Goal: Task Accomplishment & Management: Manage account settings

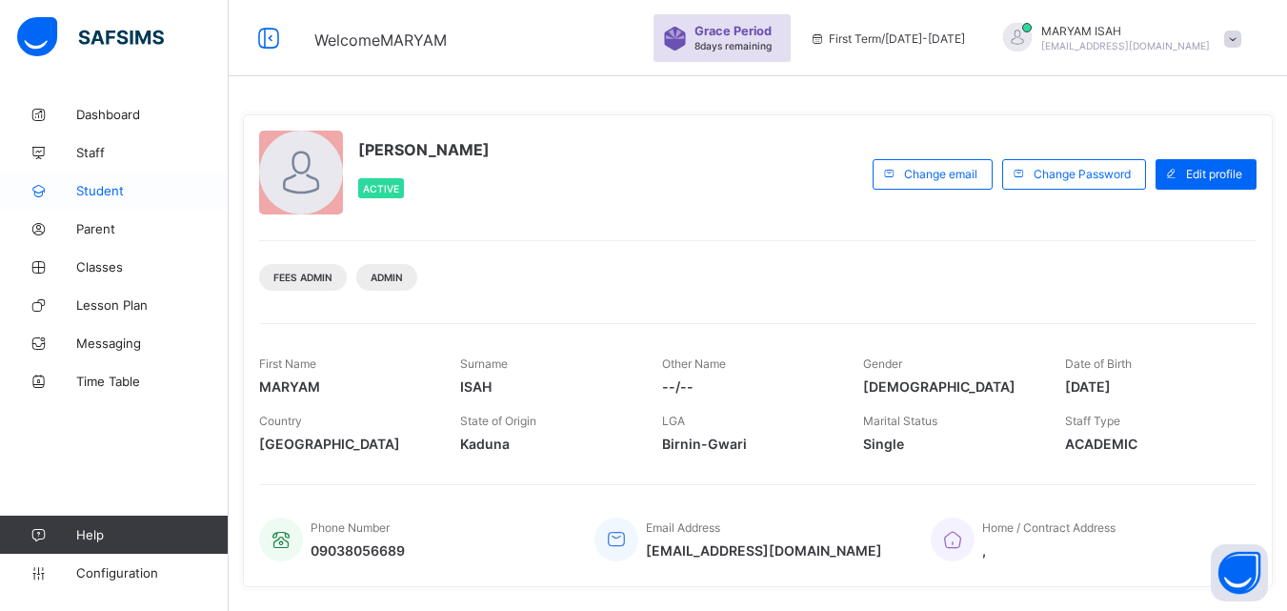
click at [105, 198] on link "Student" at bounding box center [114, 190] width 229 height 38
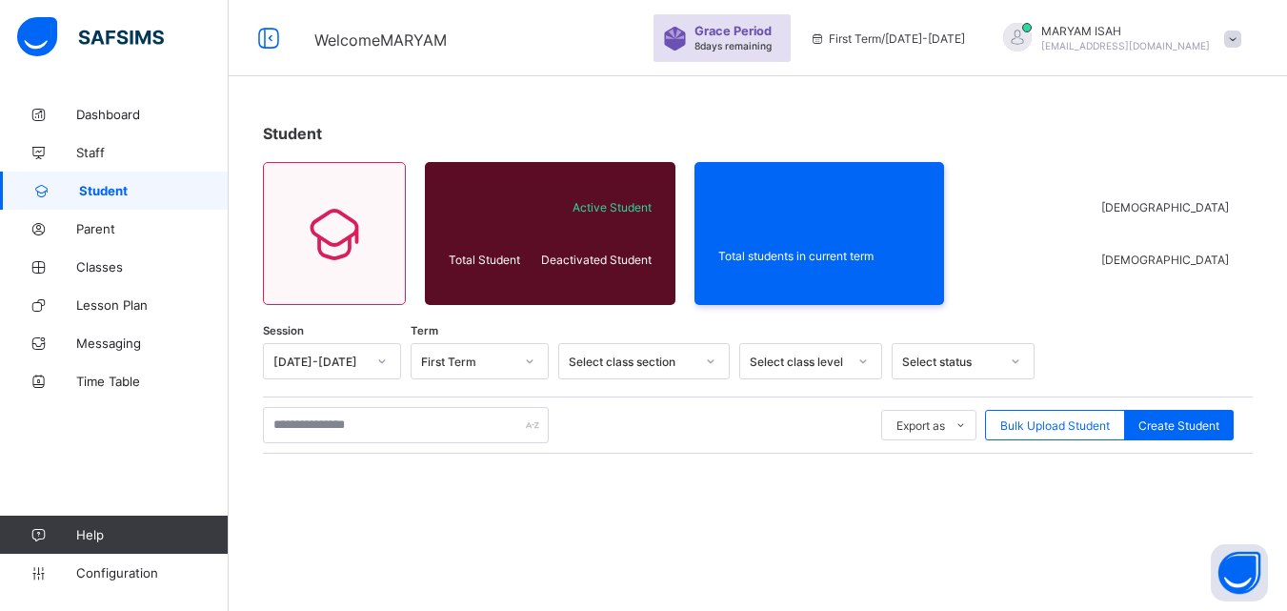
scroll to position [59, 0]
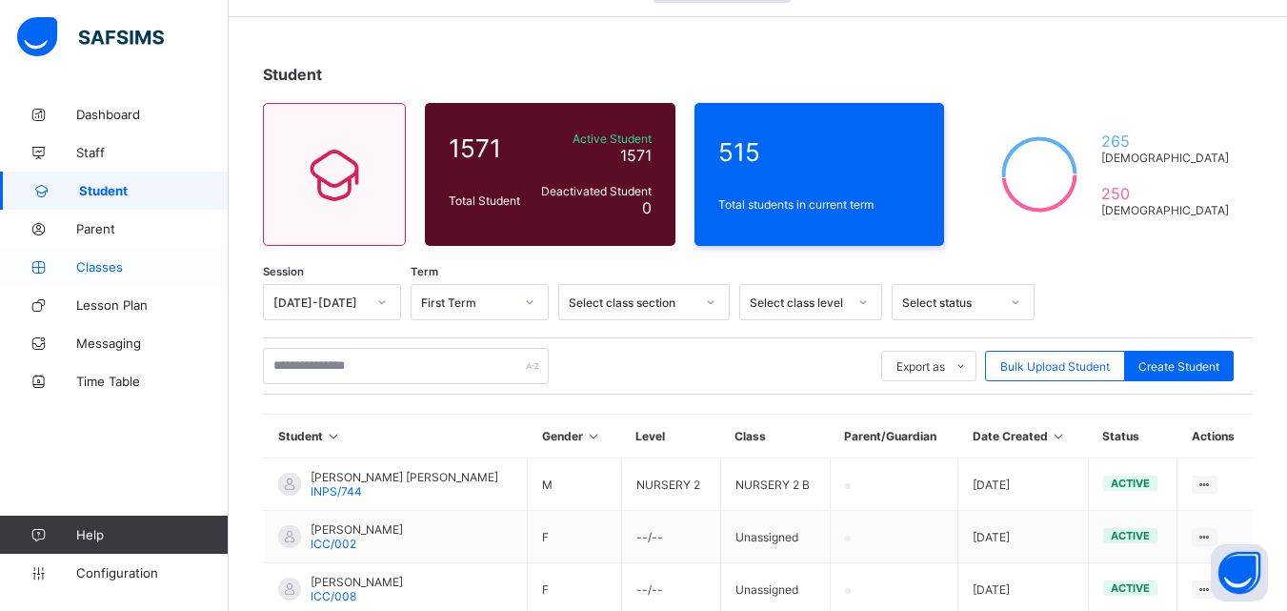
click at [79, 275] on link "Classes" at bounding box center [114, 267] width 229 height 38
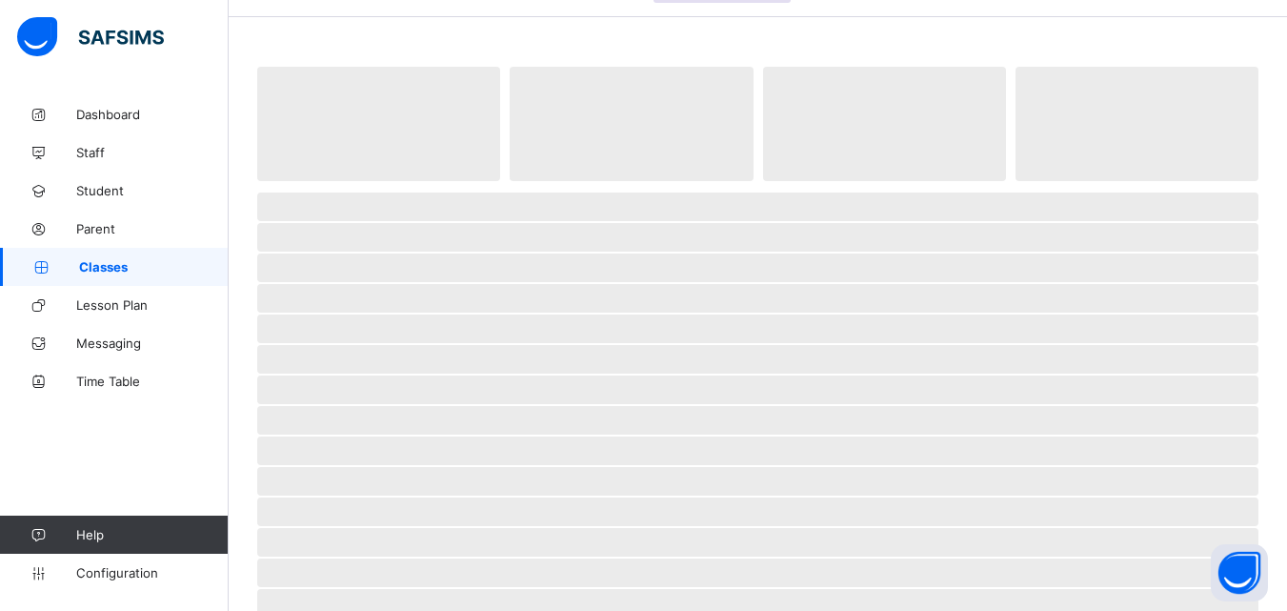
click at [79, 275] on link "Classes" at bounding box center [114, 267] width 229 height 38
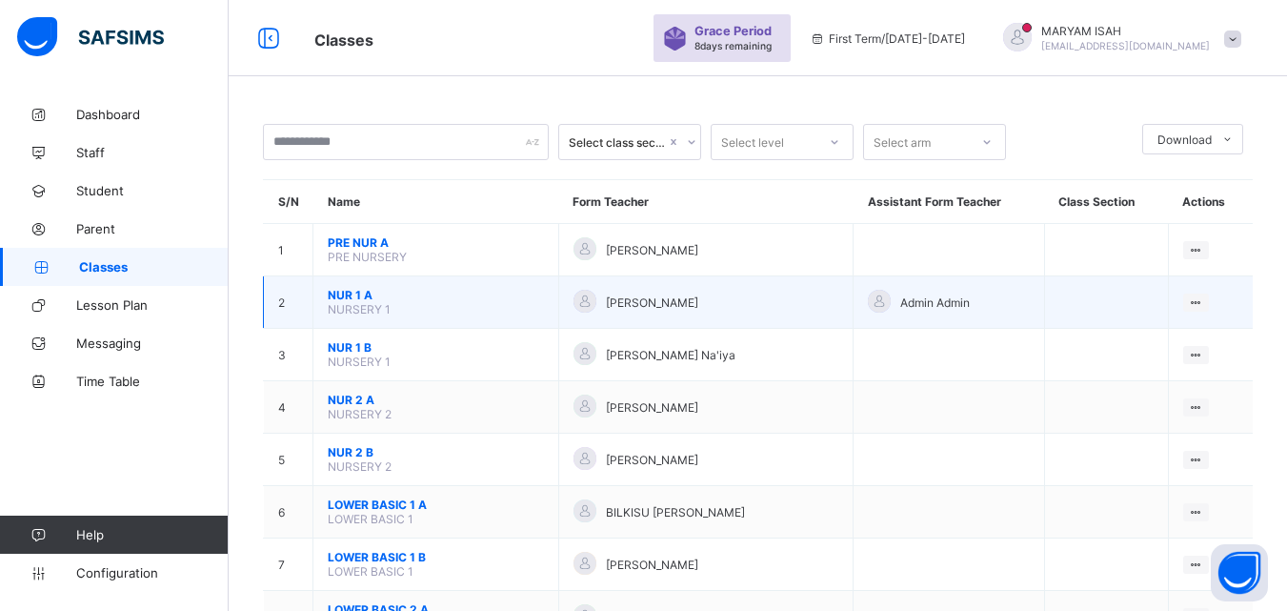
click at [596, 300] on div at bounding box center [584, 301] width 23 height 23
click at [532, 301] on span "NUR 1 A" at bounding box center [436, 295] width 216 height 14
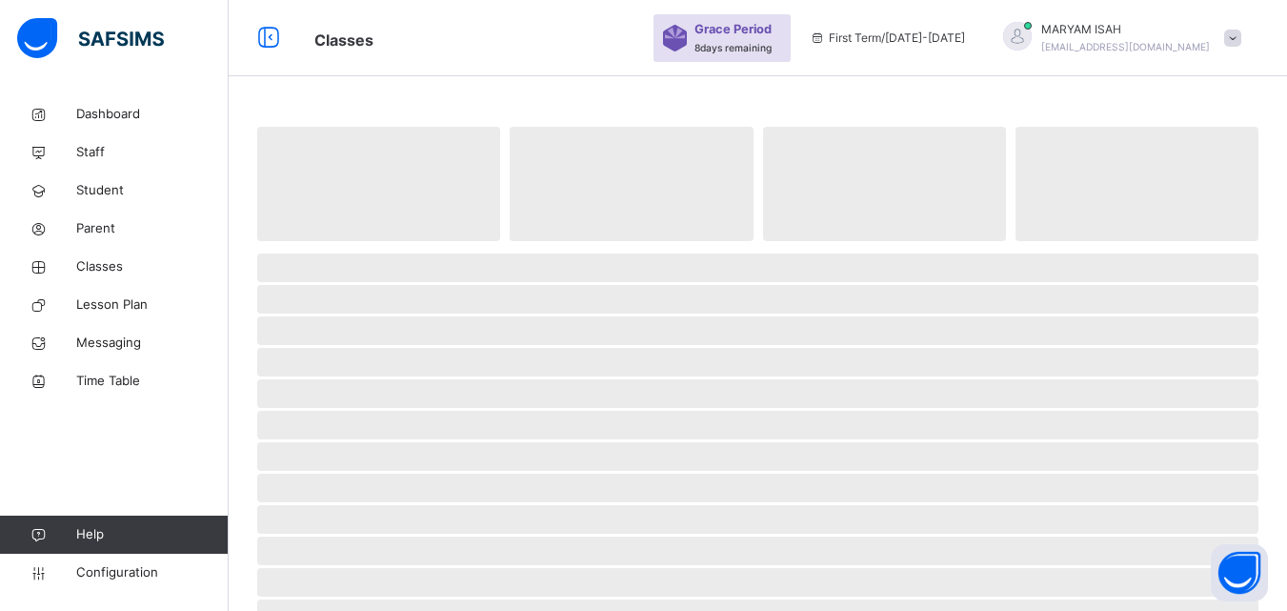
click at [532, 301] on span "‌" at bounding box center [757, 299] width 1001 height 29
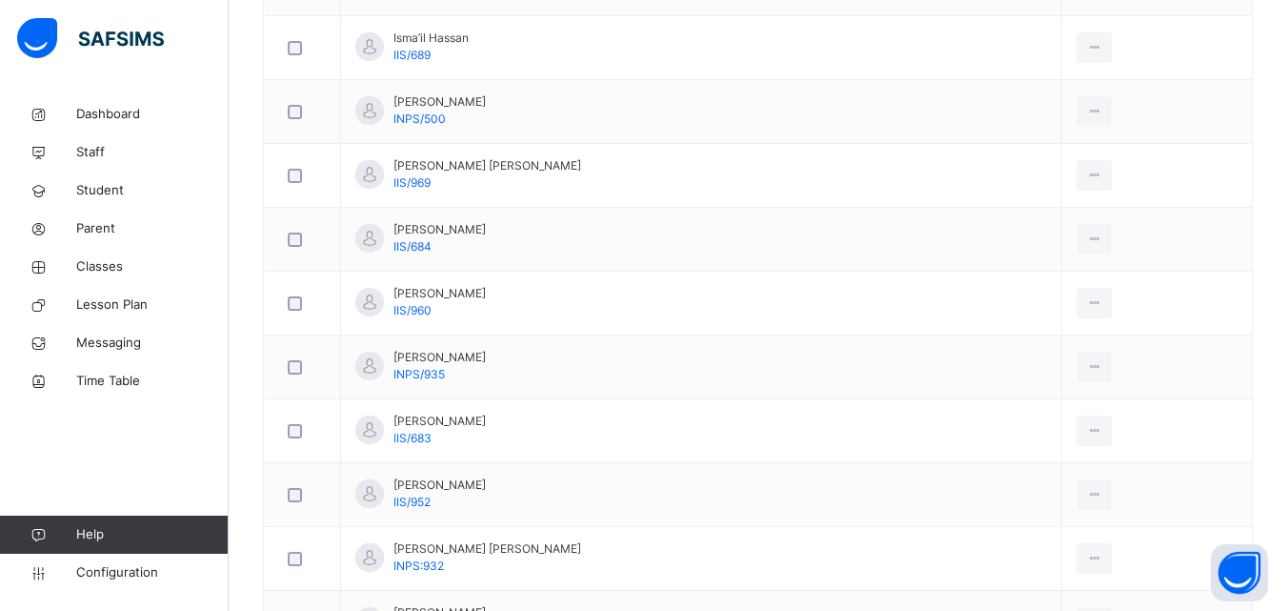
scroll to position [1467, 0]
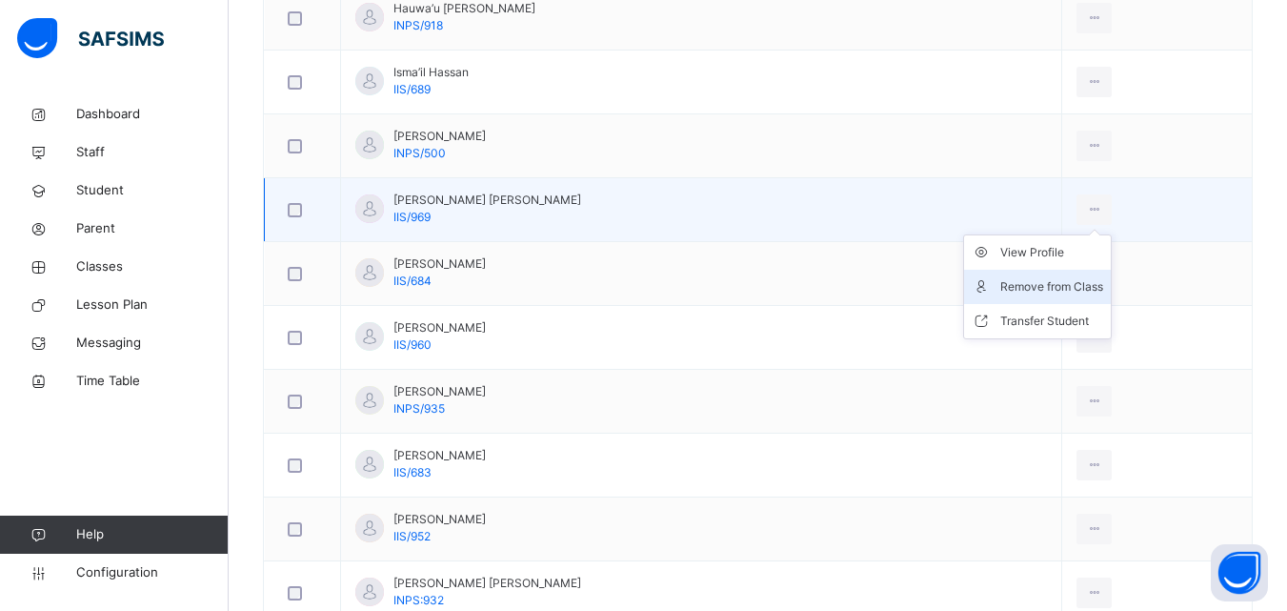
click at [1037, 287] on div "Remove from Class" at bounding box center [1051, 286] width 103 height 19
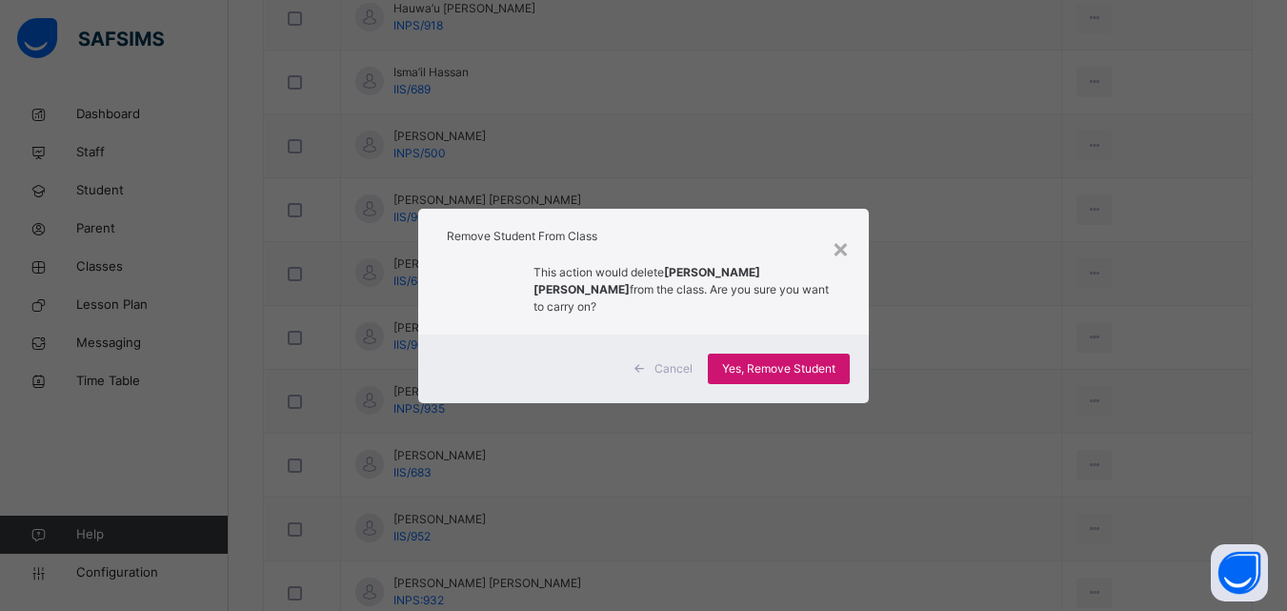
click at [823, 360] on span "Yes, Remove Student" at bounding box center [778, 368] width 113 height 17
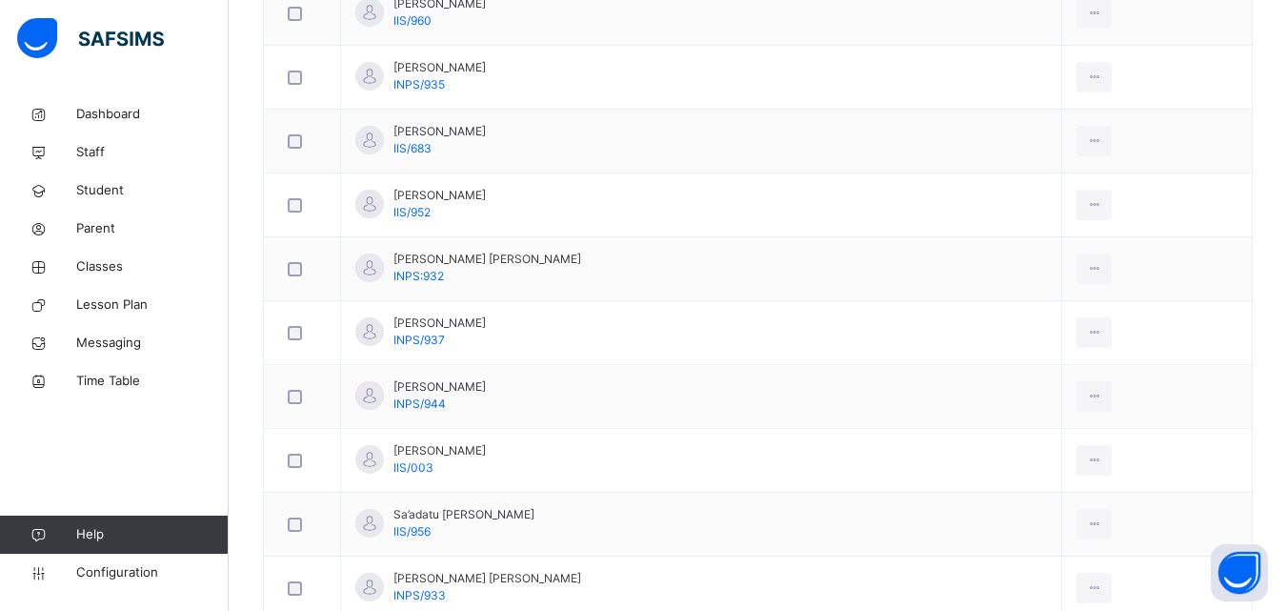
scroll to position [1744, 0]
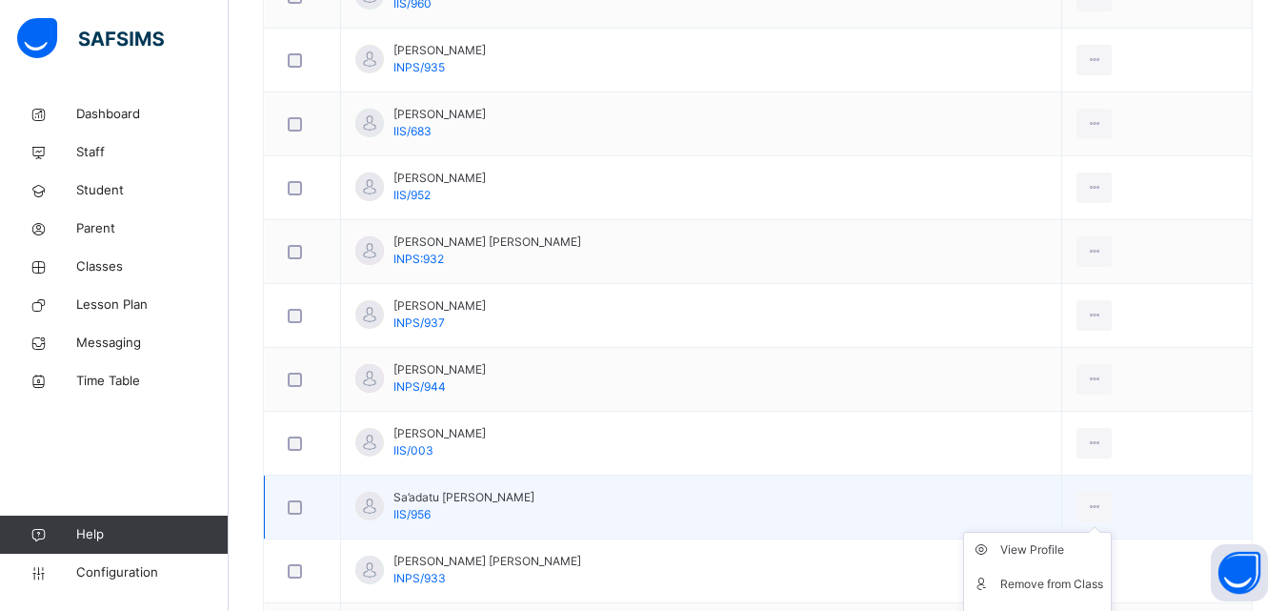
click at [1096, 532] on ul "View Profile Remove from Class Transfer Student" at bounding box center [1037, 584] width 149 height 105
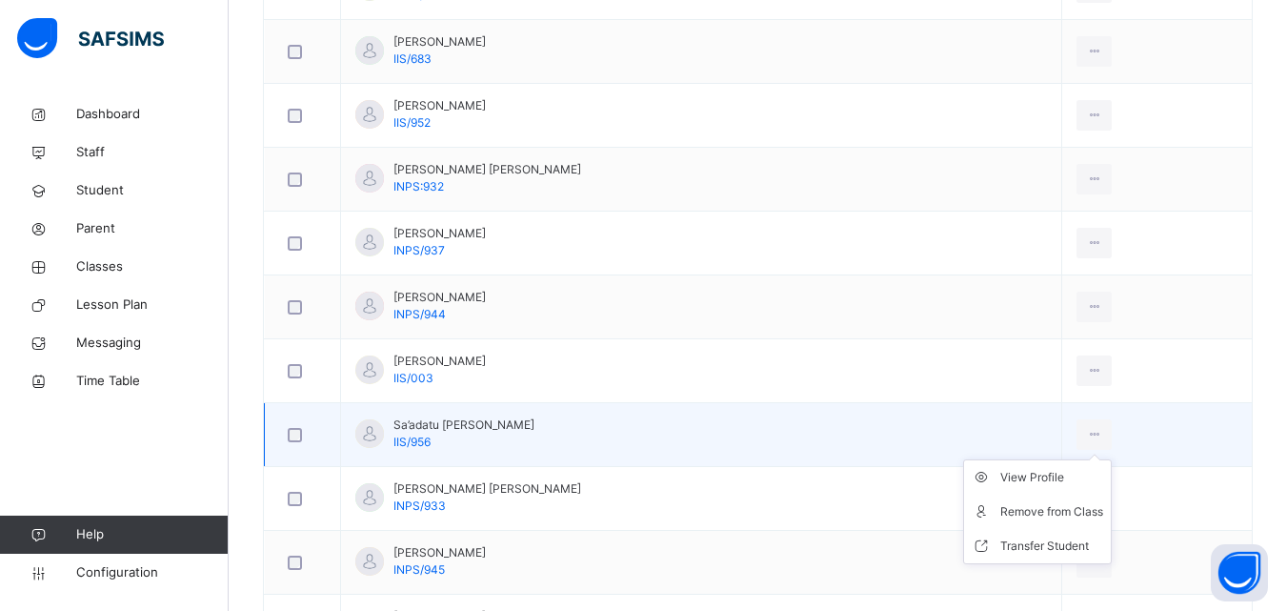
scroll to position [1851, 0]
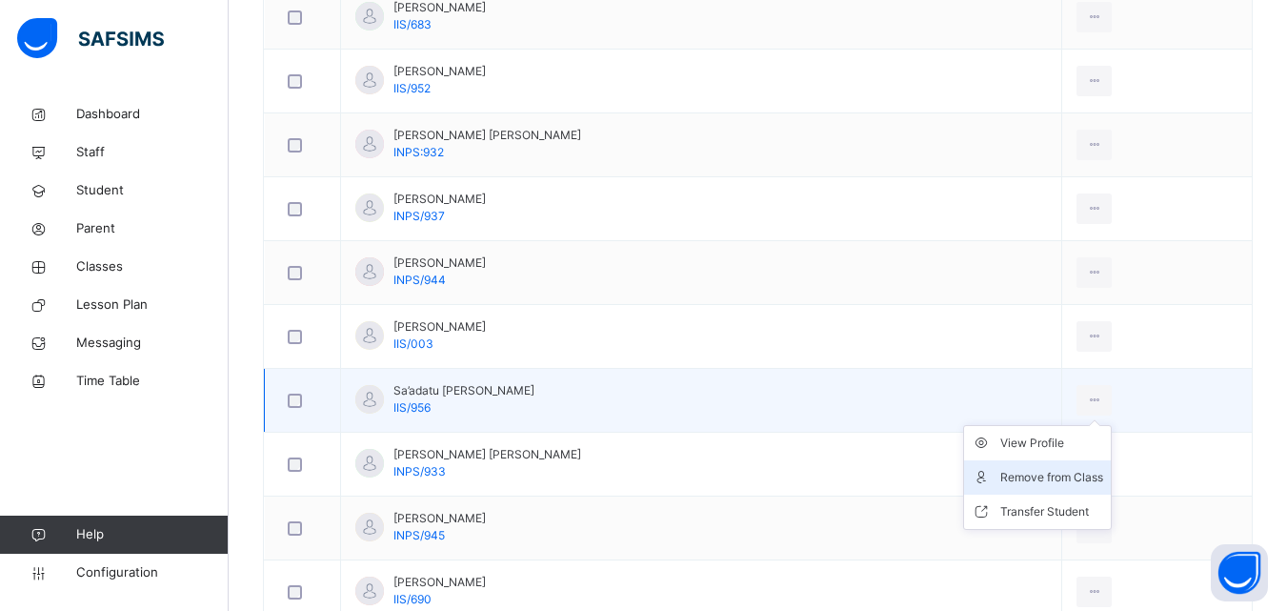
click at [1074, 490] on li "Remove from Class" at bounding box center [1037, 477] width 147 height 34
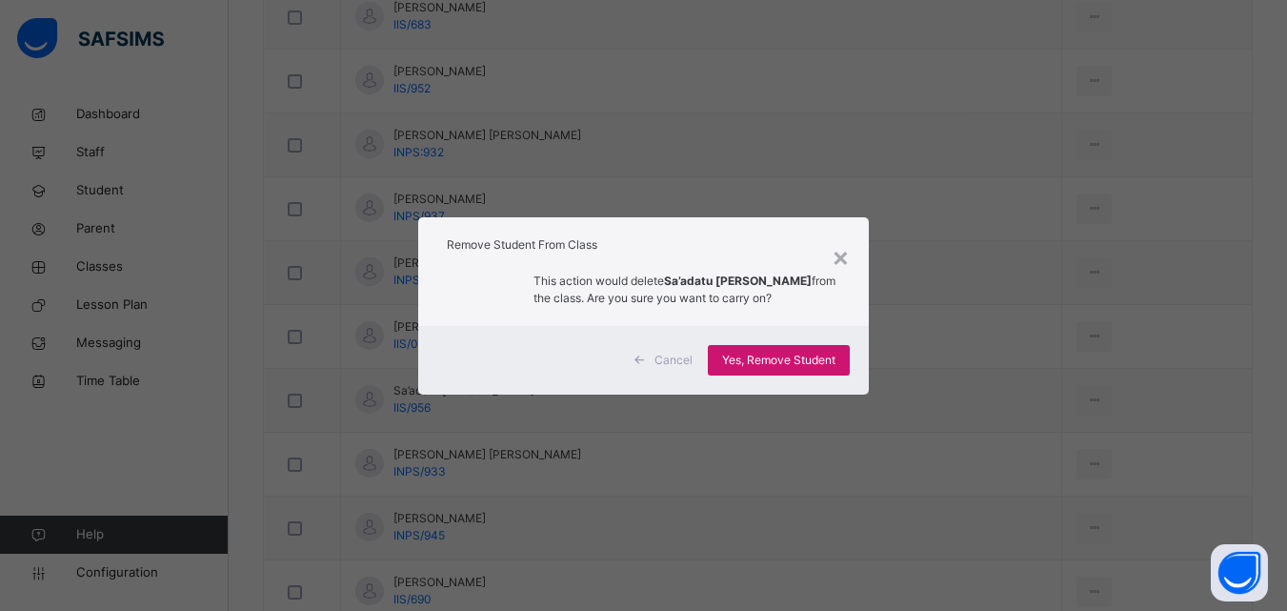
click at [812, 354] on span "Yes, Remove Student" at bounding box center [778, 359] width 113 height 17
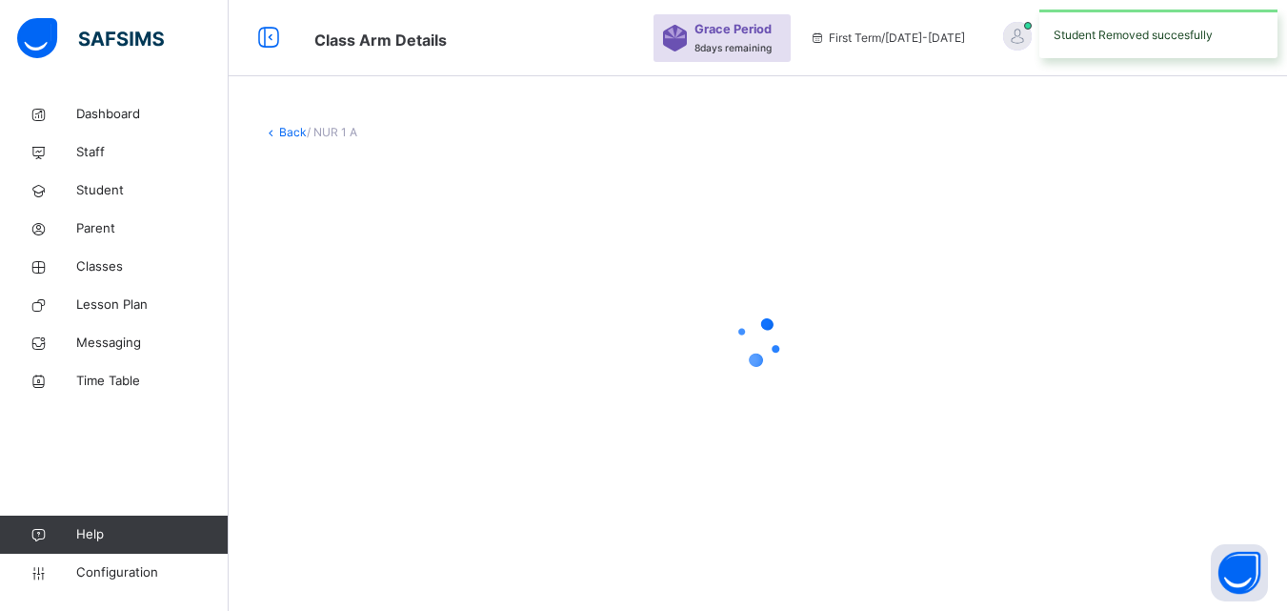
scroll to position [0, 0]
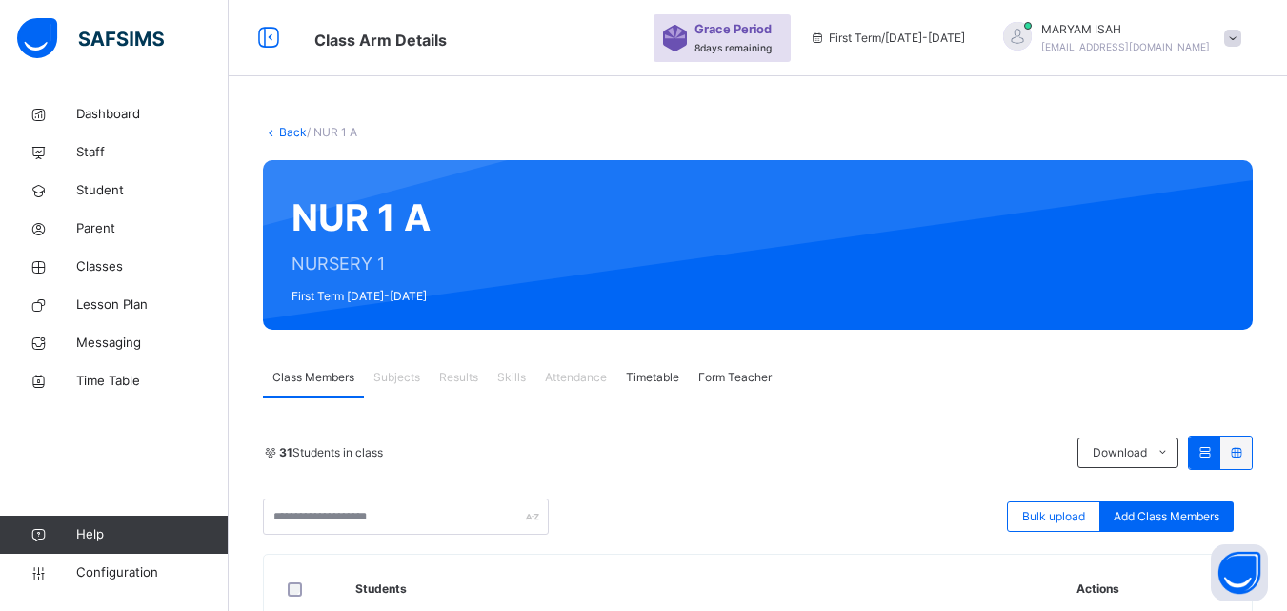
click at [290, 130] on link "Back" at bounding box center [293, 132] width 28 height 14
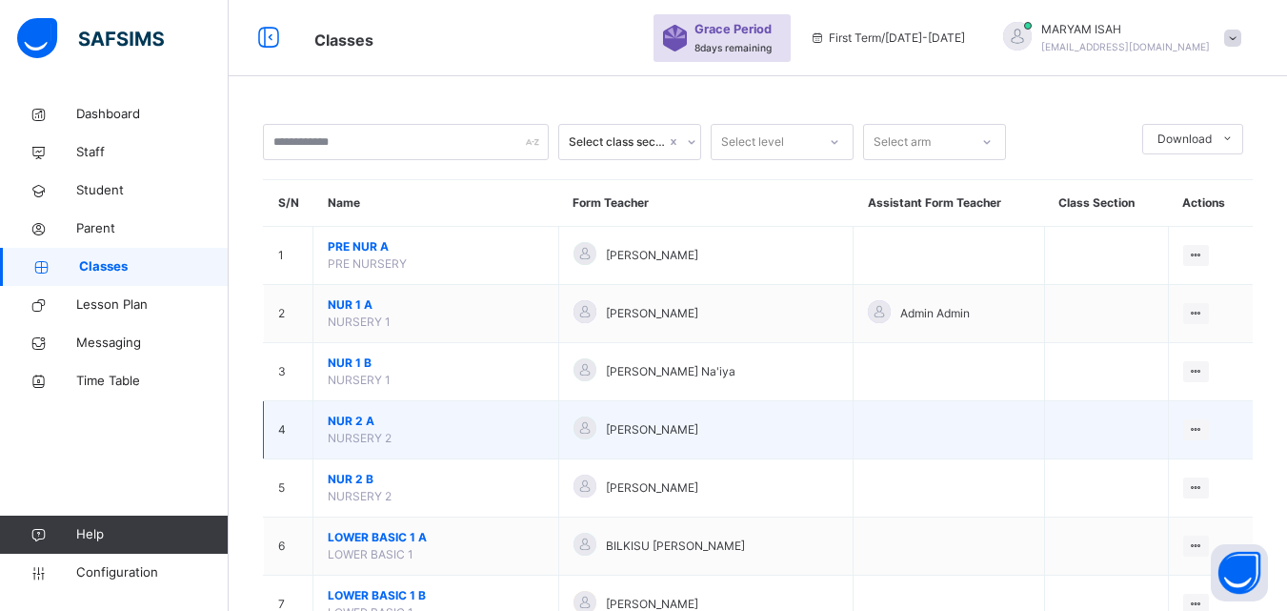
click at [559, 430] on td "NUR 2 A NURSERY 2" at bounding box center [436, 430] width 246 height 58
click at [753, 430] on div "Zeenat Musa Sulaiman" at bounding box center [706, 430] width 266 height 28
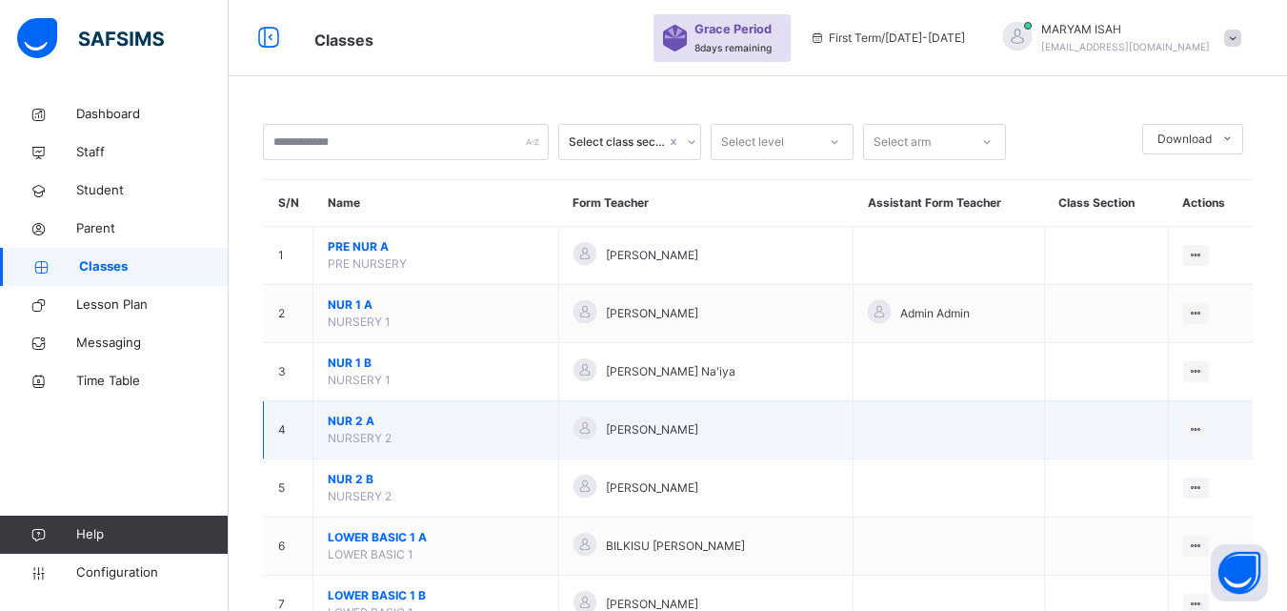
click at [753, 430] on div "Zeenat Musa Sulaiman" at bounding box center [706, 430] width 266 height 28
click at [832, 442] on td "Zeenat Musa Sulaiman" at bounding box center [705, 430] width 295 height 58
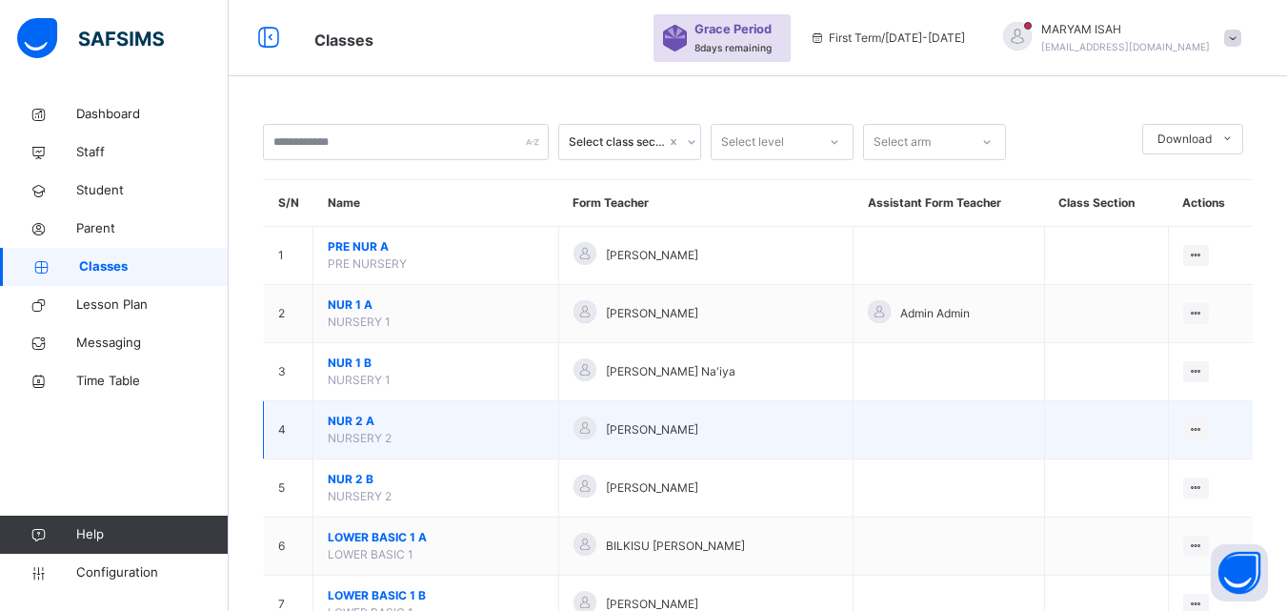
click at [832, 442] on td "Zeenat Musa Sulaiman" at bounding box center [705, 430] width 295 height 58
click at [871, 432] on td at bounding box center [948, 430] width 191 height 58
click at [1145, 472] on div "View Class" at bounding box center [1146, 467] width 109 height 19
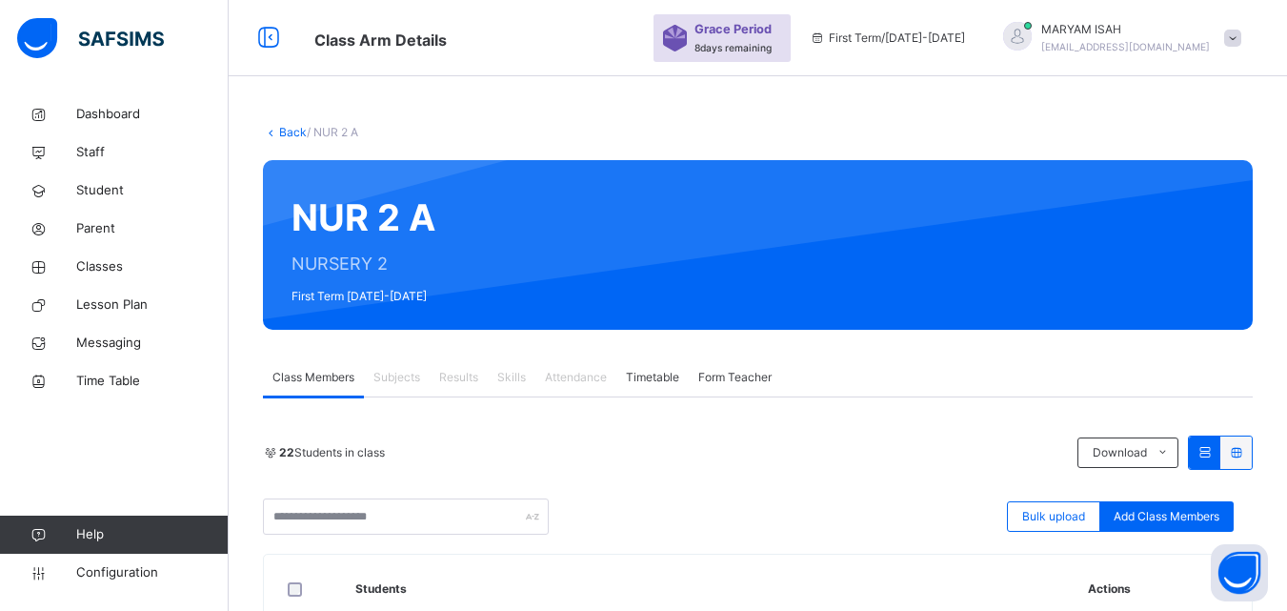
click at [281, 133] on link "Back" at bounding box center [293, 132] width 28 height 14
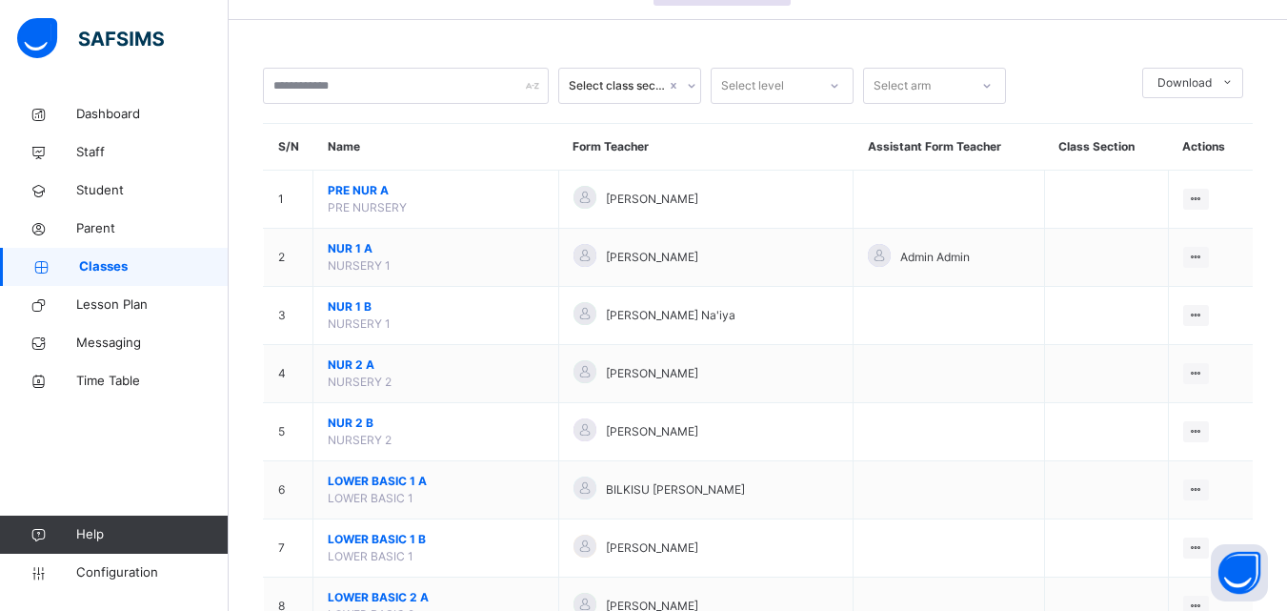
scroll to position [69, 0]
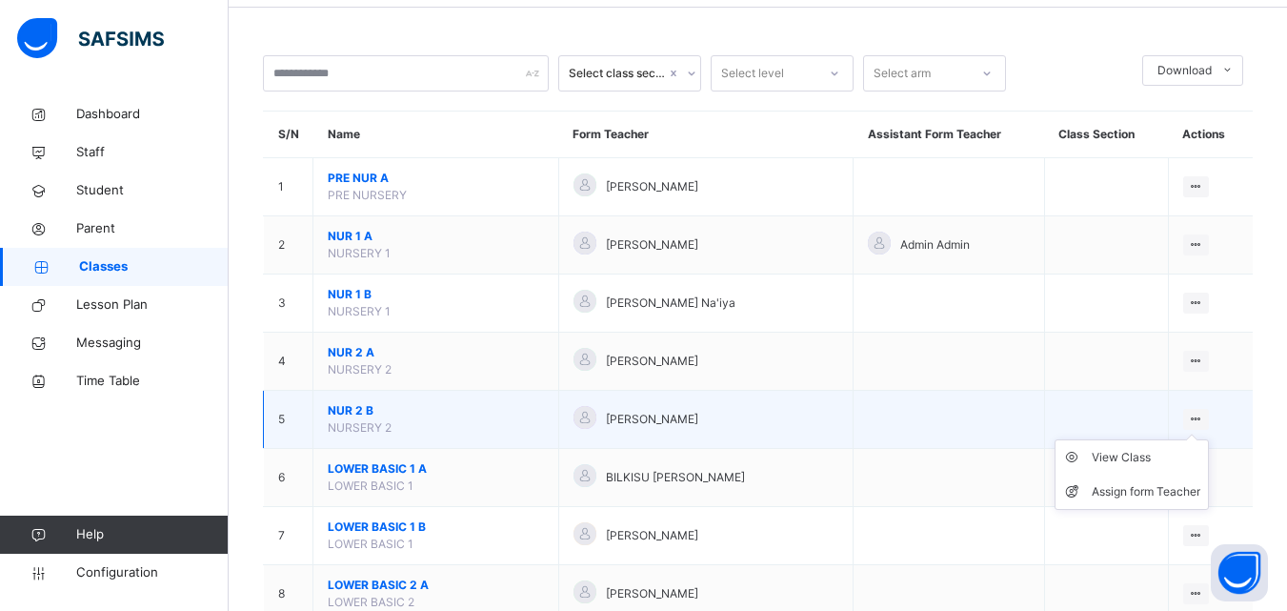
click at [1209, 439] on ul "View Class Assign form Teacher" at bounding box center [1131, 474] width 154 height 70
click at [1118, 452] on div "View Class" at bounding box center [1146, 457] width 109 height 19
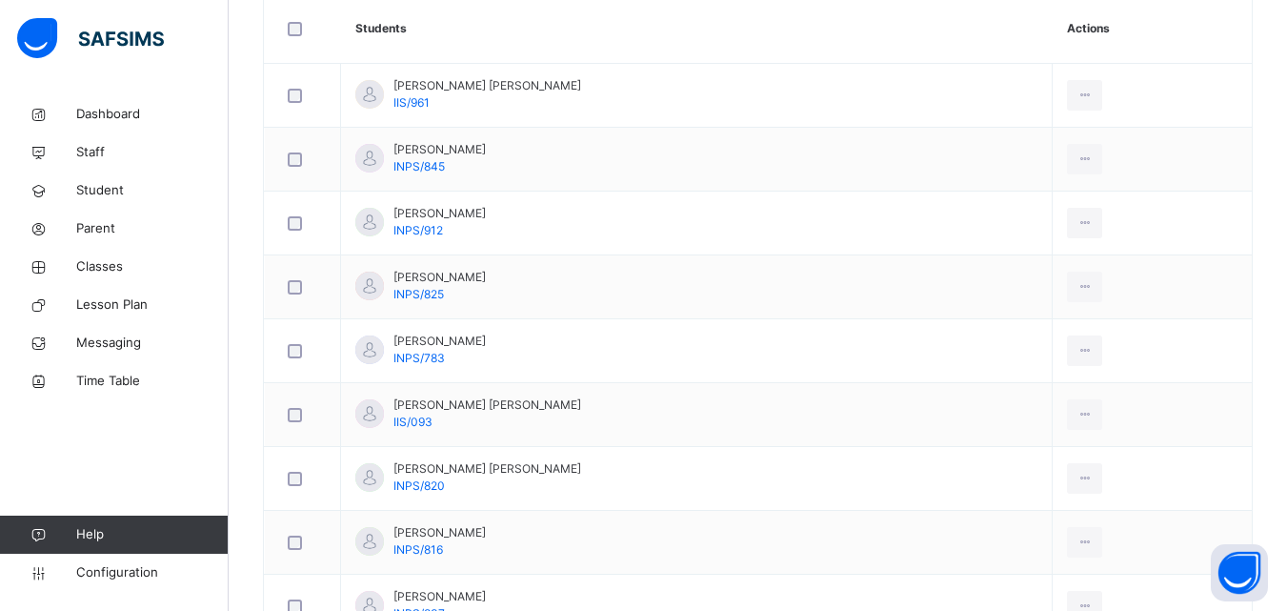
scroll to position [566, 0]
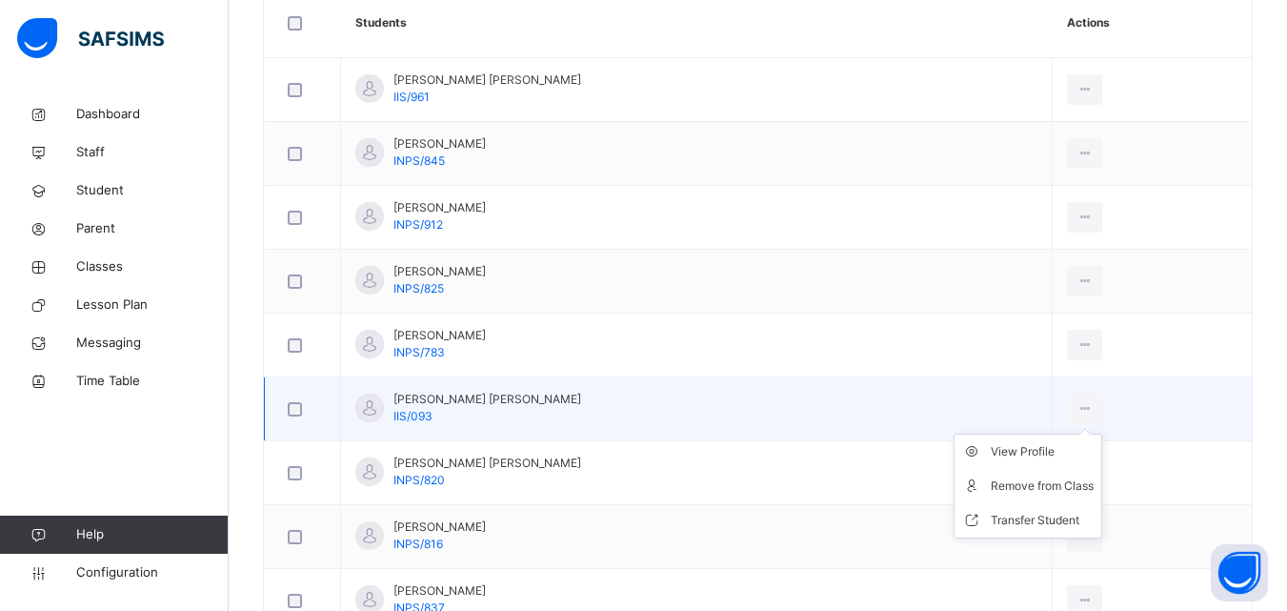
click at [1083, 433] on ul "View Profile Remove from Class Transfer Student" at bounding box center [1028, 485] width 149 height 105
click at [1014, 496] on li "Remove from Class" at bounding box center [1027, 486] width 147 height 34
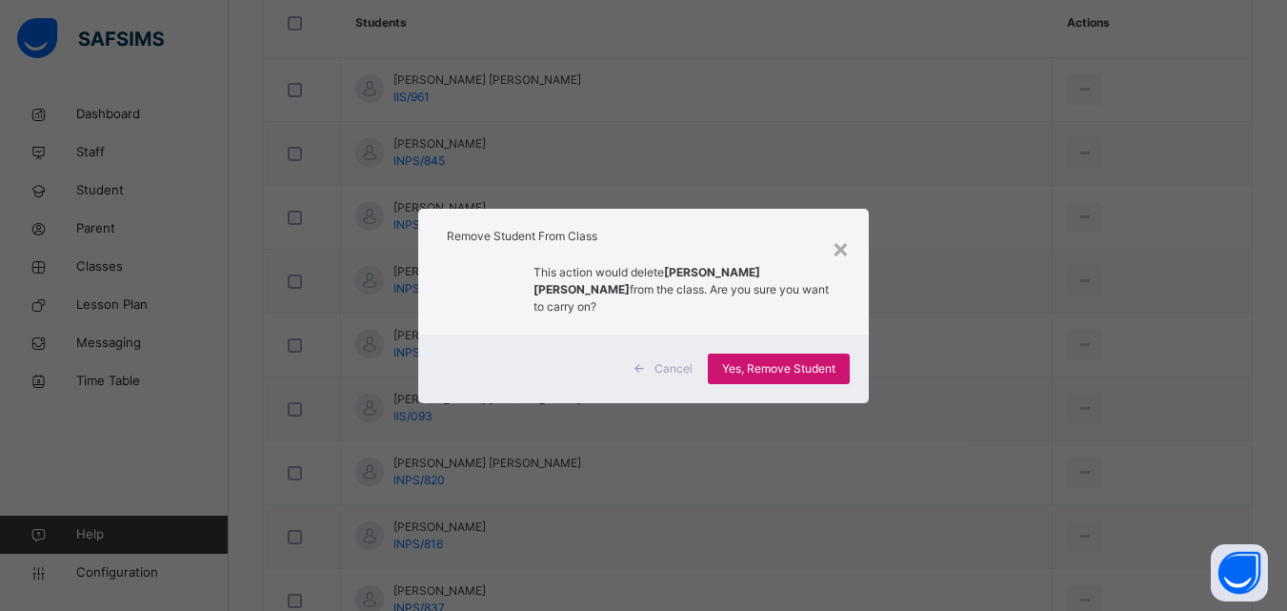
click at [807, 365] on span "Yes, Remove Student" at bounding box center [778, 368] width 113 height 17
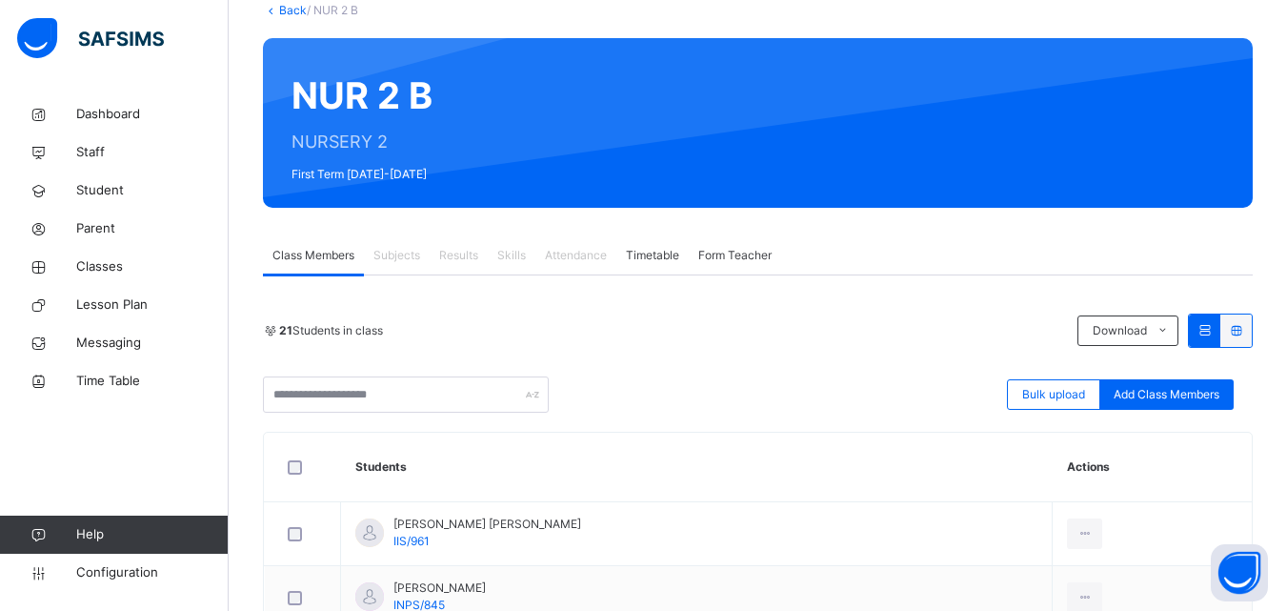
scroll to position [0, 0]
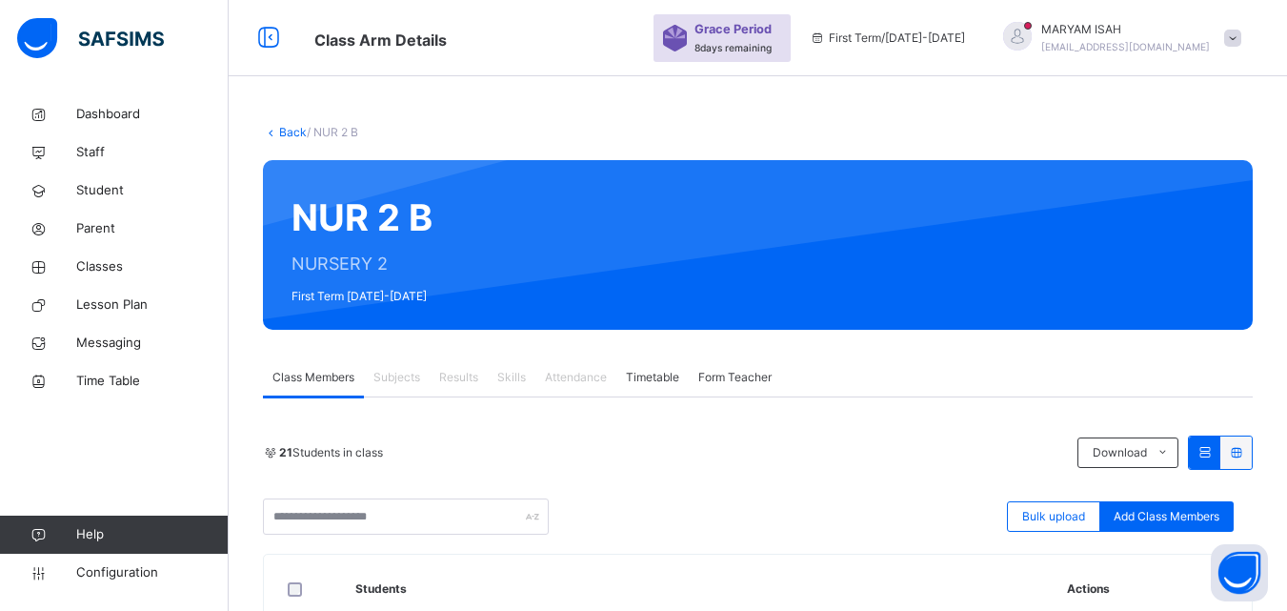
click at [280, 132] on link "Back" at bounding box center [293, 132] width 28 height 14
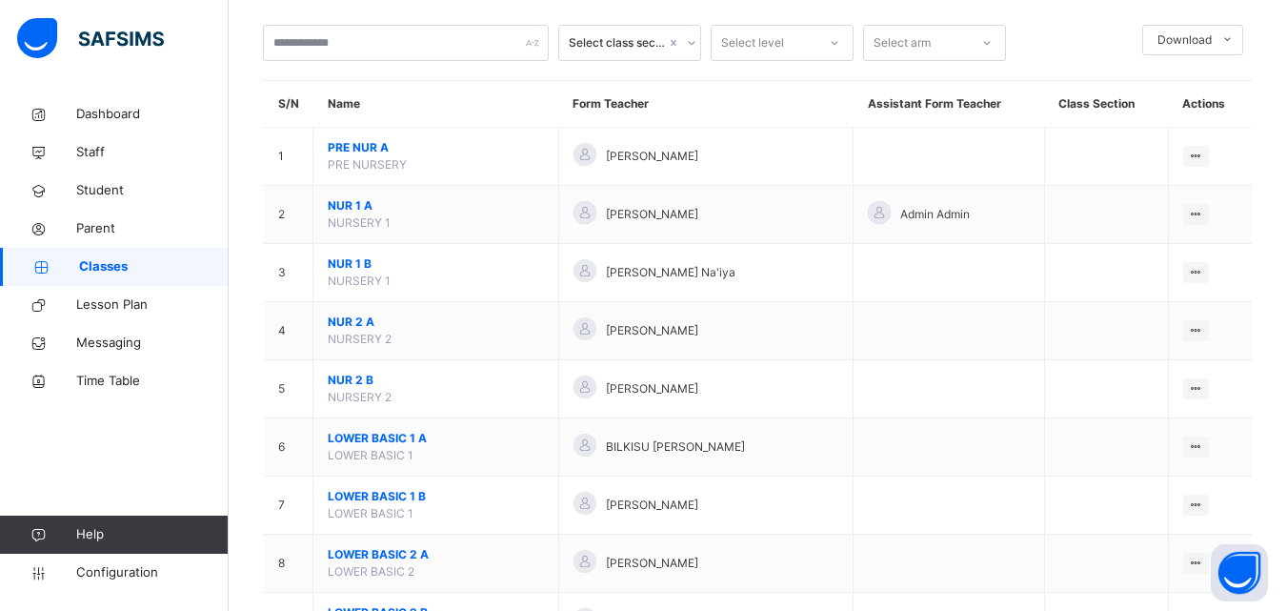
scroll to position [100, 0]
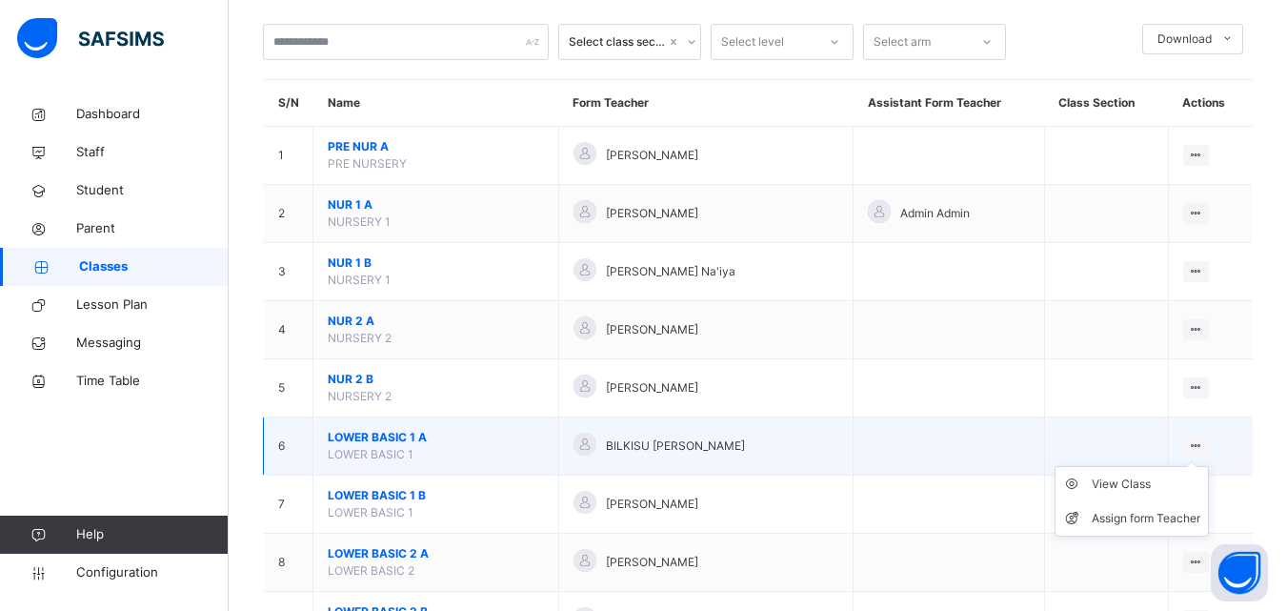
click at [1209, 466] on ul "View Class Assign form Teacher" at bounding box center [1131, 501] width 154 height 70
click at [1117, 484] on div "View Class" at bounding box center [1146, 483] width 109 height 19
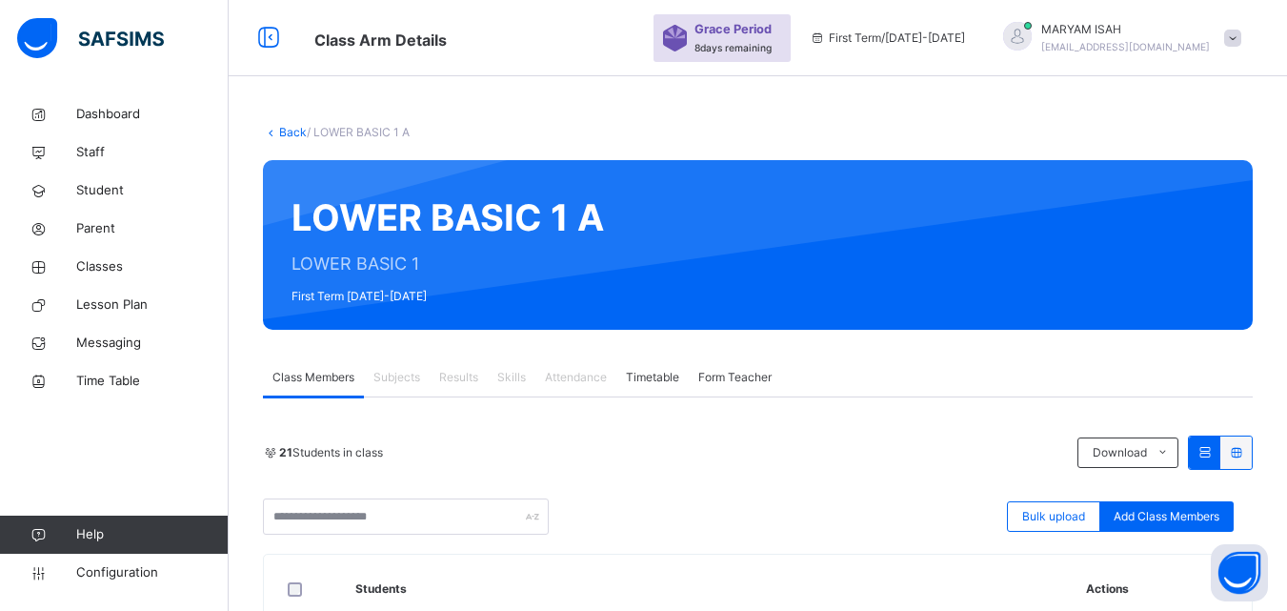
click at [286, 132] on link "Back" at bounding box center [293, 132] width 28 height 14
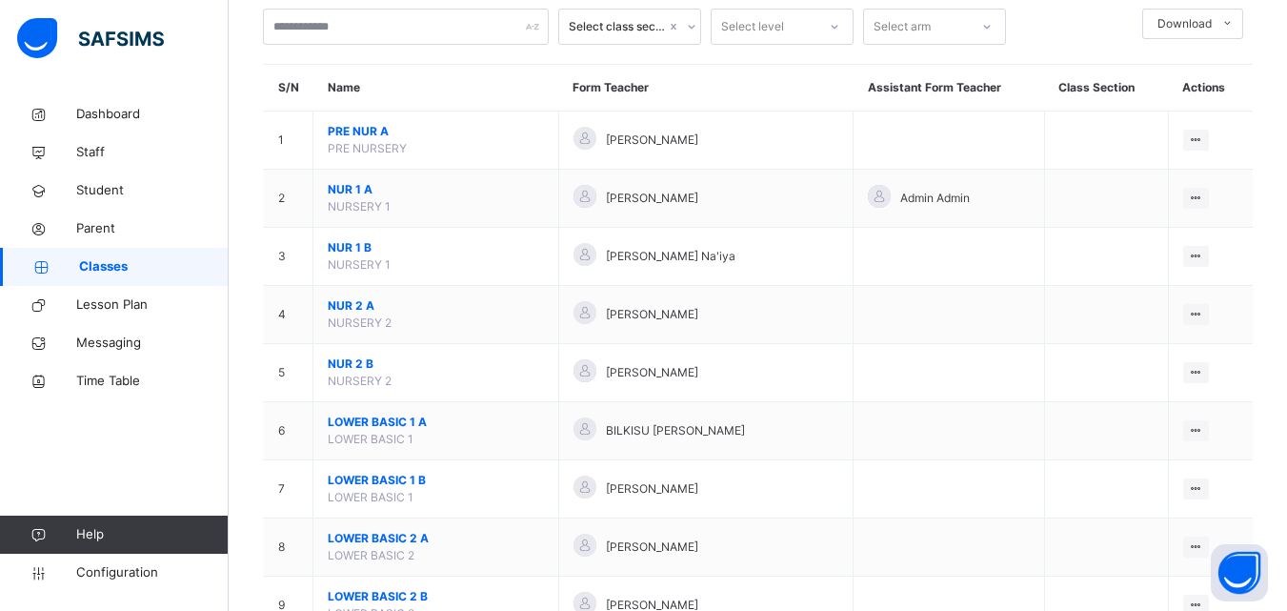
scroll to position [123, 0]
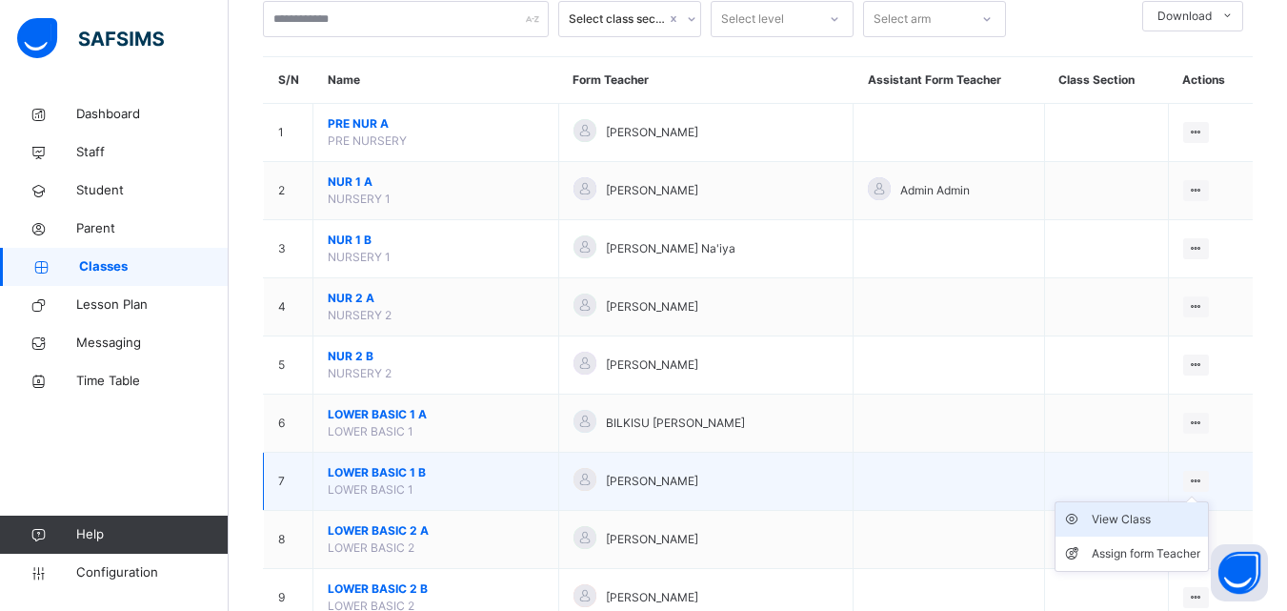
click at [1171, 526] on div "View Class" at bounding box center [1146, 519] width 109 height 19
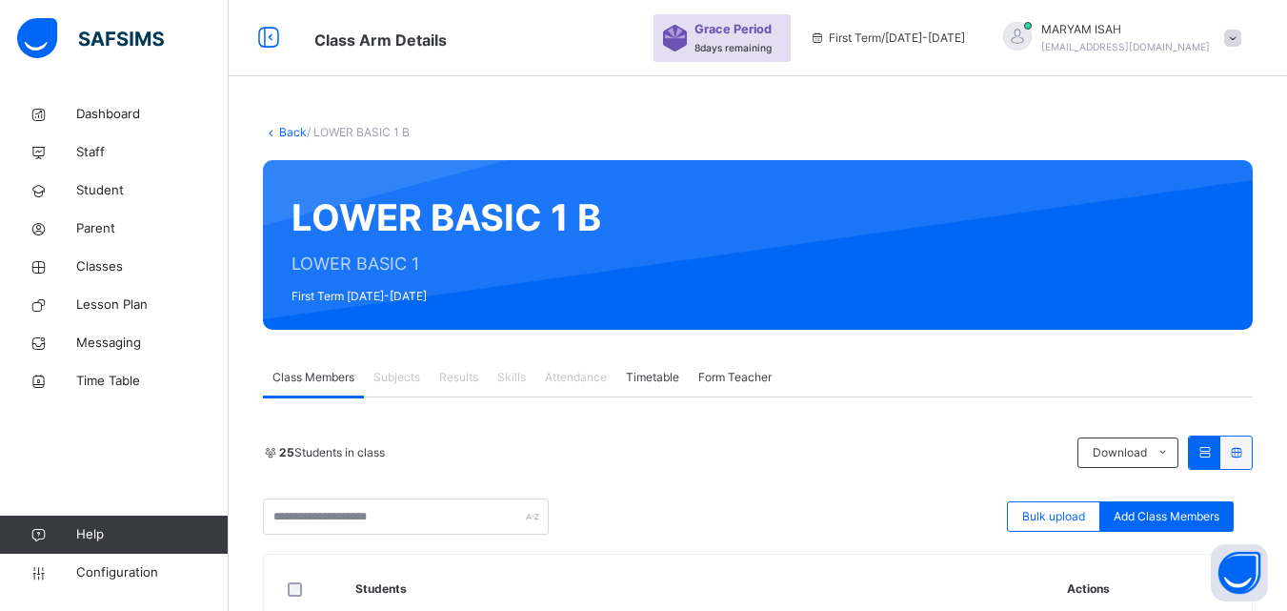
click at [284, 134] on link "Back" at bounding box center [293, 132] width 28 height 14
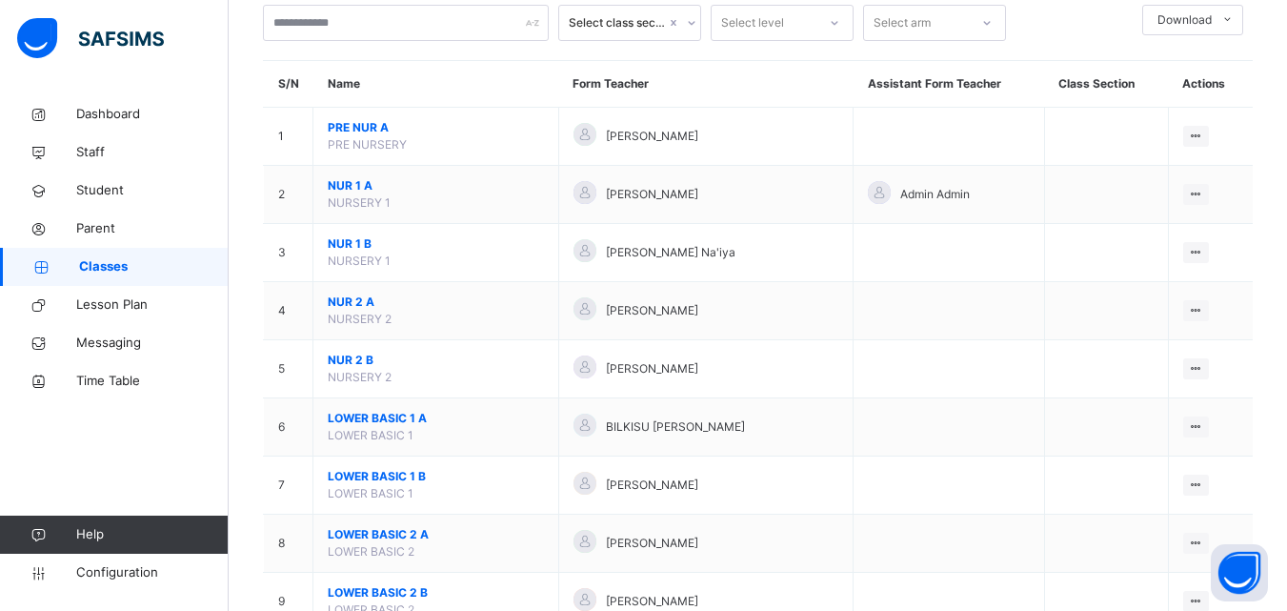
scroll to position [121, 0]
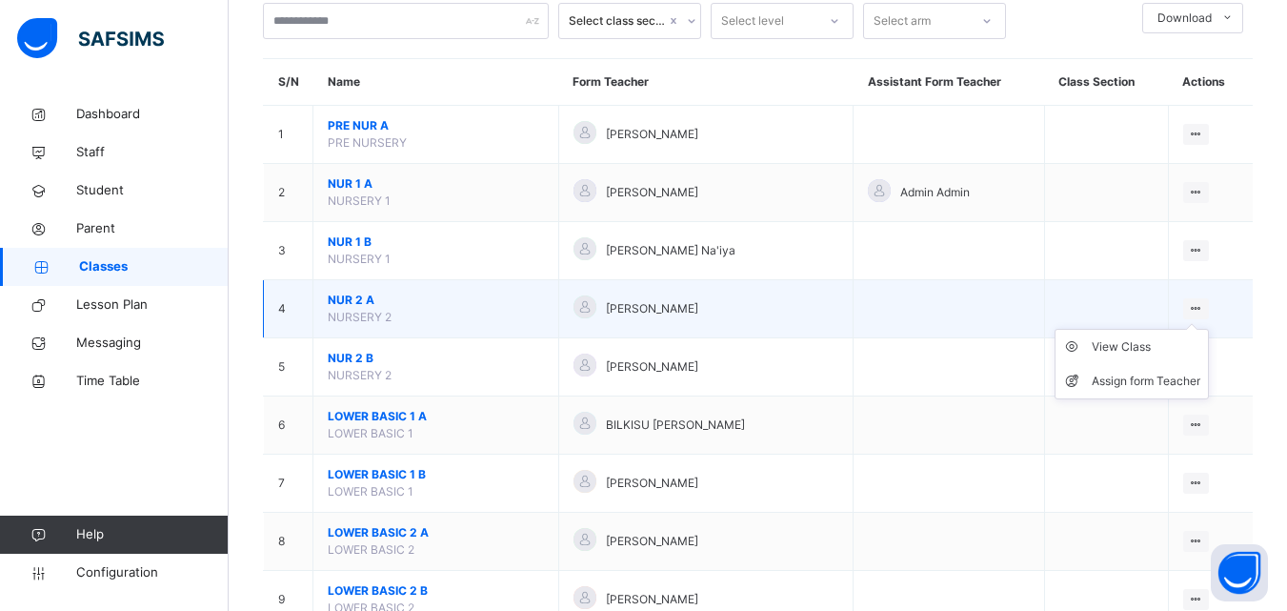
click at [1209, 329] on ul "View Class Assign form Teacher" at bounding box center [1131, 364] width 154 height 70
click at [1150, 350] on div "View Class" at bounding box center [1146, 346] width 109 height 19
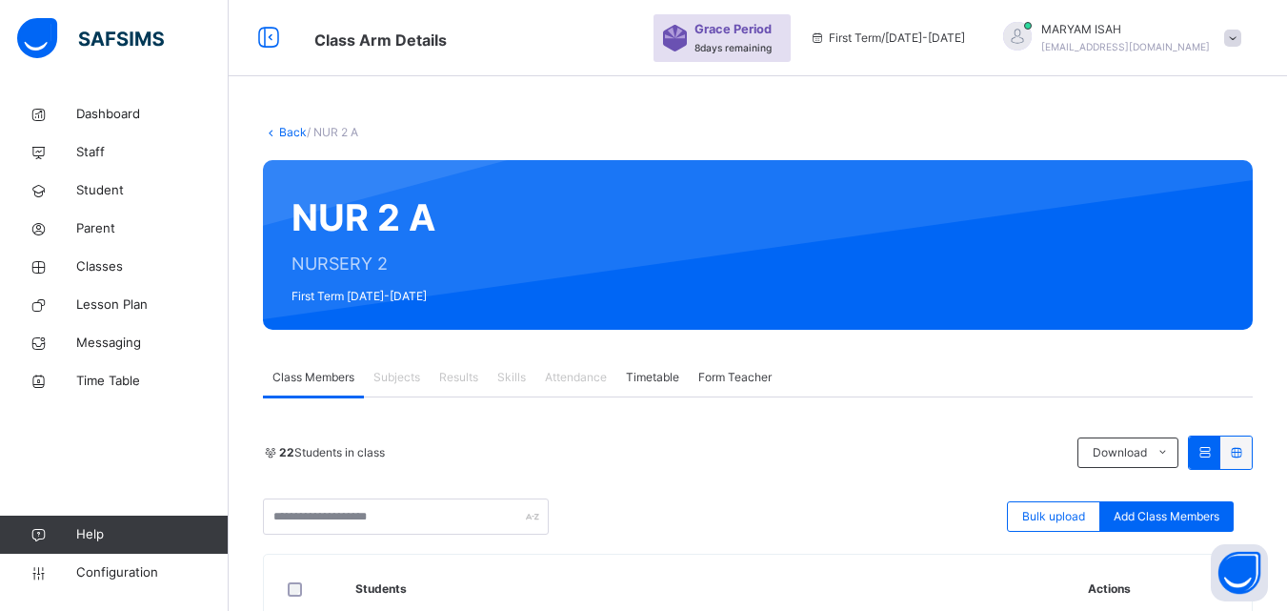
click at [274, 127] on icon at bounding box center [271, 132] width 16 height 14
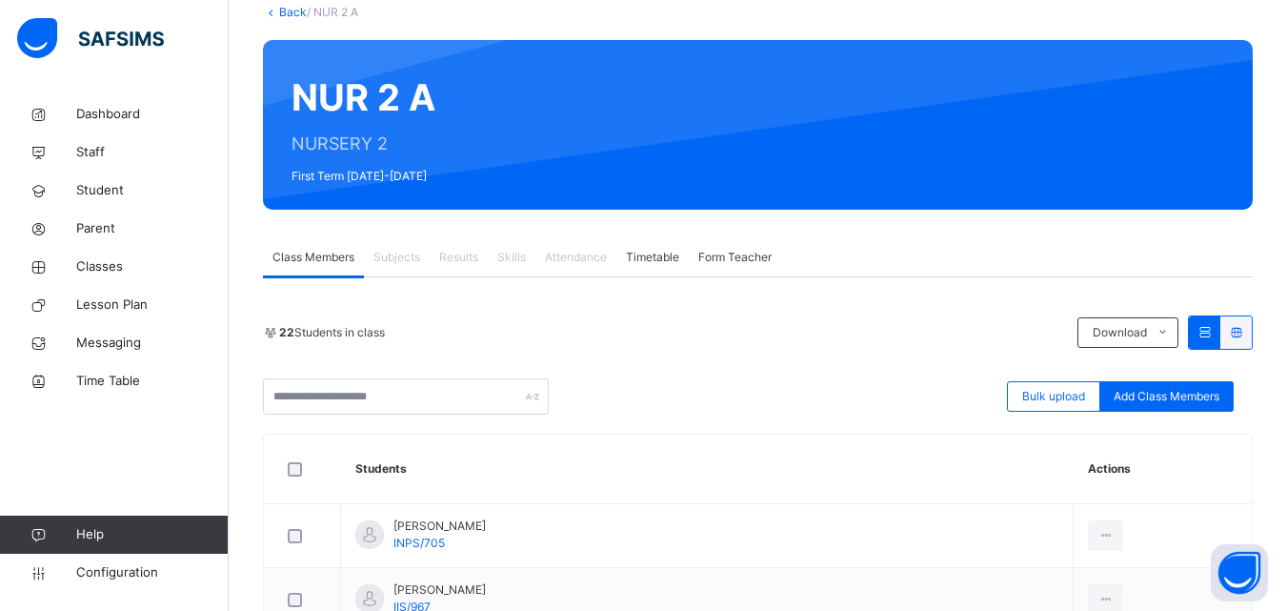
scroll to position [117, 0]
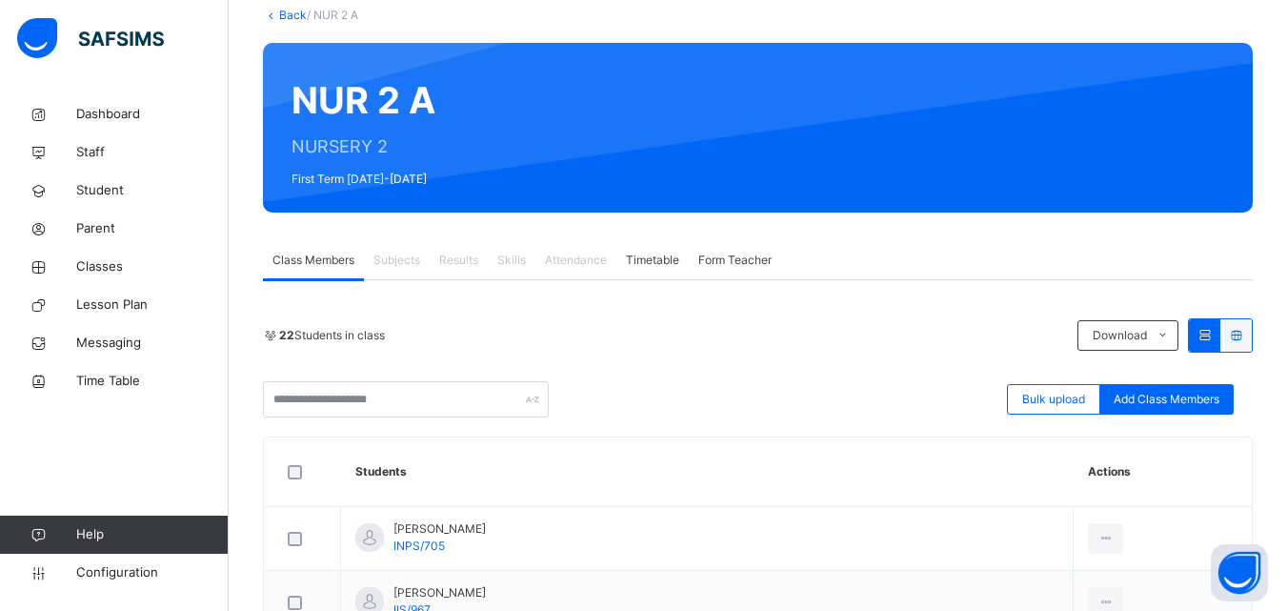
click at [289, 13] on link "Back" at bounding box center [293, 15] width 28 height 14
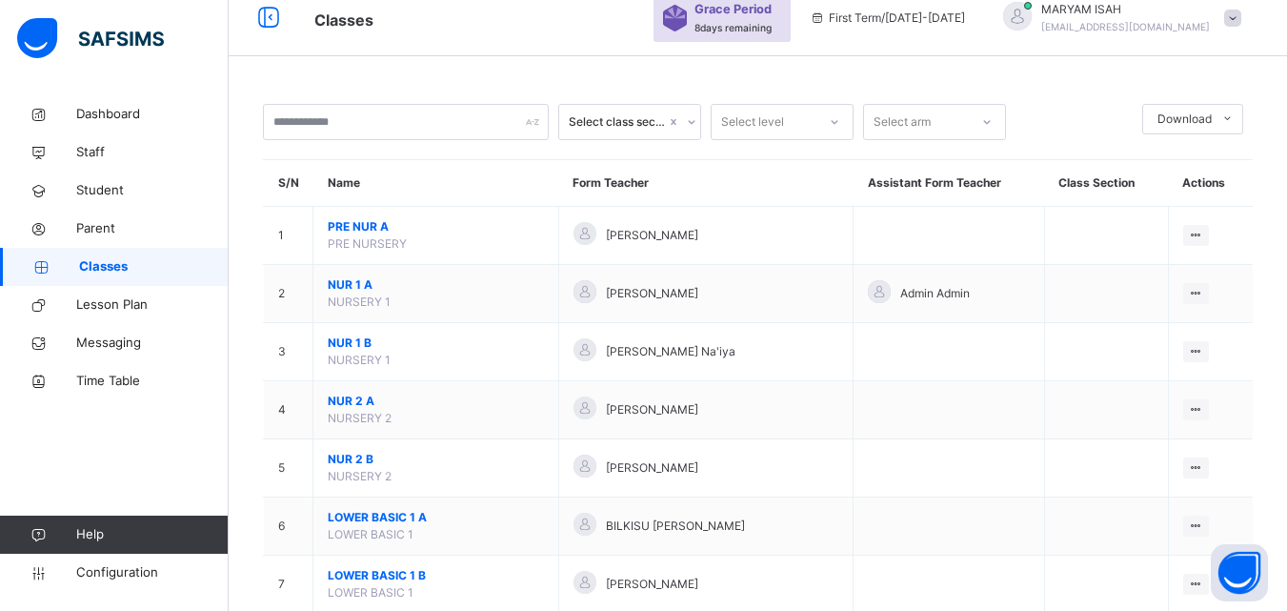
scroll to position [51, 0]
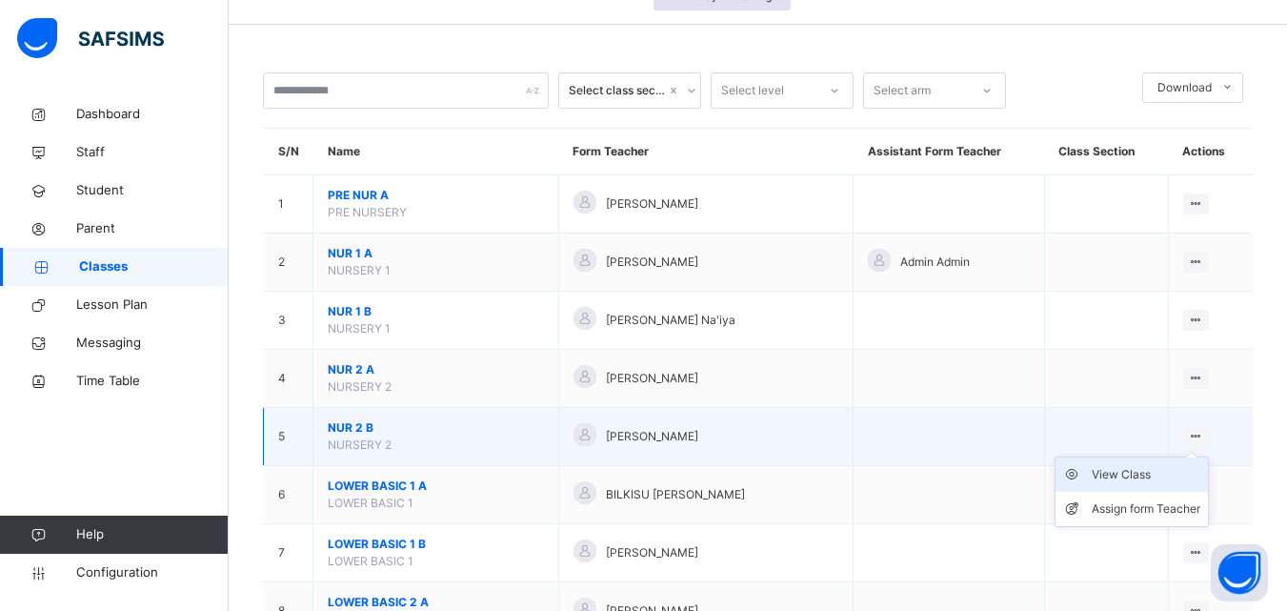
click at [1158, 473] on div "View Class" at bounding box center [1146, 474] width 109 height 19
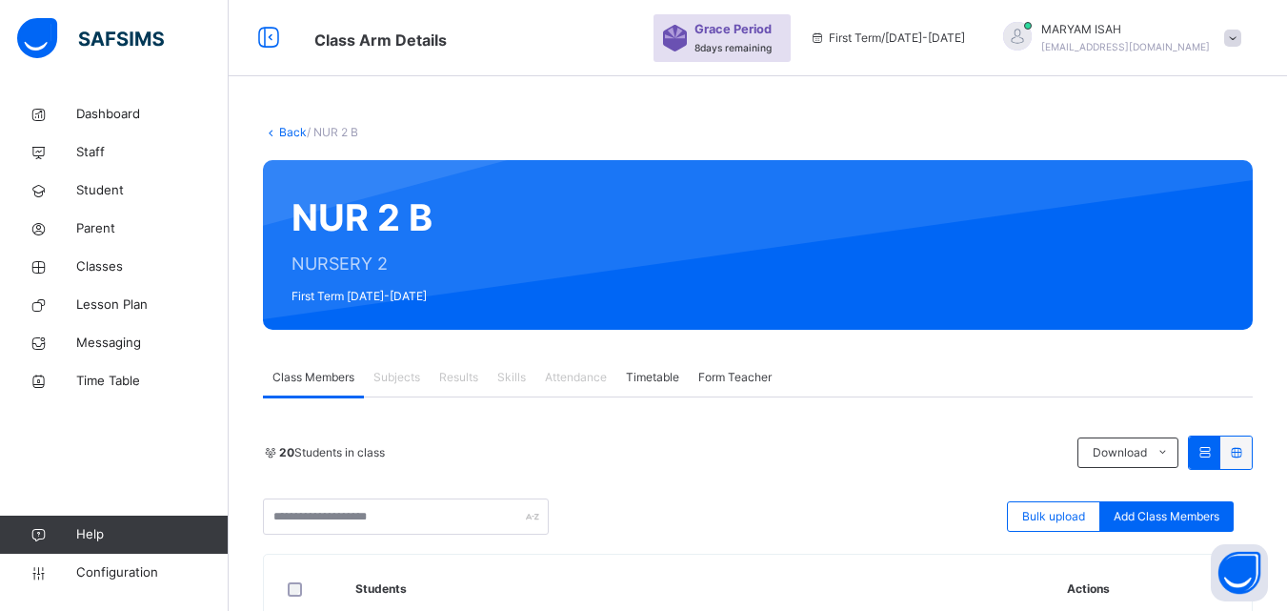
click at [294, 126] on link "Back" at bounding box center [293, 132] width 28 height 14
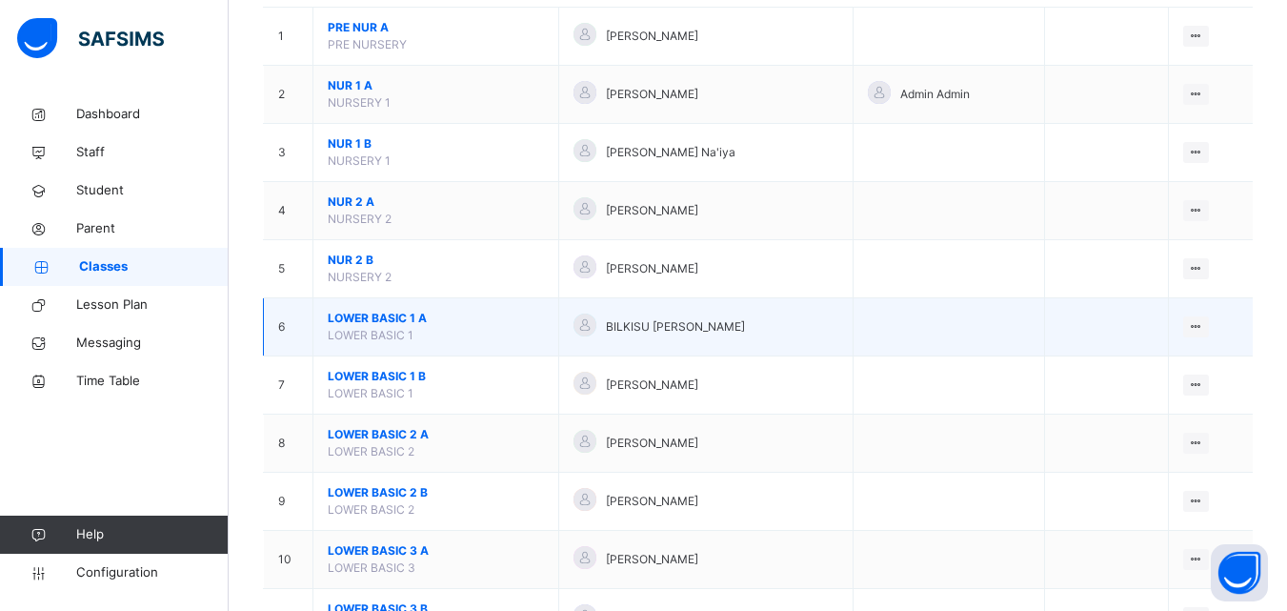
scroll to position [224, 0]
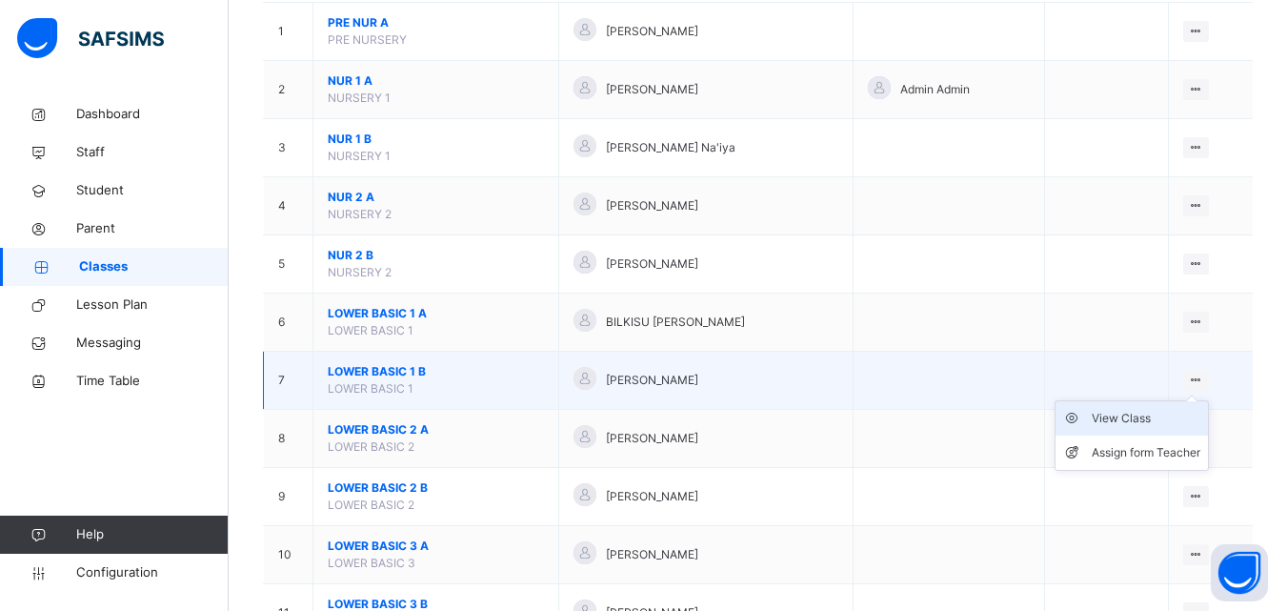
click at [1172, 414] on div "View Class" at bounding box center [1146, 418] width 109 height 19
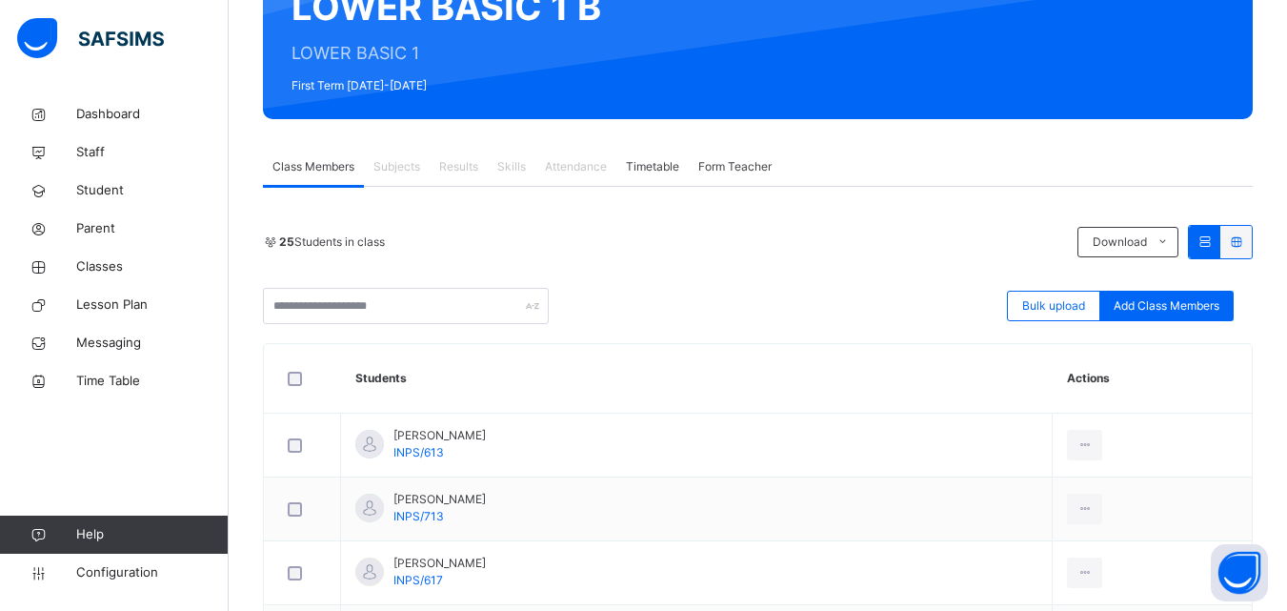
scroll to position [216, 0]
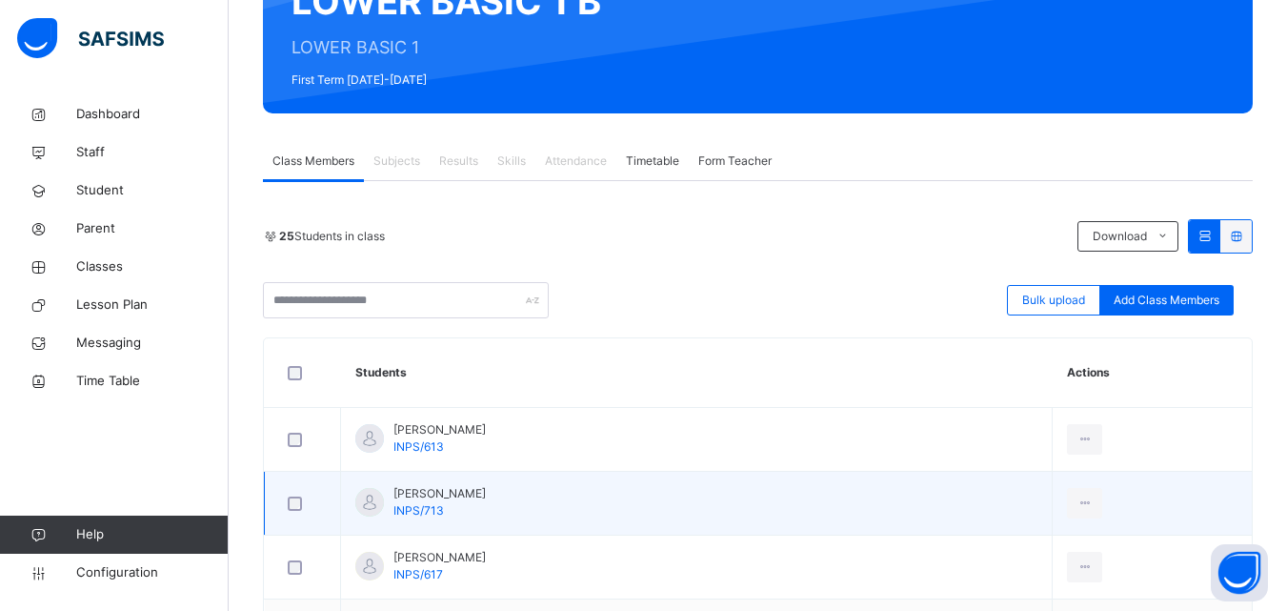
click at [806, 512] on td "Abdurrahman Sunusi INPS/713" at bounding box center [697, 504] width 712 height 64
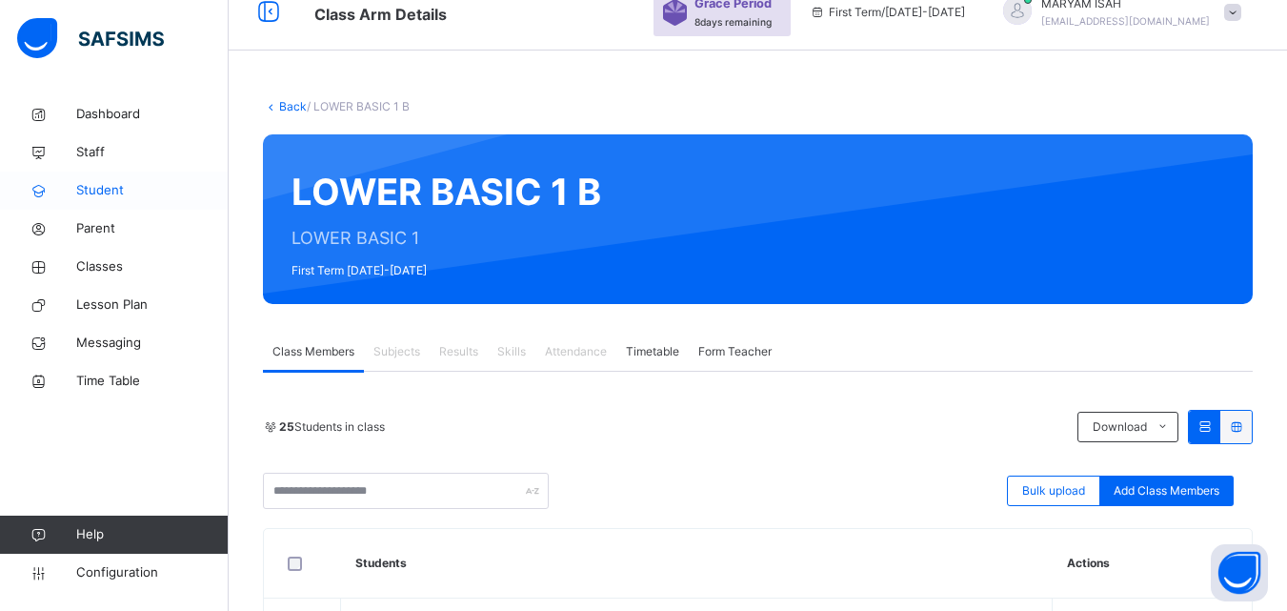
scroll to position [0, 0]
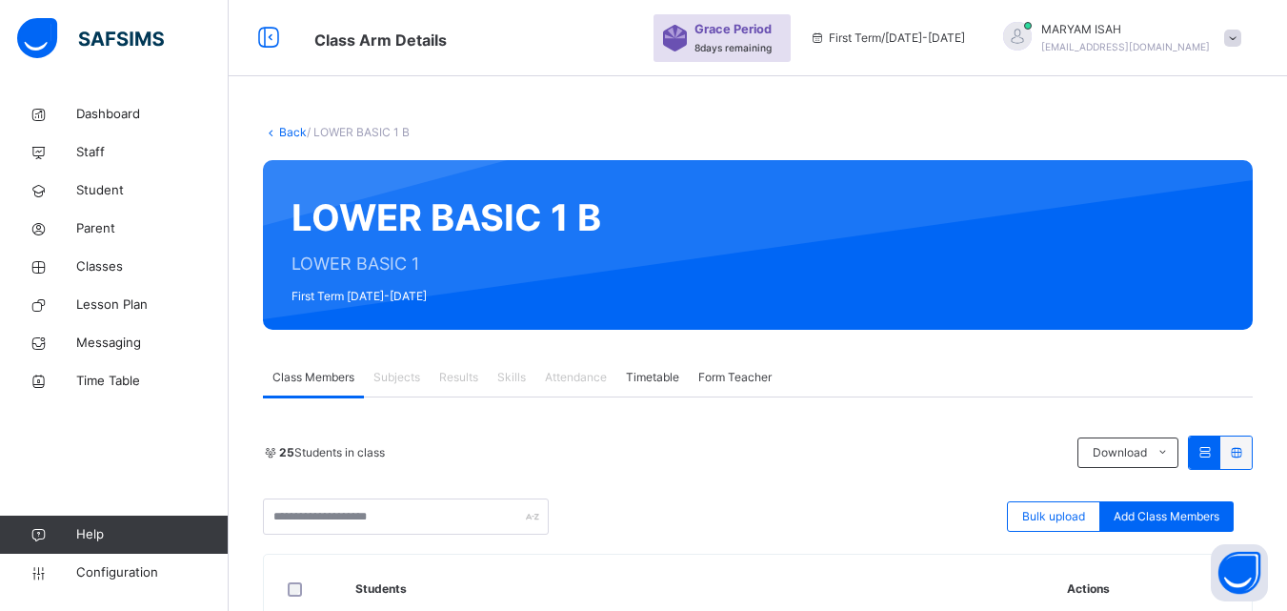
click at [289, 130] on link "Back" at bounding box center [293, 132] width 28 height 14
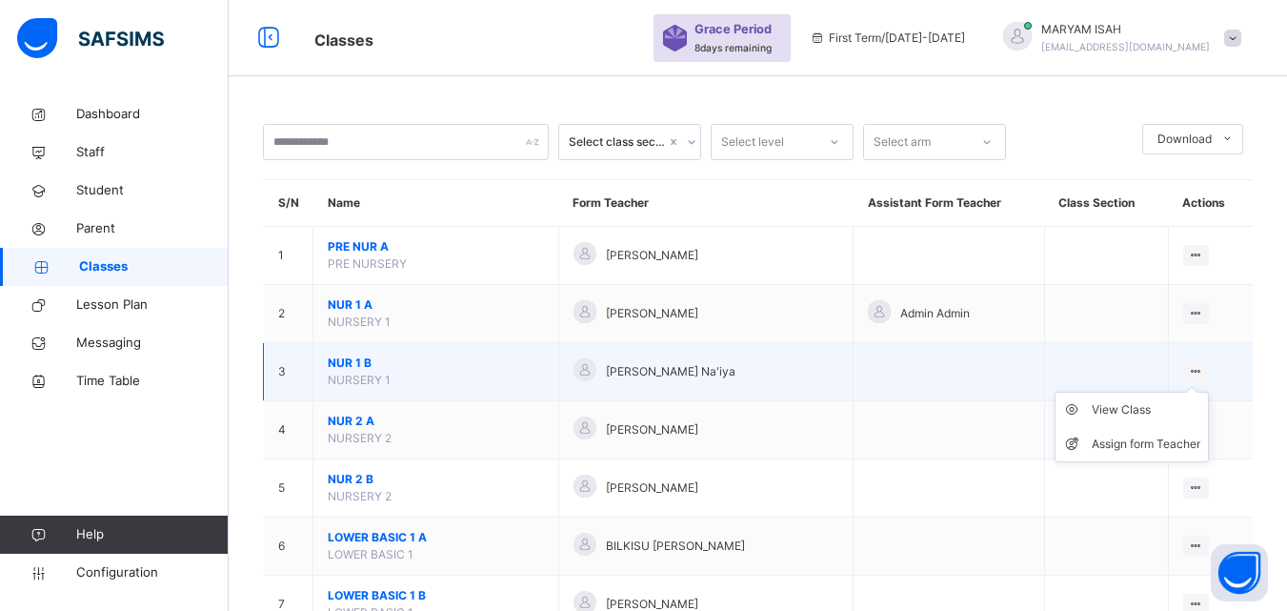
click at [1209, 392] on ul "View Class Assign form Teacher" at bounding box center [1131, 427] width 154 height 70
click at [1144, 405] on div "View Class" at bounding box center [1146, 409] width 109 height 19
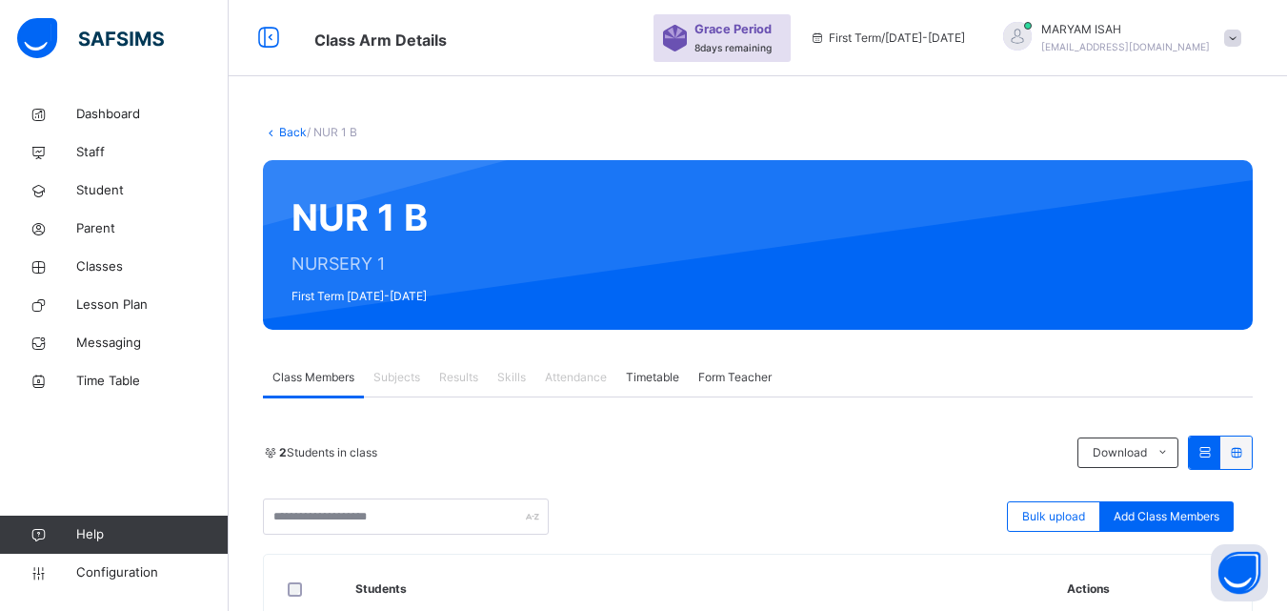
click at [273, 132] on icon at bounding box center [271, 132] width 16 height 14
click at [288, 130] on link "Back" at bounding box center [293, 132] width 28 height 14
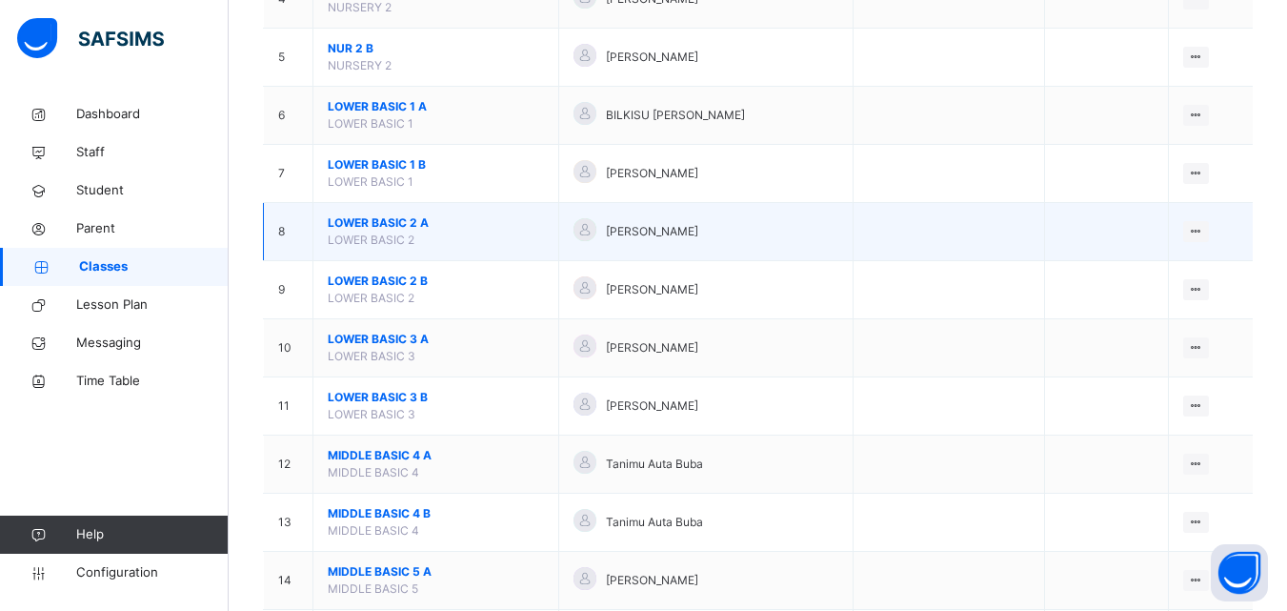
scroll to position [432, 0]
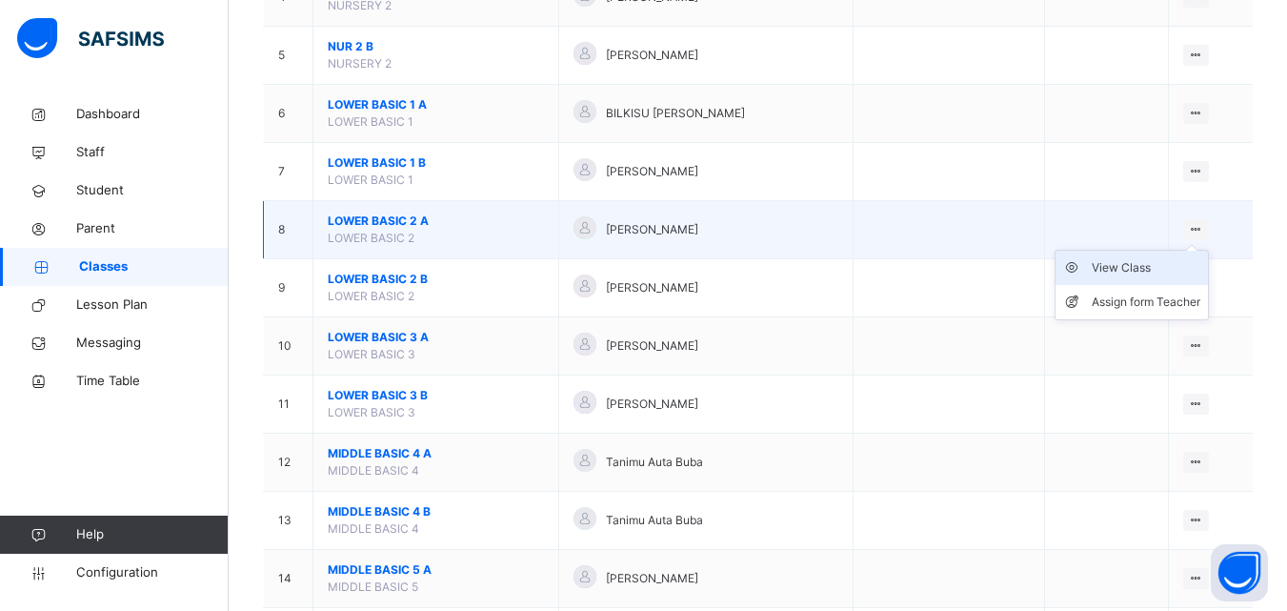
click at [1158, 268] on div "View Class" at bounding box center [1146, 267] width 109 height 19
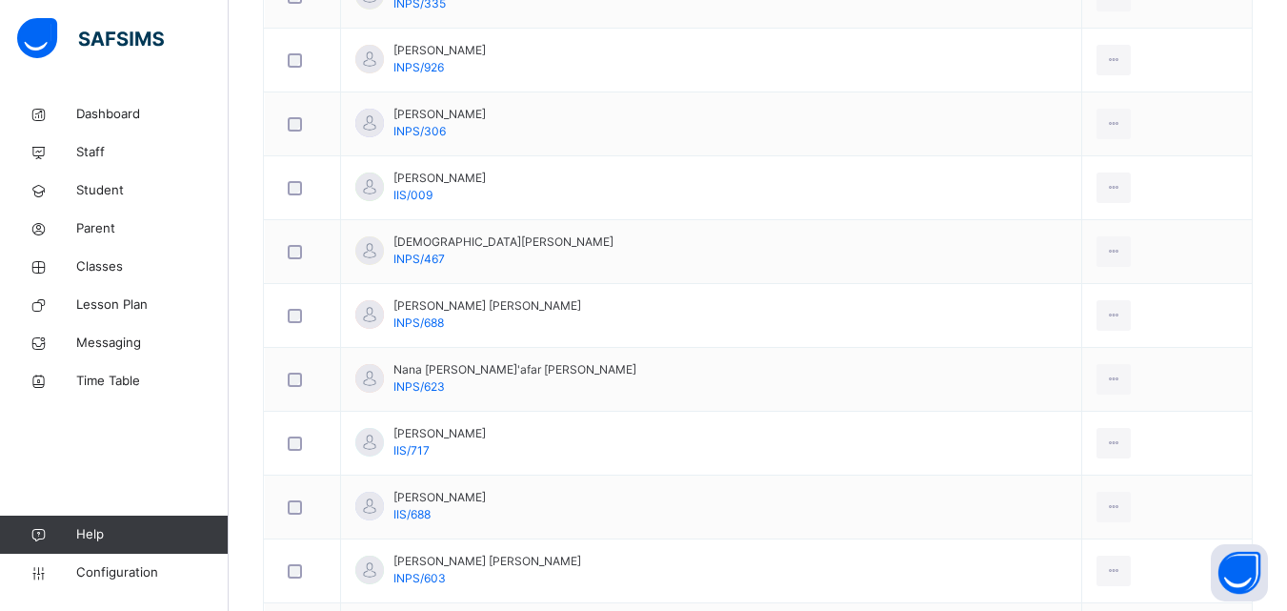
scroll to position [1114, 0]
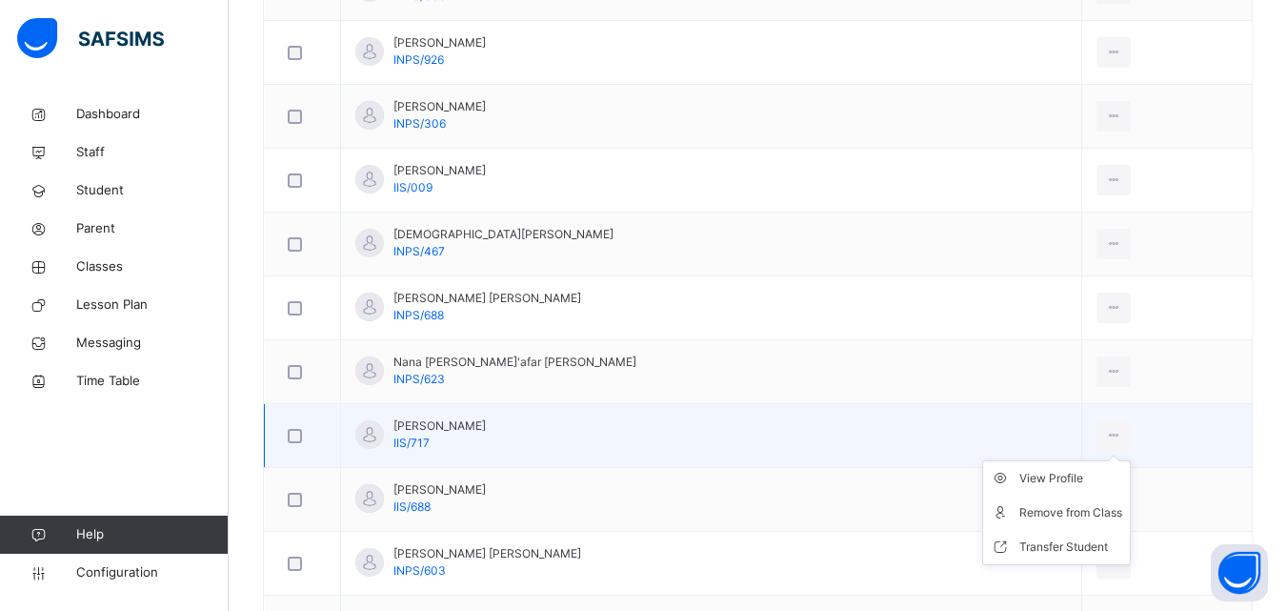
click at [1076, 460] on ul "View Profile Remove from Class Transfer Student" at bounding box center [1056, 512] width 149 height 105
click at [1052, 515] on div "Remove from Class" at bounding box center [1070, 512] width 103 height 19
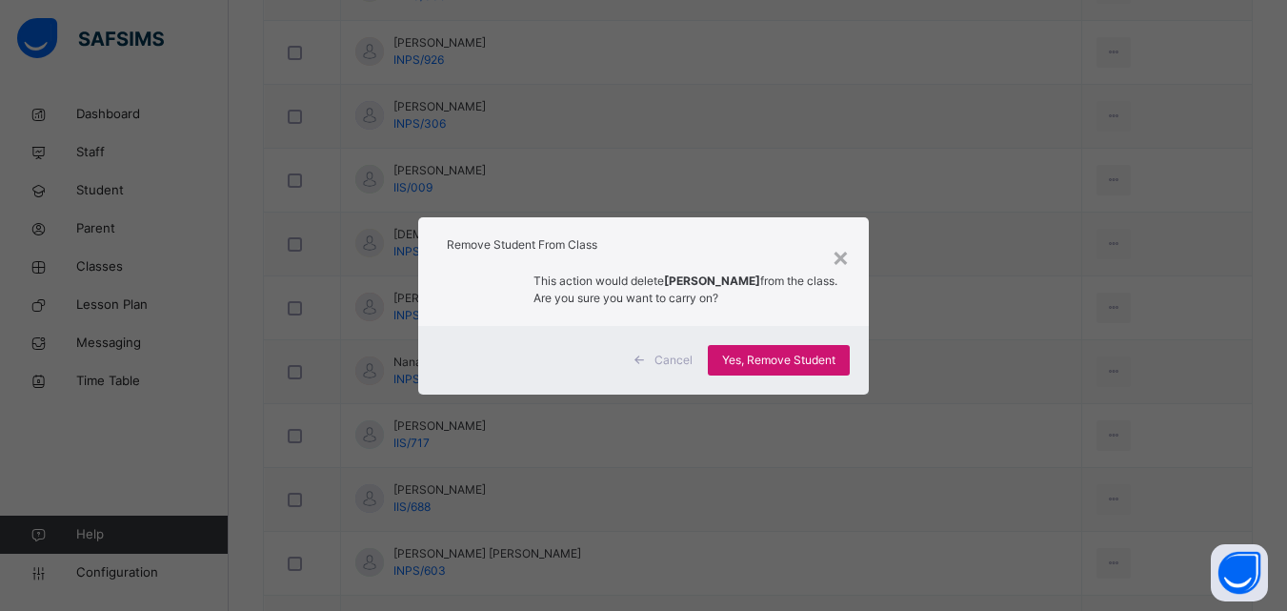
click at [796, 371] on div "Yes, Remove Student" at bounding box center [779, 360] width 142 height 30
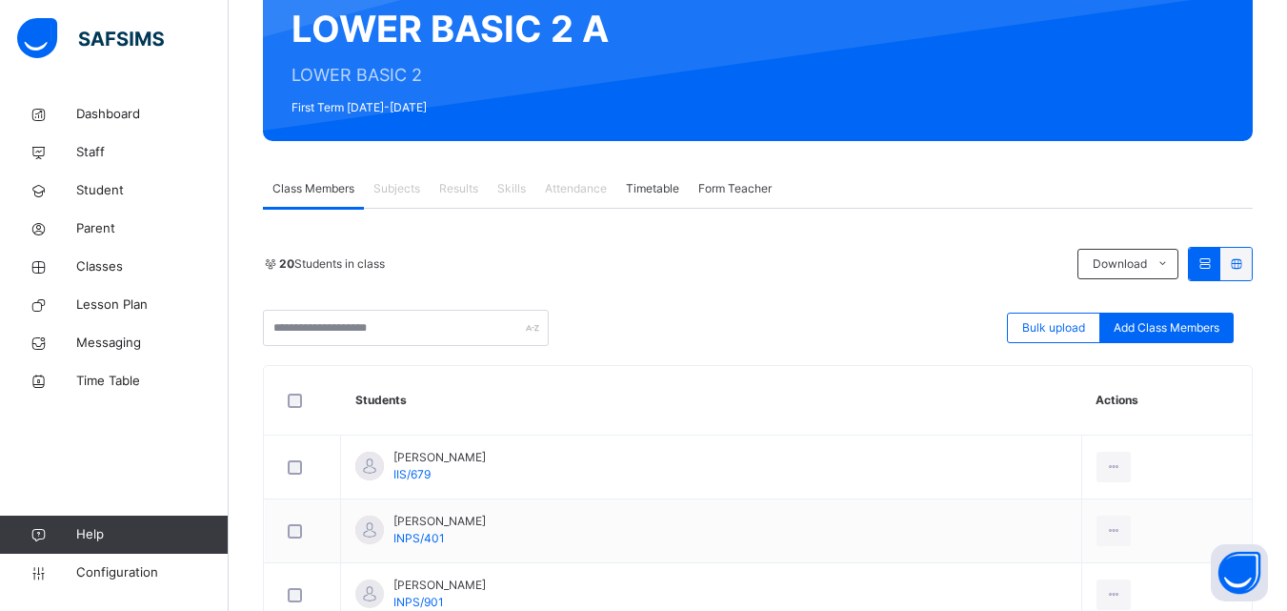
scroll to position [0, 0]
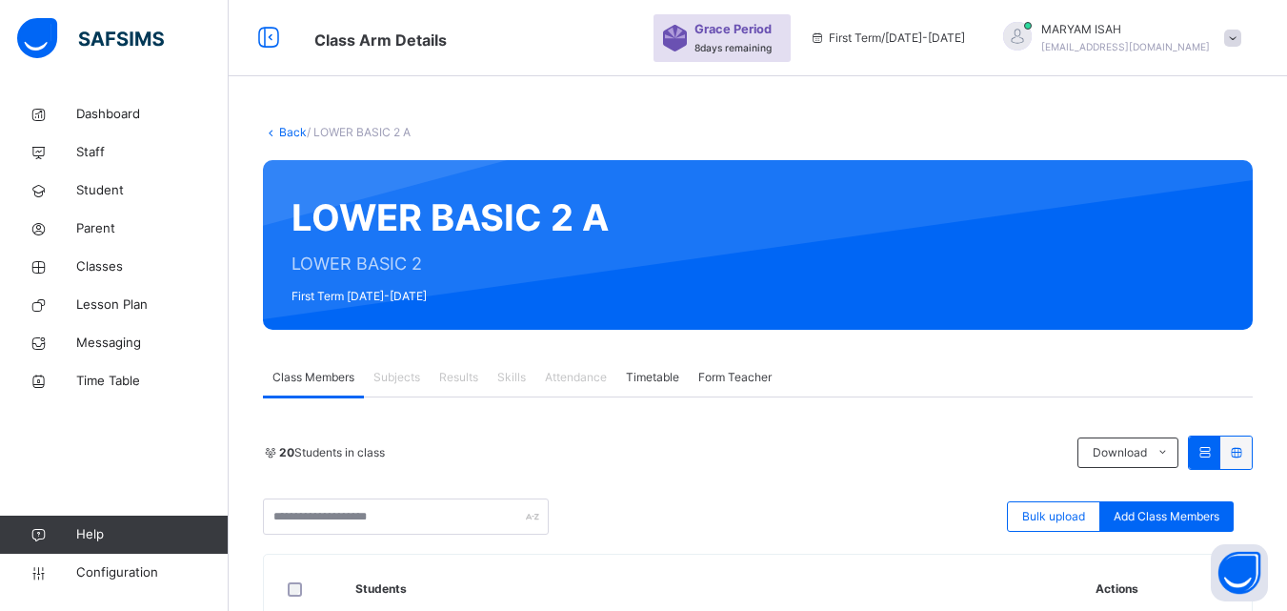
click at [291, 137] on link "Back" at bounding box center [293, 132] width 28 height 14
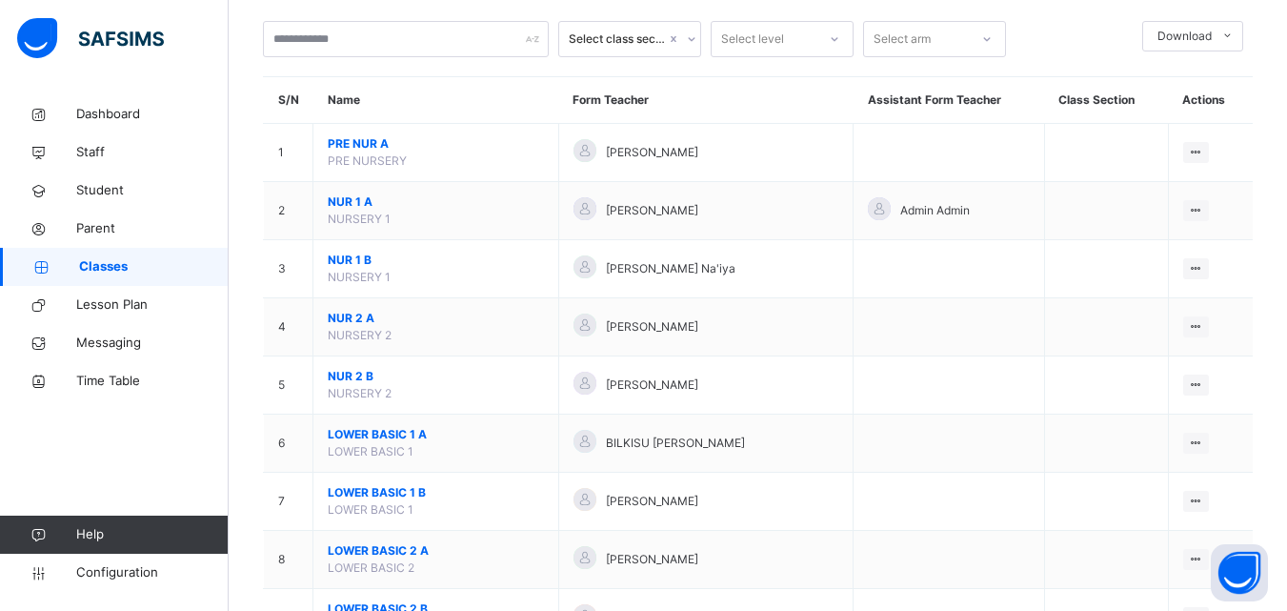
scroll to position [106, 0]
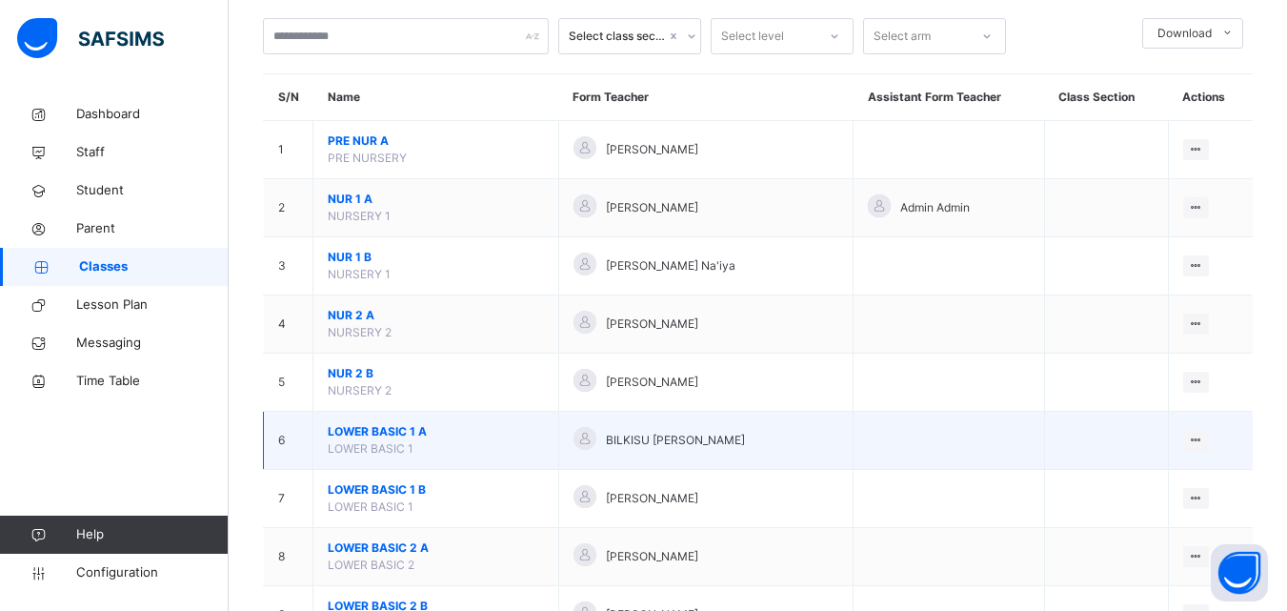
click at [430, 437] on span "LOWER BASIC 1 A" at bounding box center [436, 431] width 216 height 17
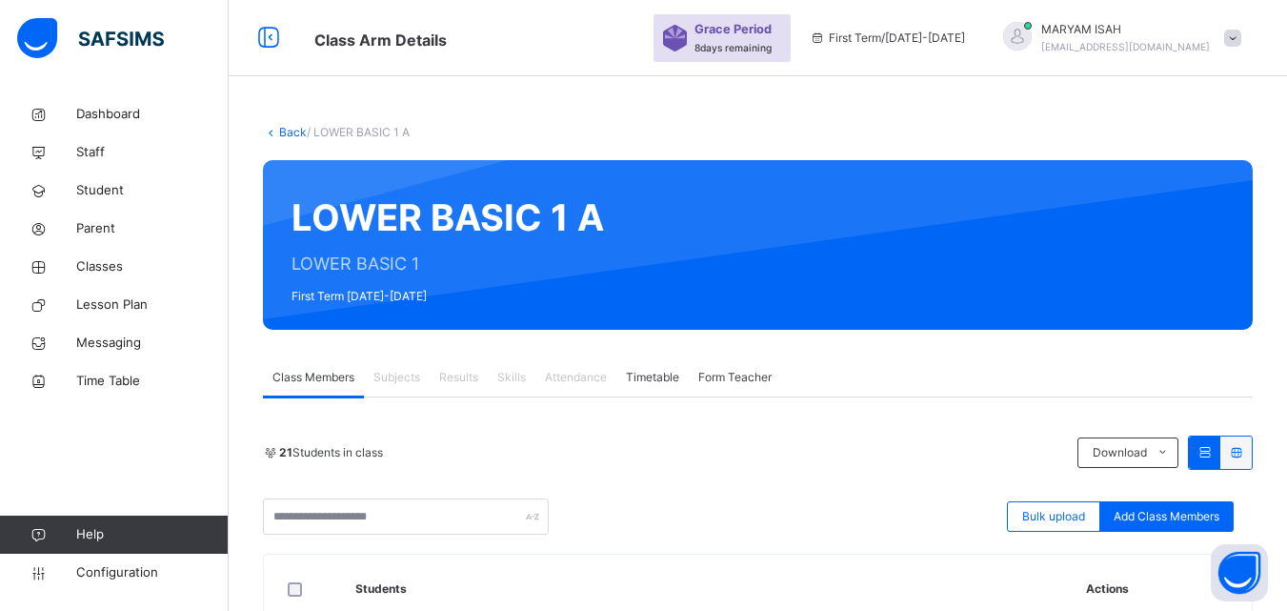
click at [283, 135] on link "Back" at bounding box center [293, 132] width 28 height 14
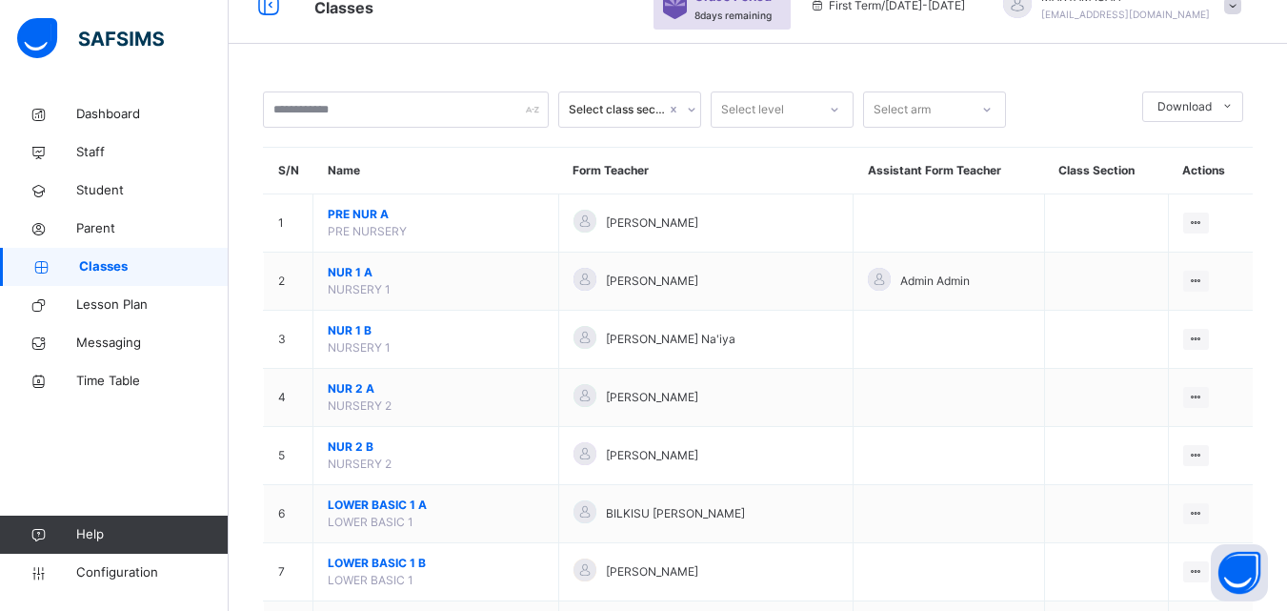
scroll to position [84, 0]
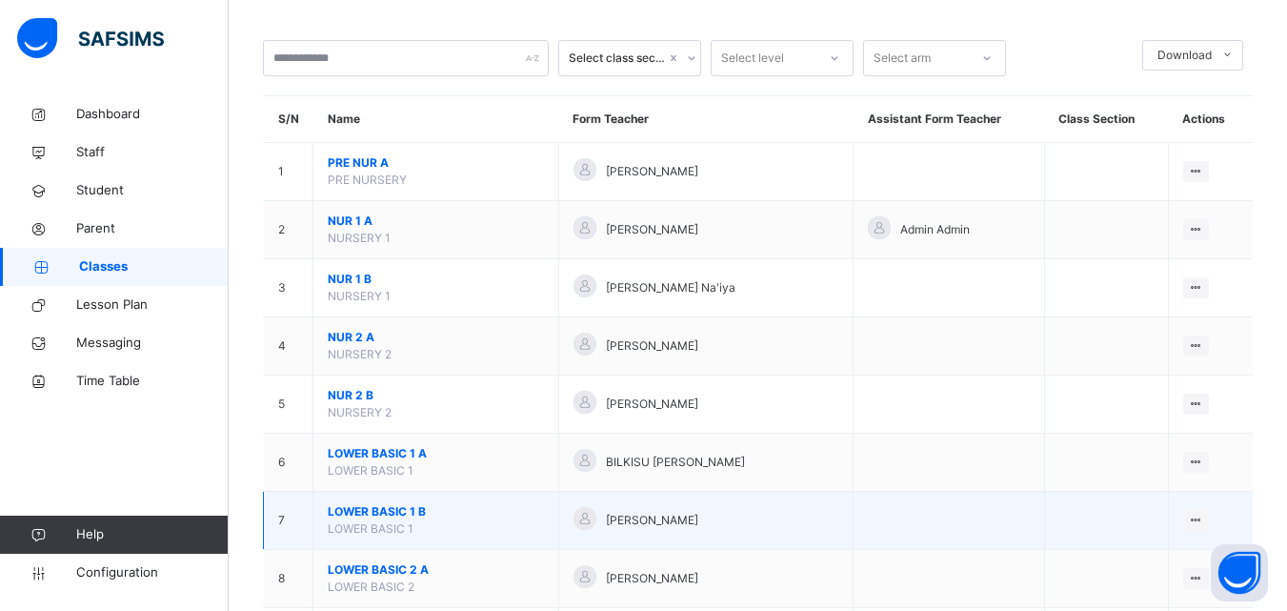
click at [430, 517] on span "LOWER BASIC 1 B" at bounding box center [436, 511] width 216 height 17
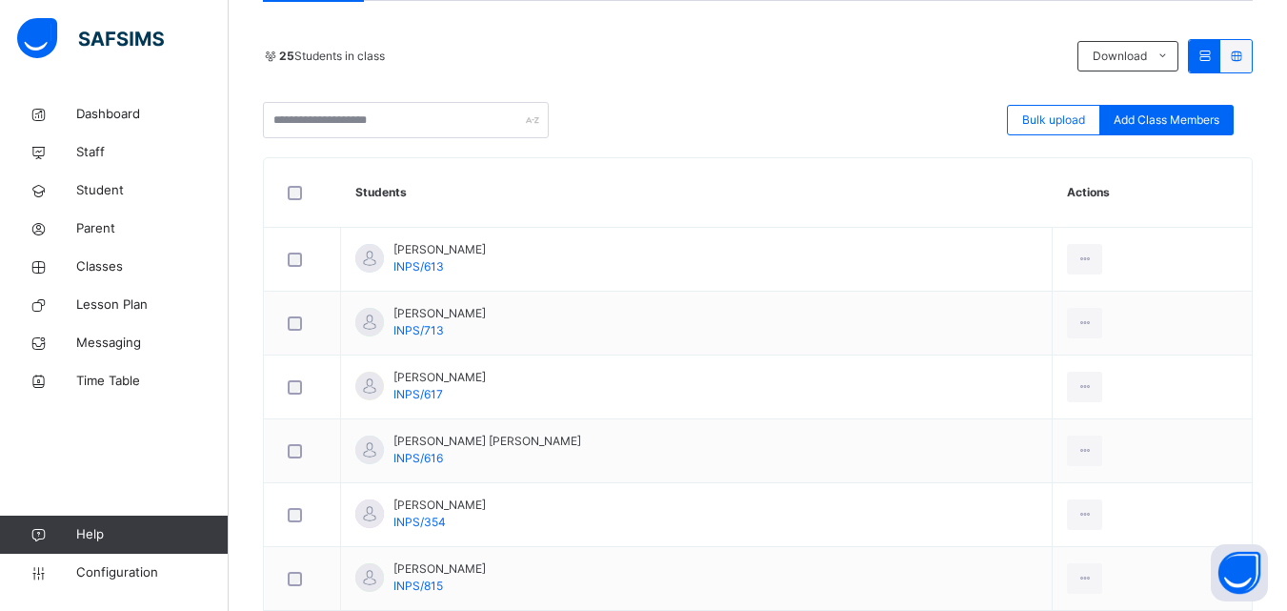
scroll to position [395, 0]
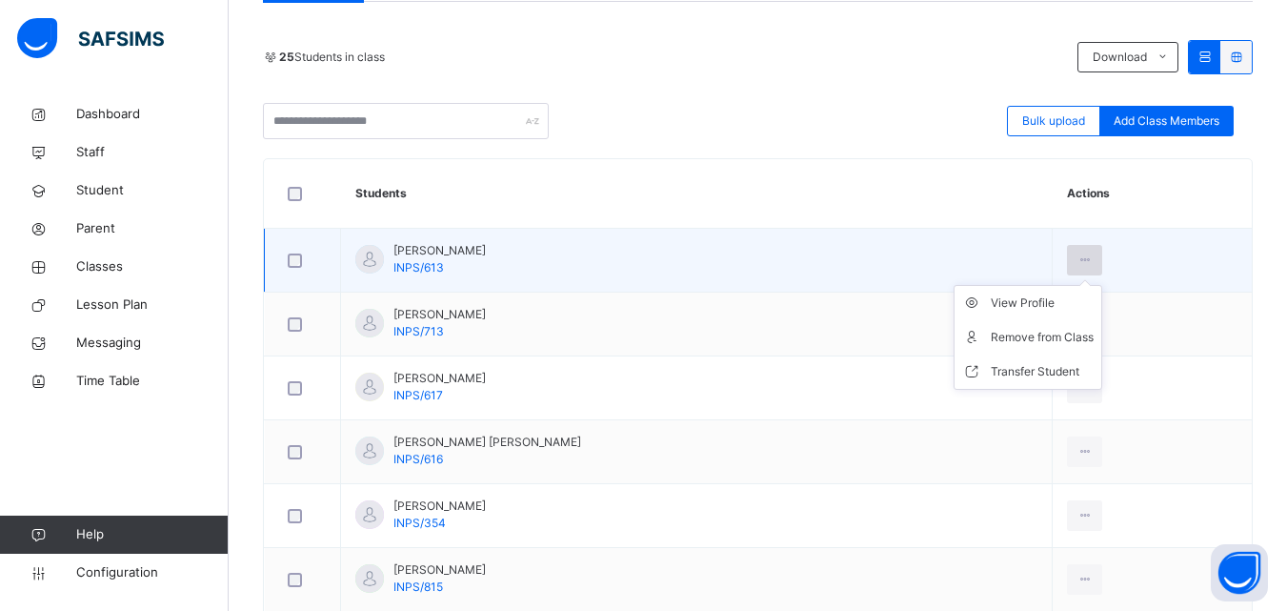
click at [1076, 265] on icon at bounding box center [1084, 259] width 16 height 17
click at [1023, 325] on li "Remove from Class" at bounding box center [1027, 337] width 147 height 34
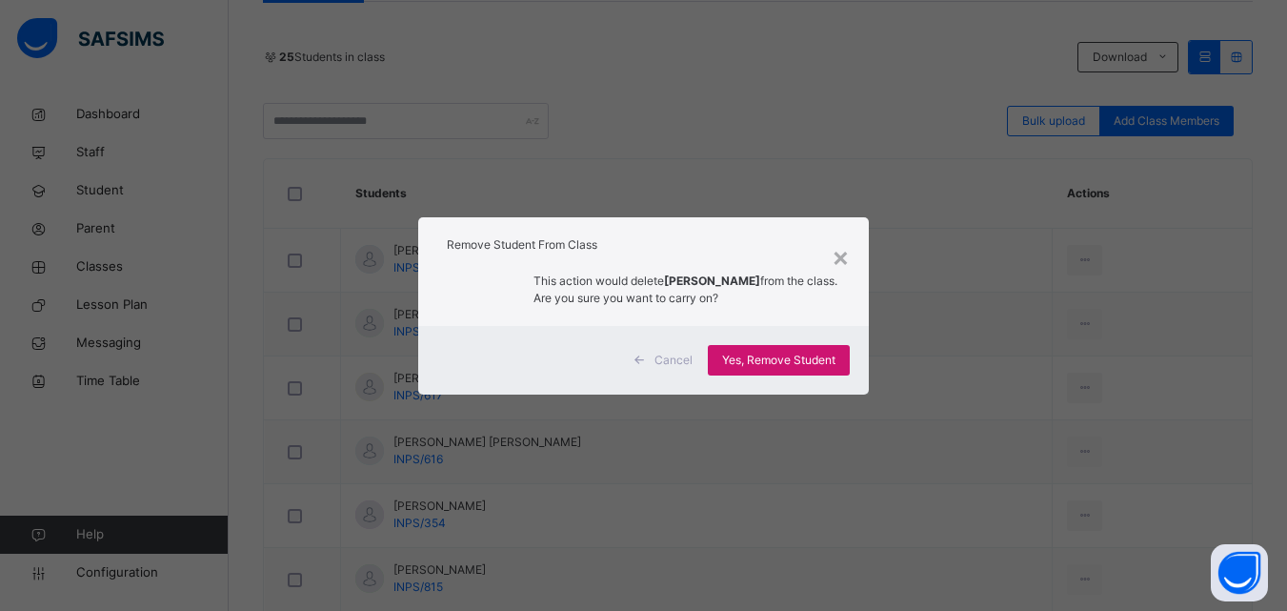
click at [792, 349] on div "Yes, Remove Student" at bounding box center [779, 360] width 142 height 30
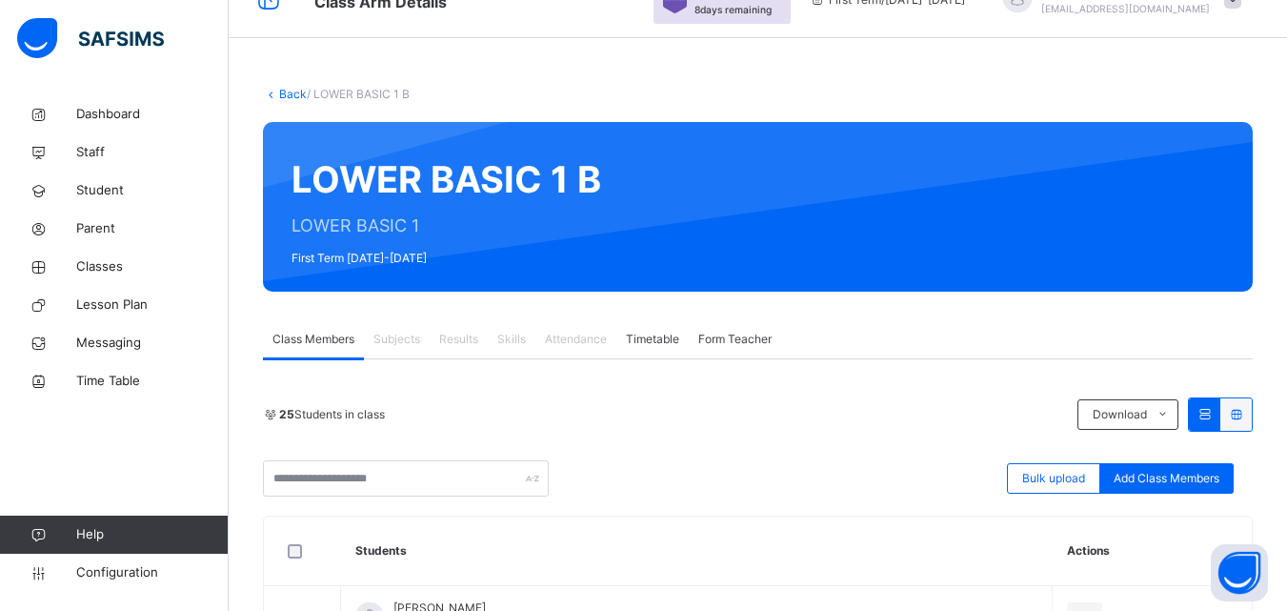
scroll to position [0, 0]
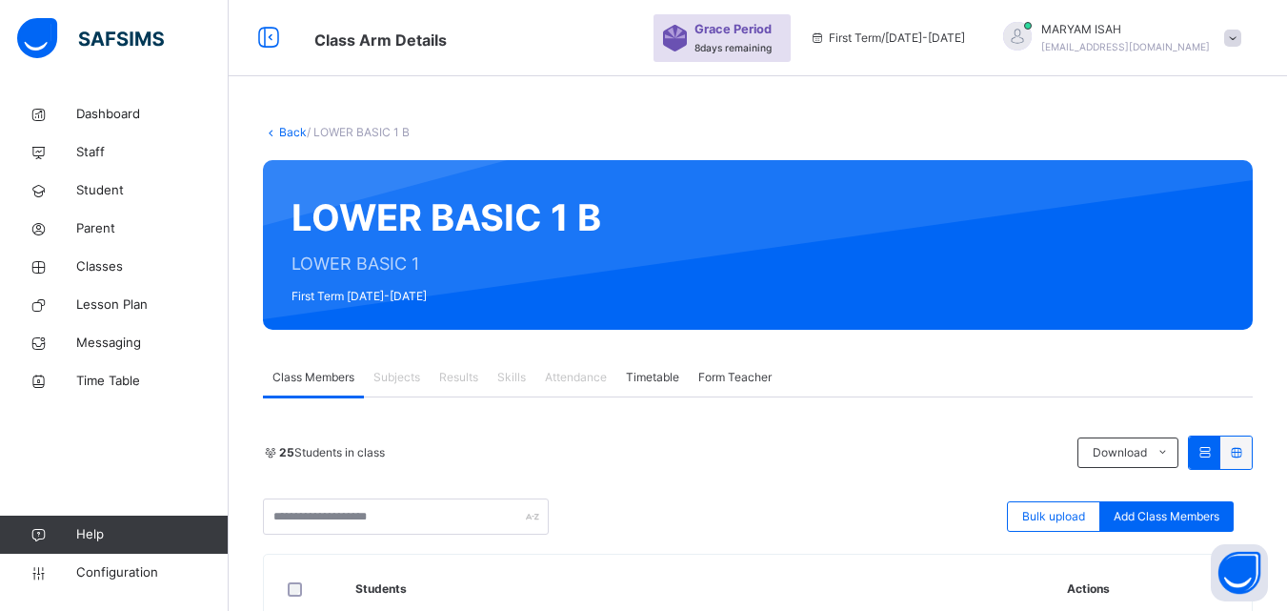
click at [289, 137] on link "Back" at bounding box center [293, 132] width 28 height 14
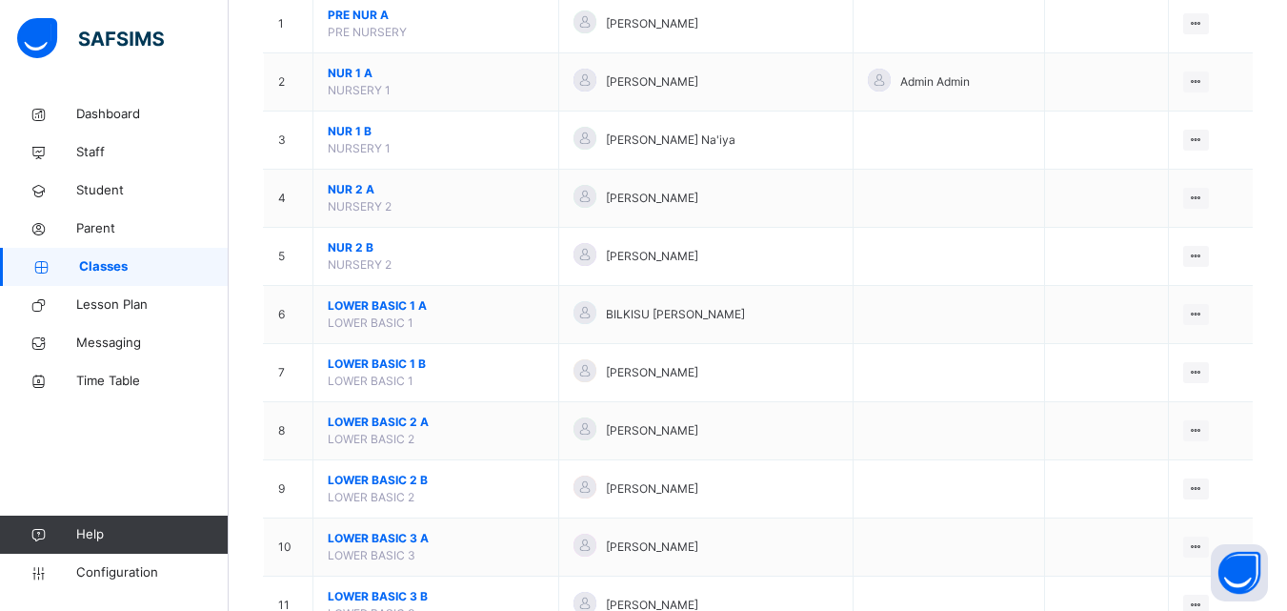
scroll to position [266, 0]
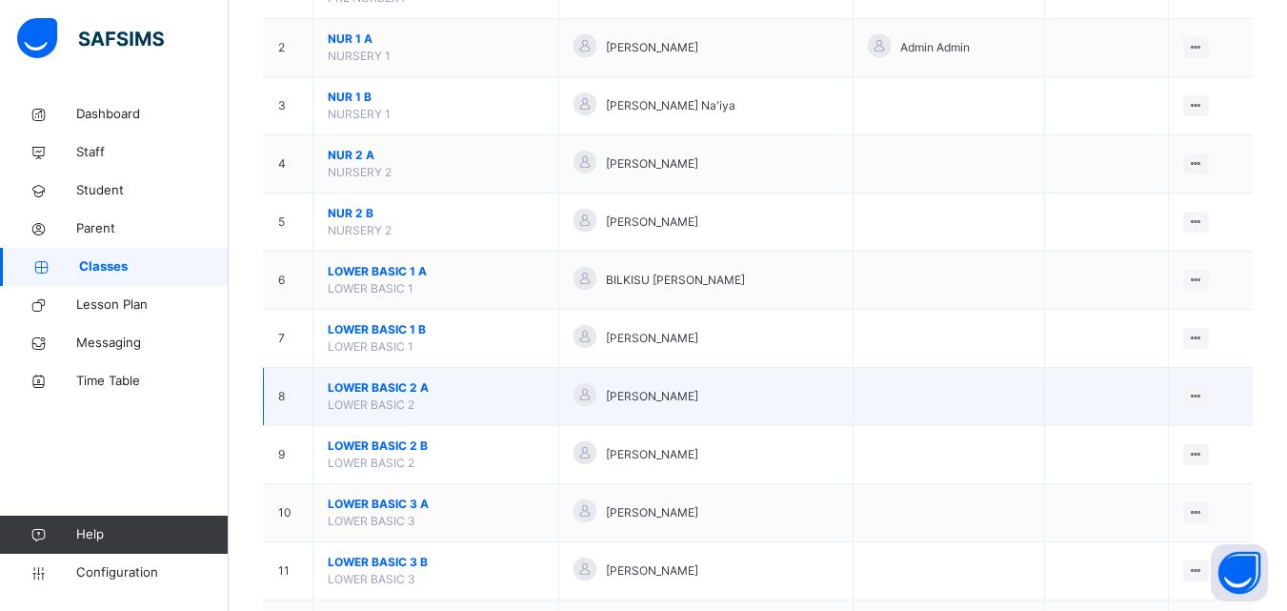
click at [367, 393] on span "LOWER BASIC 2 A" at bounding box center [436, 387] width 216 height 17
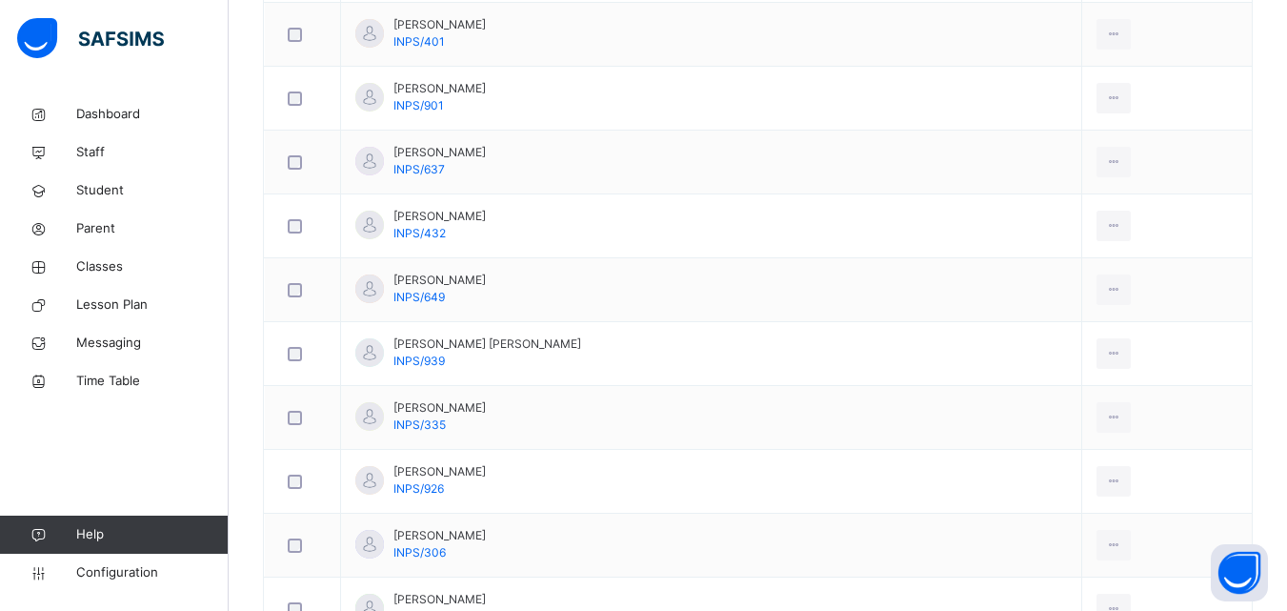
scroll to position [686, 0]
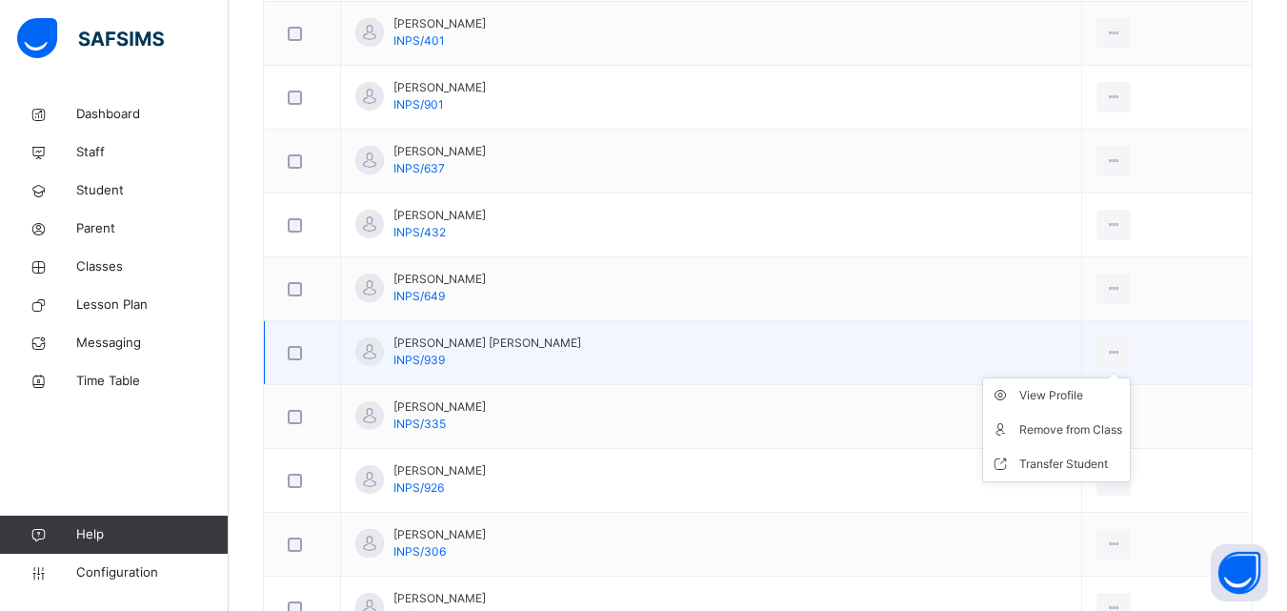
click at [1079, 377] on ul "View Profile Remove from Class Transfer Student" at bounding box center [1056, 429] width 149 height 105
click at [1046, 444] on li "Remove from Class" at bounding box center [1056, 429] width 147 height 34
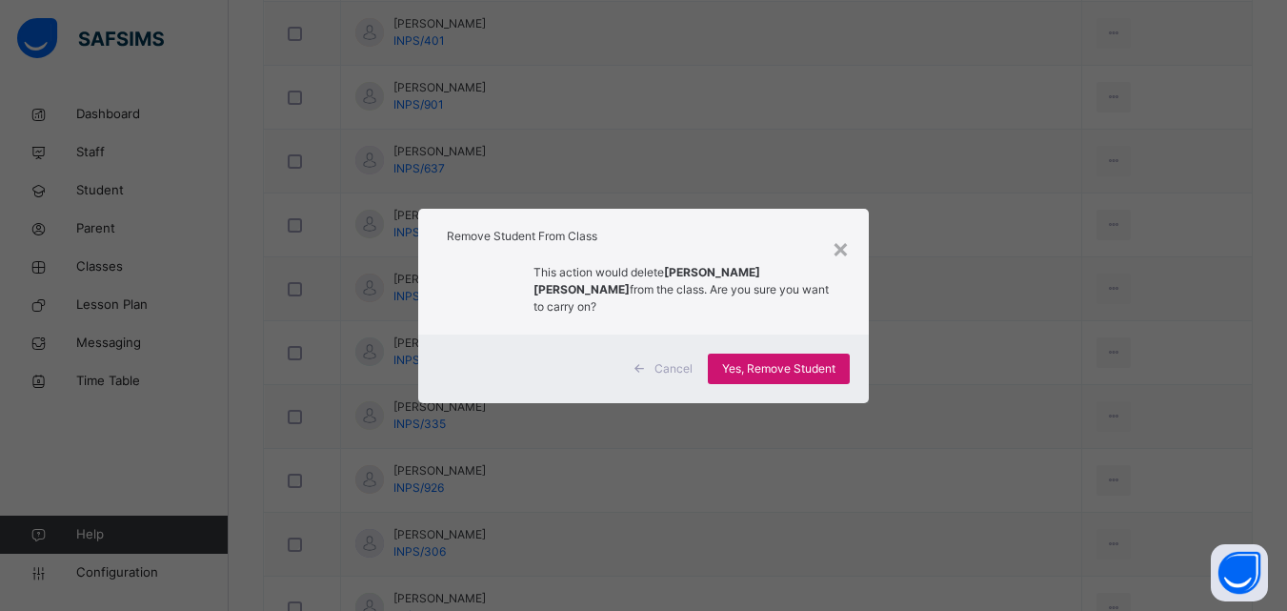
click at [836, 372] on div "Yes, Remove Student" at bounding box center [779, 368] width 142 height 30
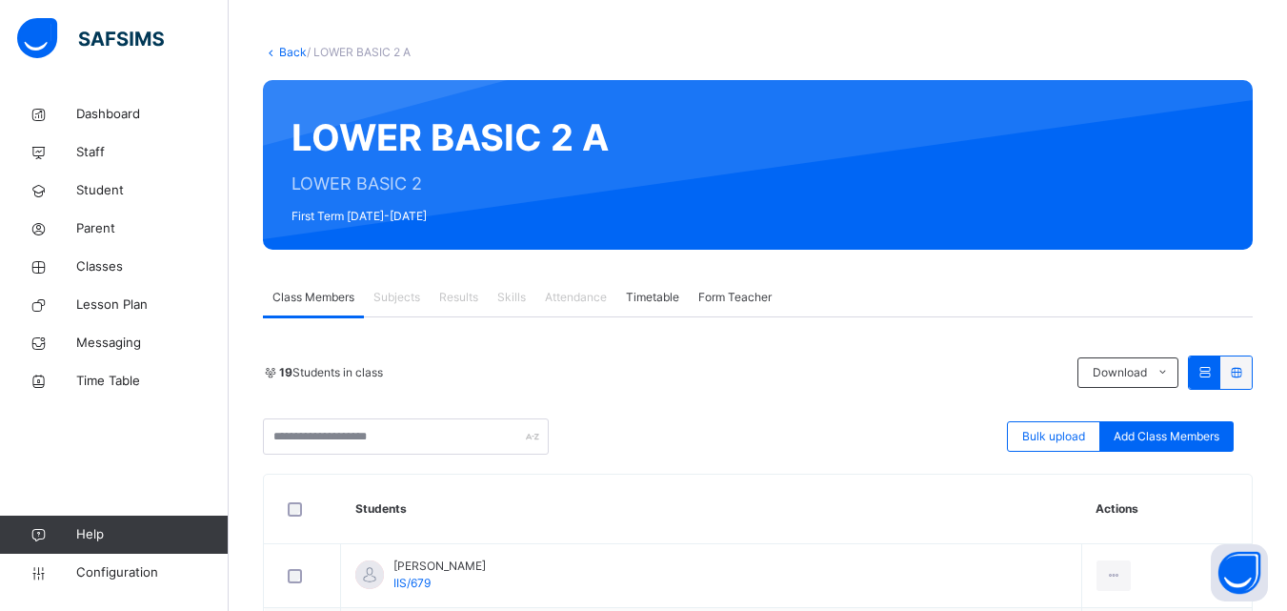
scroll to position [56, 0]
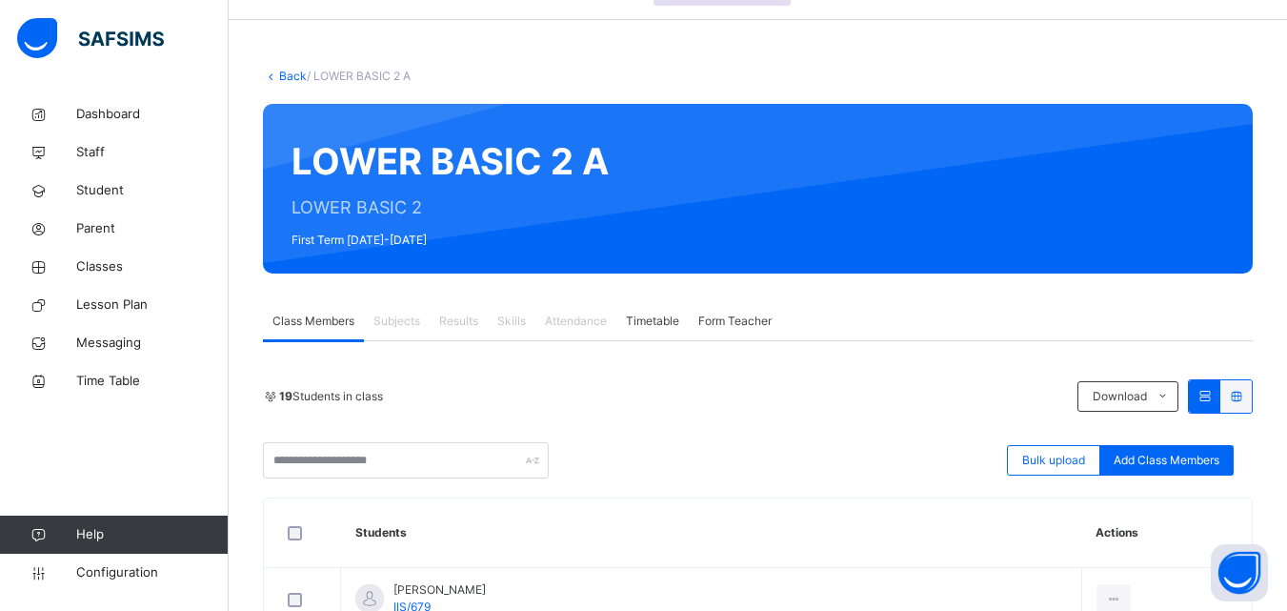
click at [282, 71] on link "Back" at bounding box center [293, 76] width 28 height 14
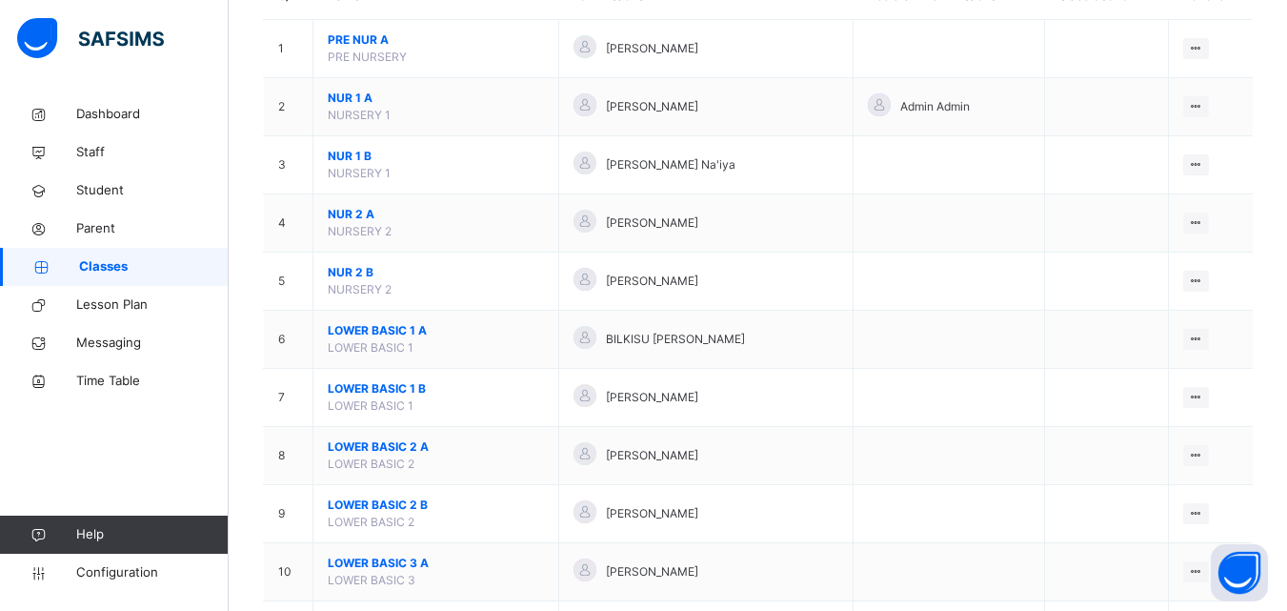
scroll to position [247, 0]
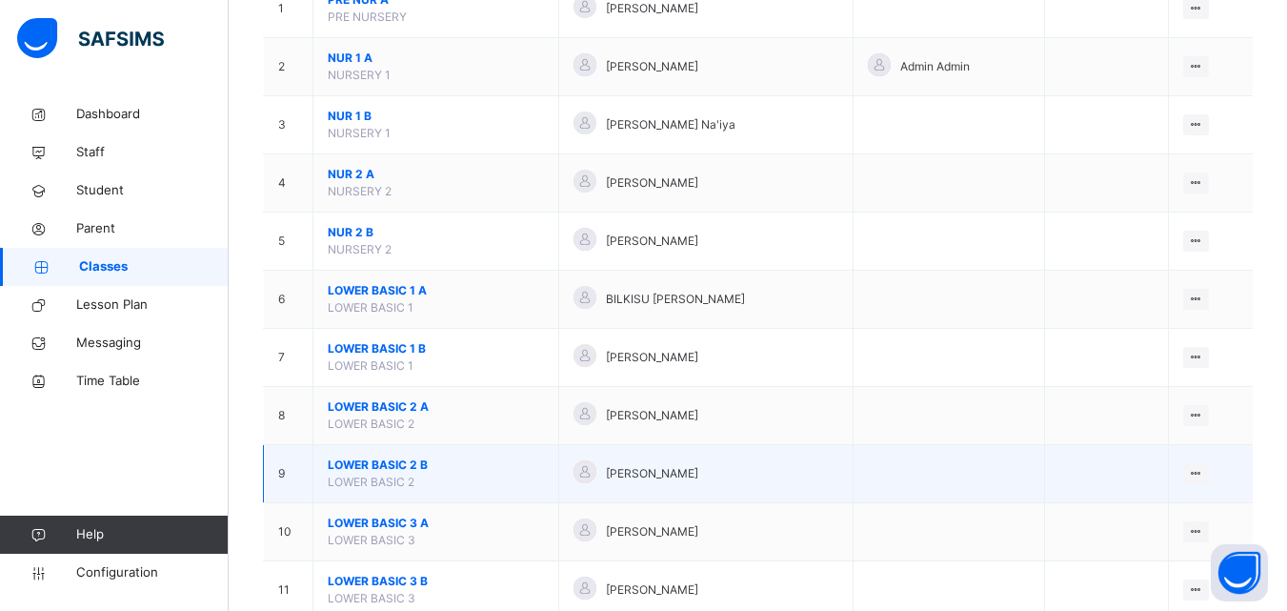
click at [511, 467] on span "LOWER BASIC 2 B" at bounding box center [436, 464] width 216 height 17
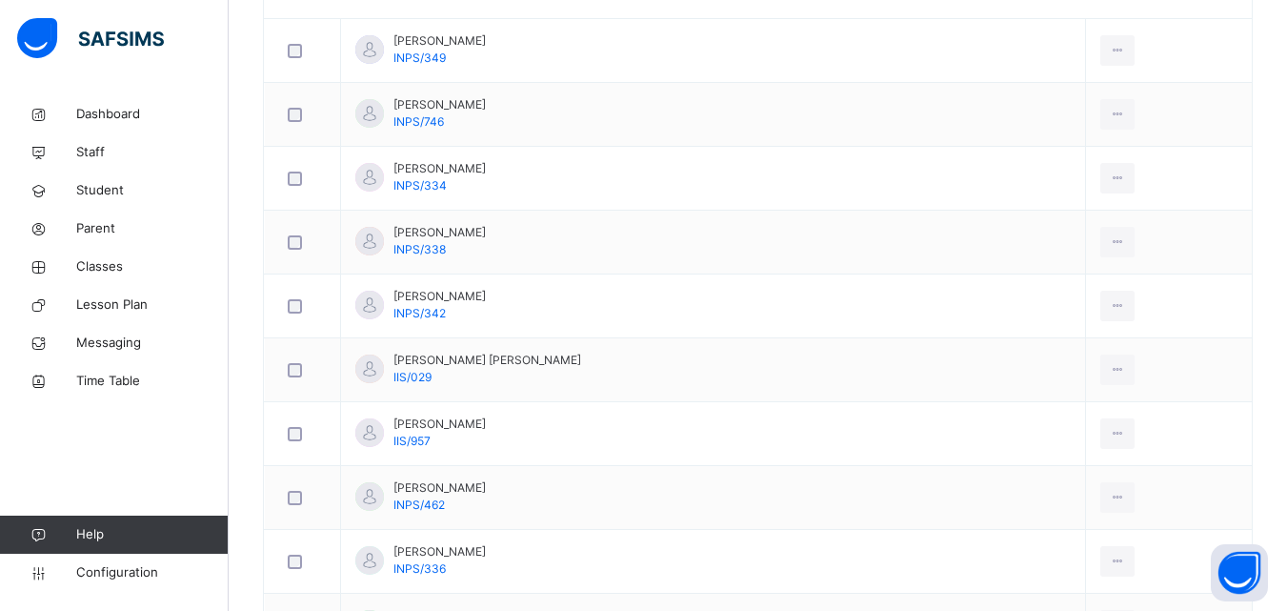
scroll to position [607, 0]
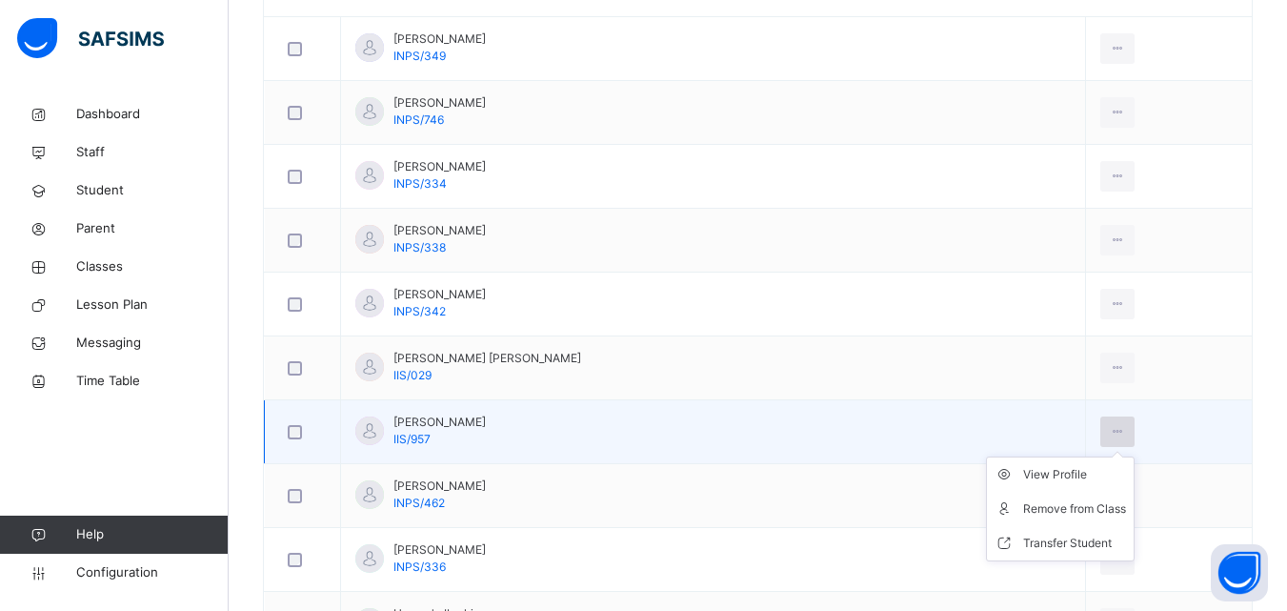
click at [1100, 421] on div at bounding box center [1117, 431] width 35 height 30
click at [987, 522] on li "Remove from Class" at bounding box center [1060, 509] width 147 height 34
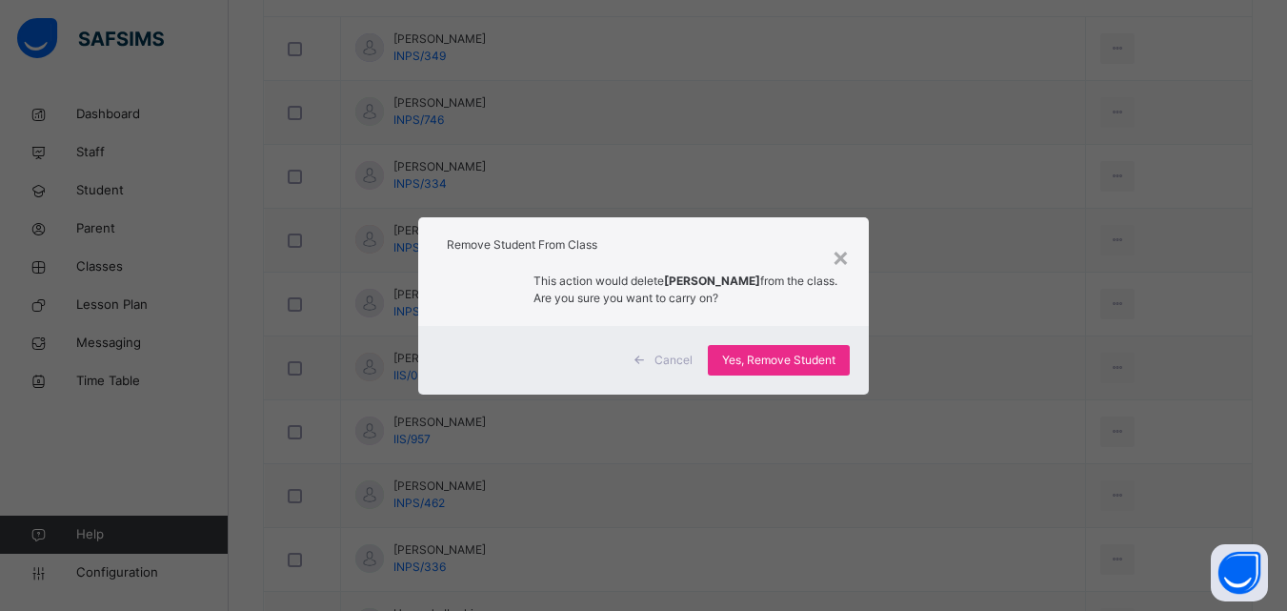
click at [793, 389] on div "Cancel Yes, Remove Student" at bounding box center [643, 360] width 451 height 69
click at [782, 367] on span "Yes, Remove Student" at bounding box center [778, 359] width 113 height 17
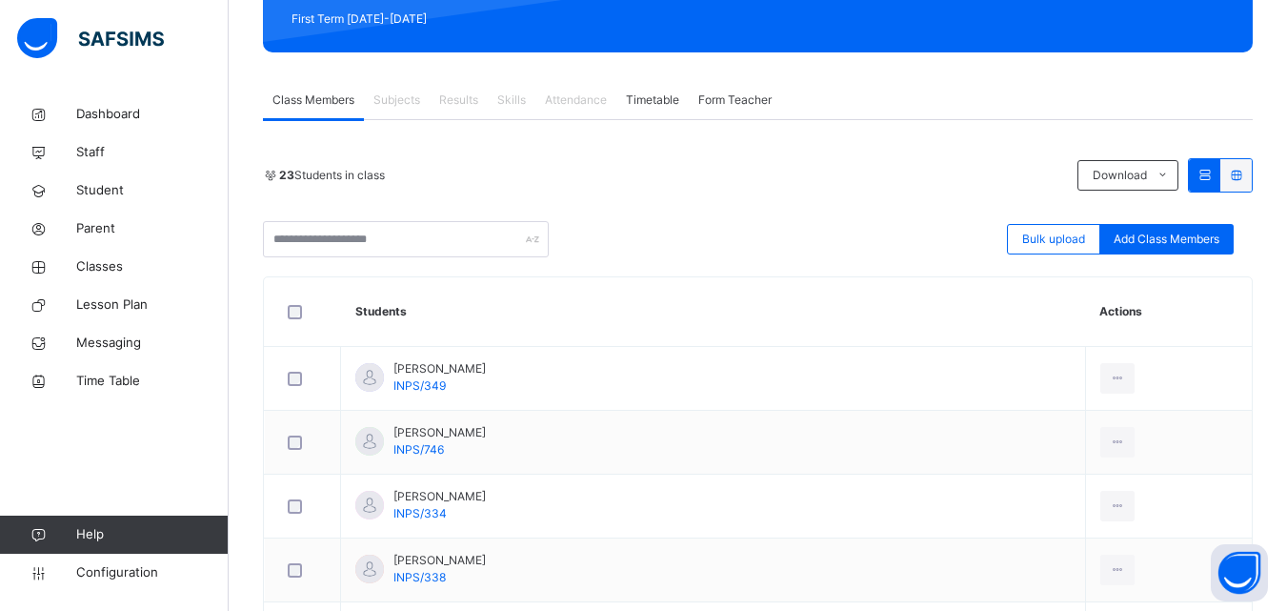
scroll to position [402, 0]
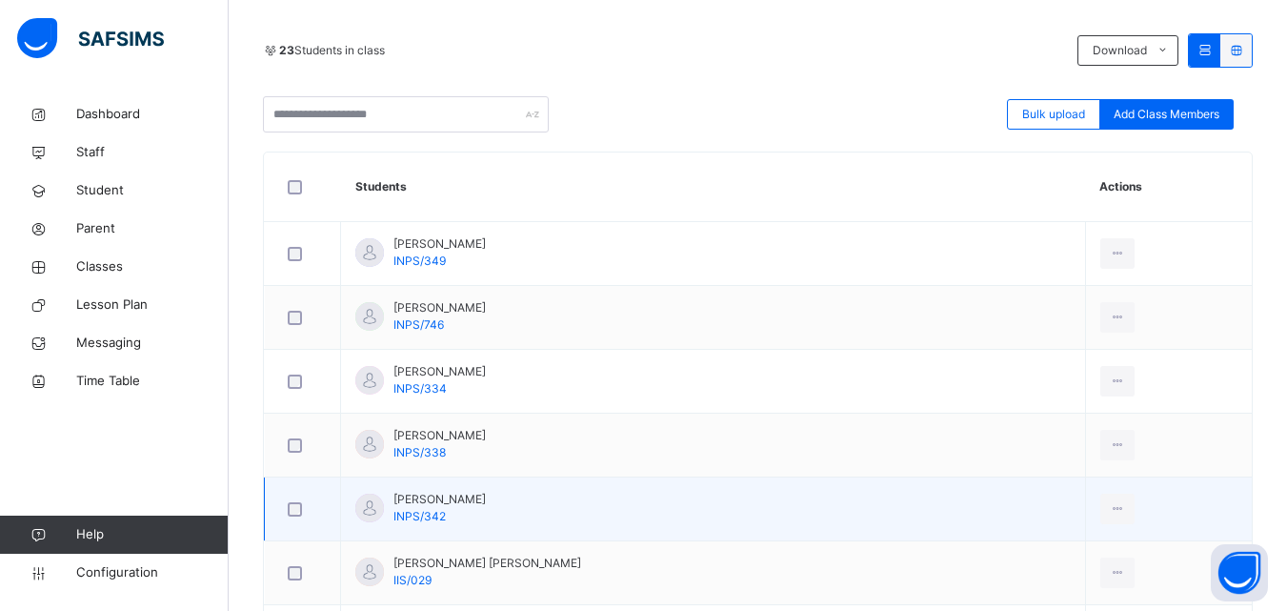
click at [753, 504] on td "Amina Sabo Aminu INPS/342" at bounding box center [713, 509] width 745 height 64
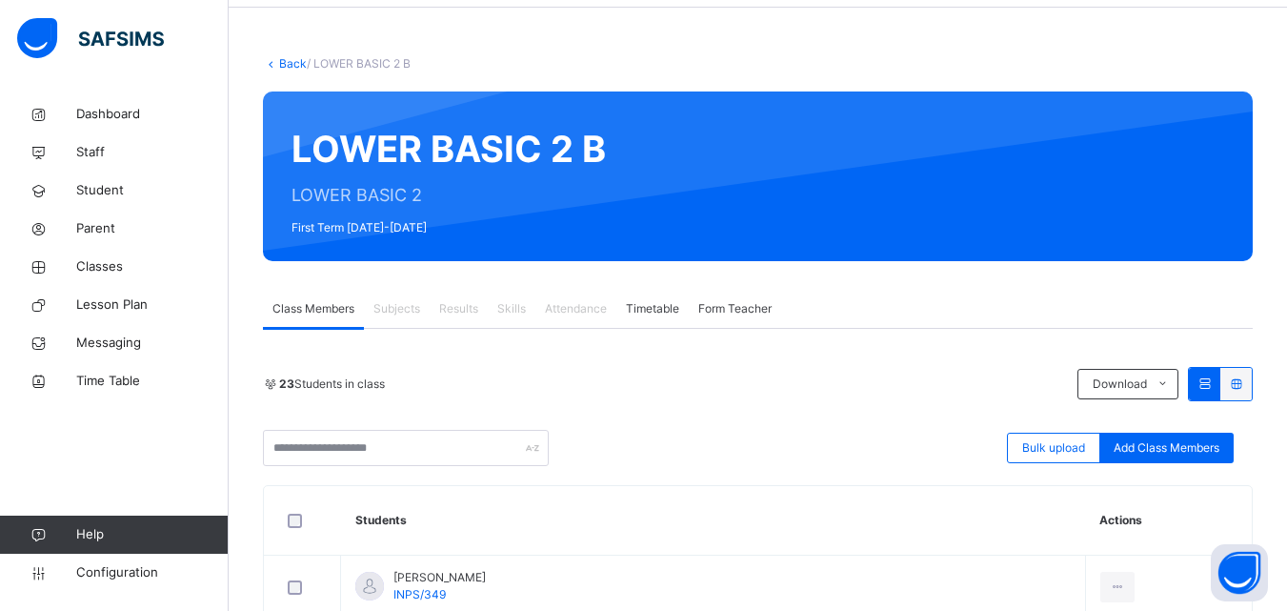
scroll to position [0, 0]
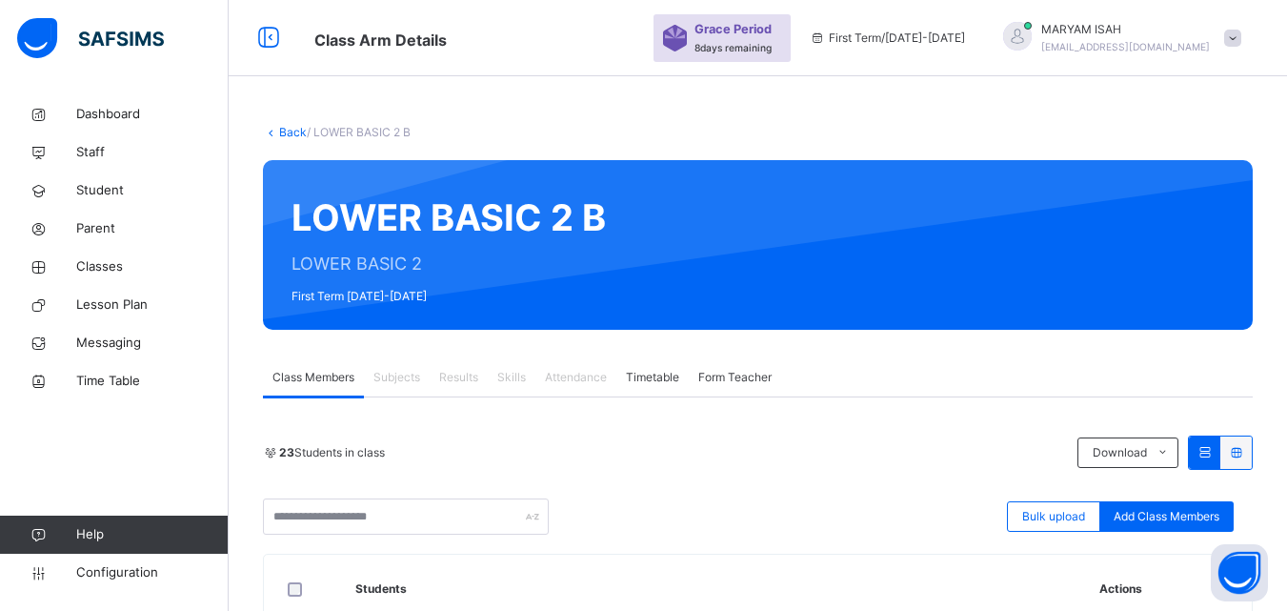
click at [284, 136] on link "Back" at bounding box center [293, 132] width 28 height 14
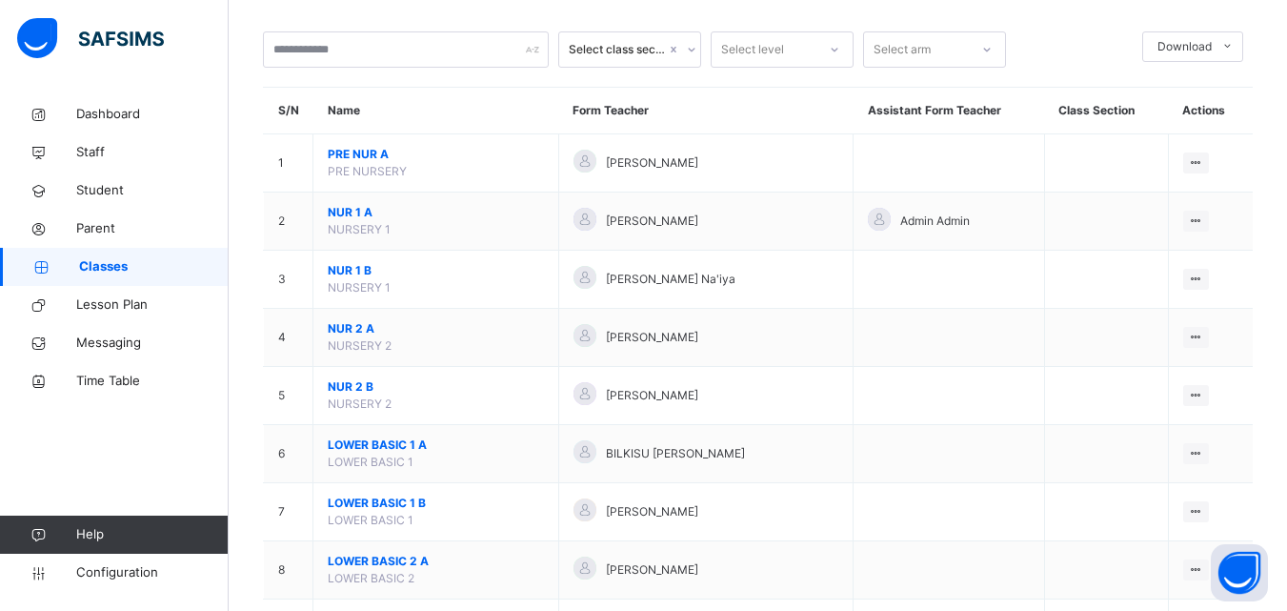
scroll to position [117, 0]
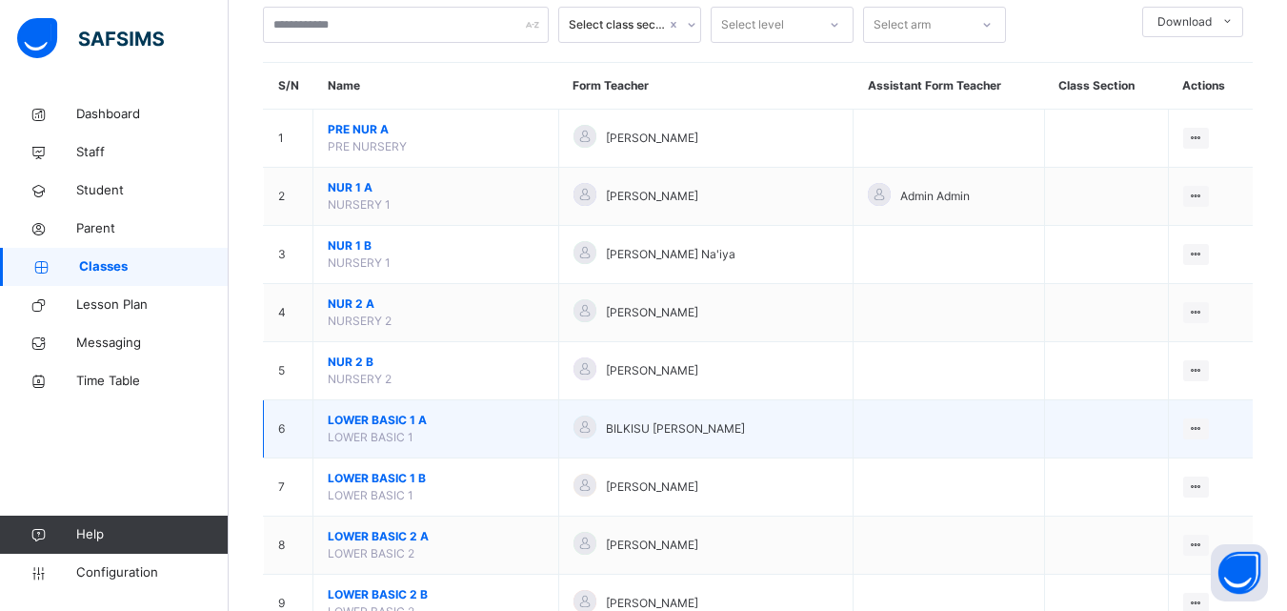
click at [527, 420] on span "LOWER BASIC 1 A" at bounding box center [436, 420] width 216 height 17
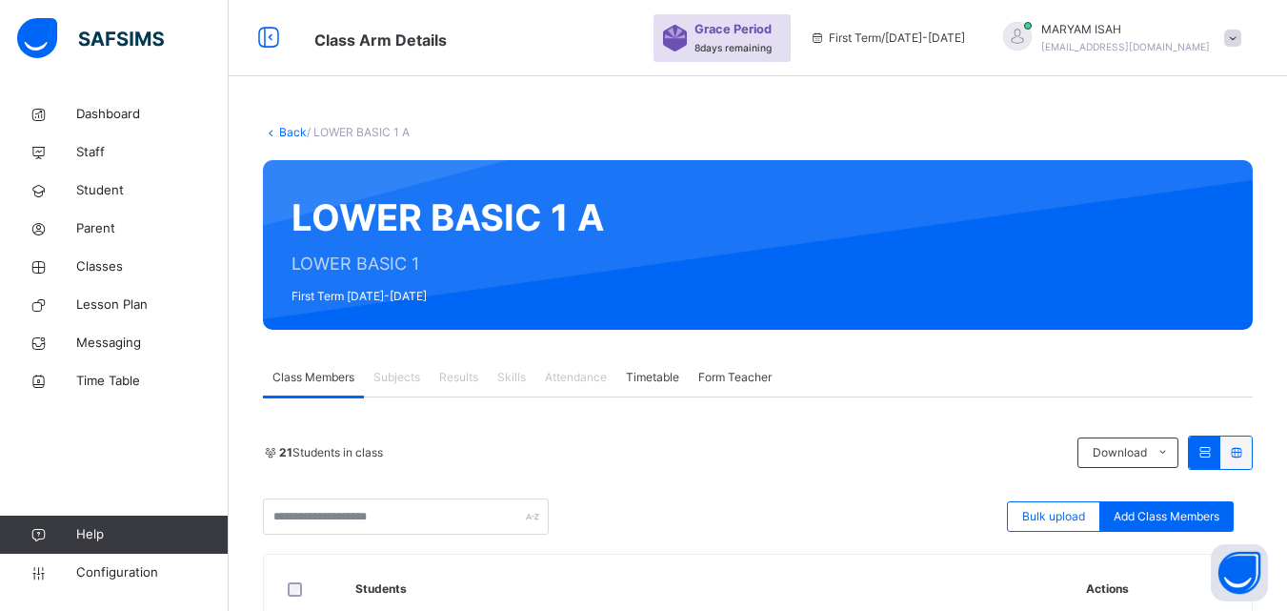
click at [286, 134] on link "Back" at bounding box center [293, 132] width 28 height 14
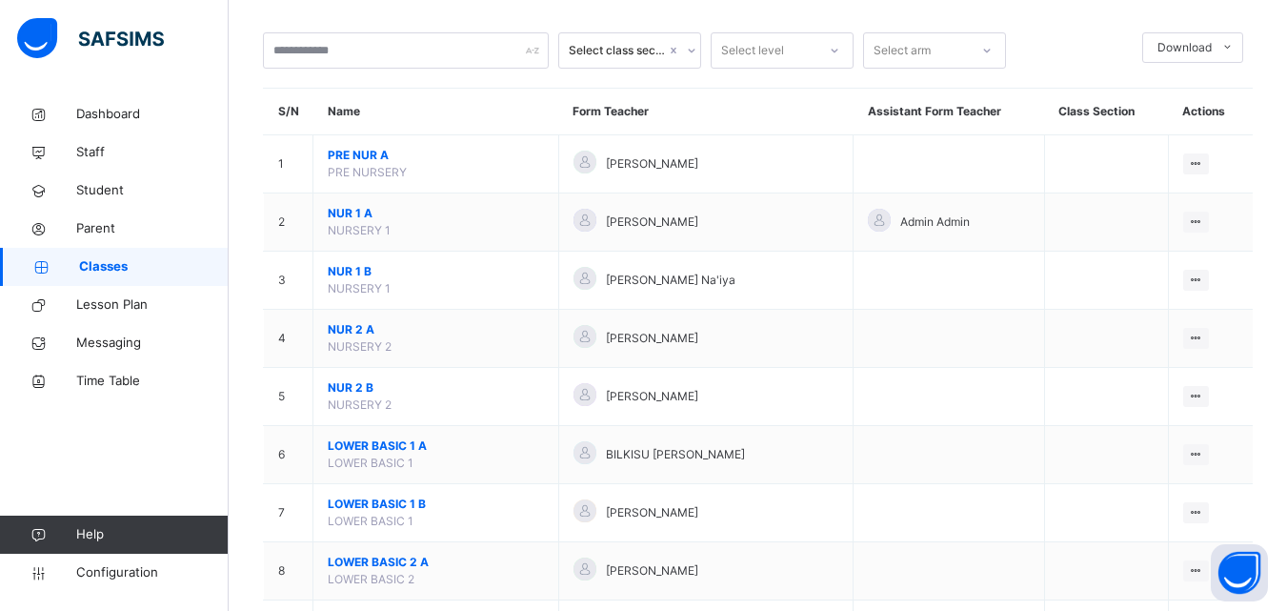
scroll to position [111, 0]
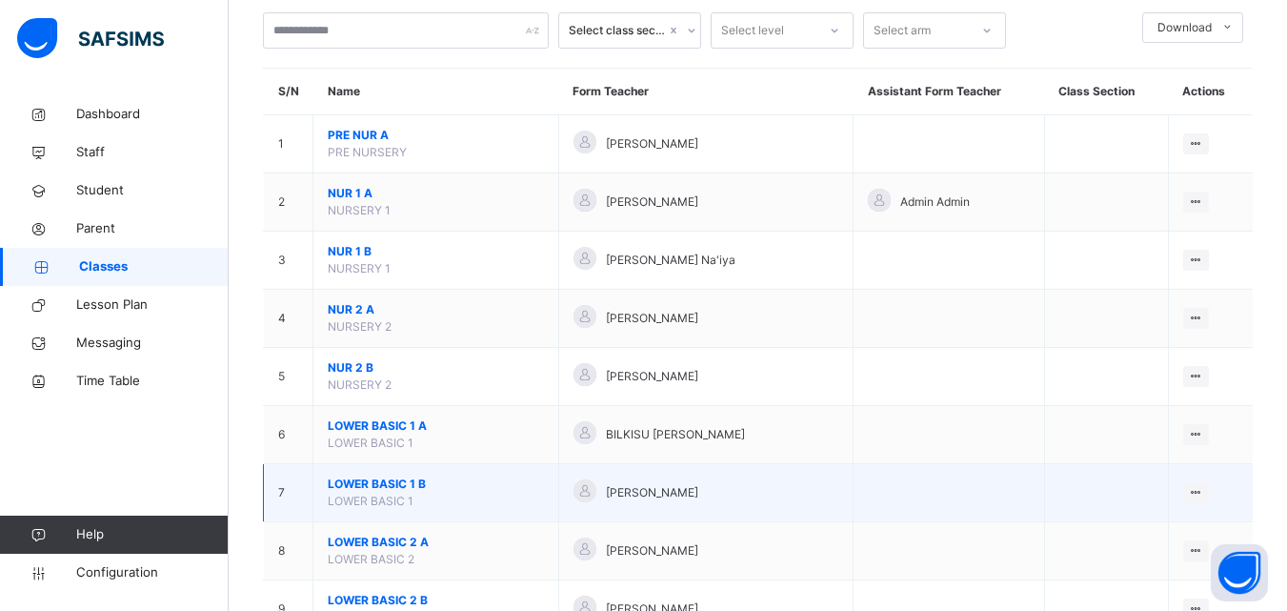
click at [394, 488] on span "LOWER BASIC 1 B" at bounding box center [436, 483] width 216 height 17
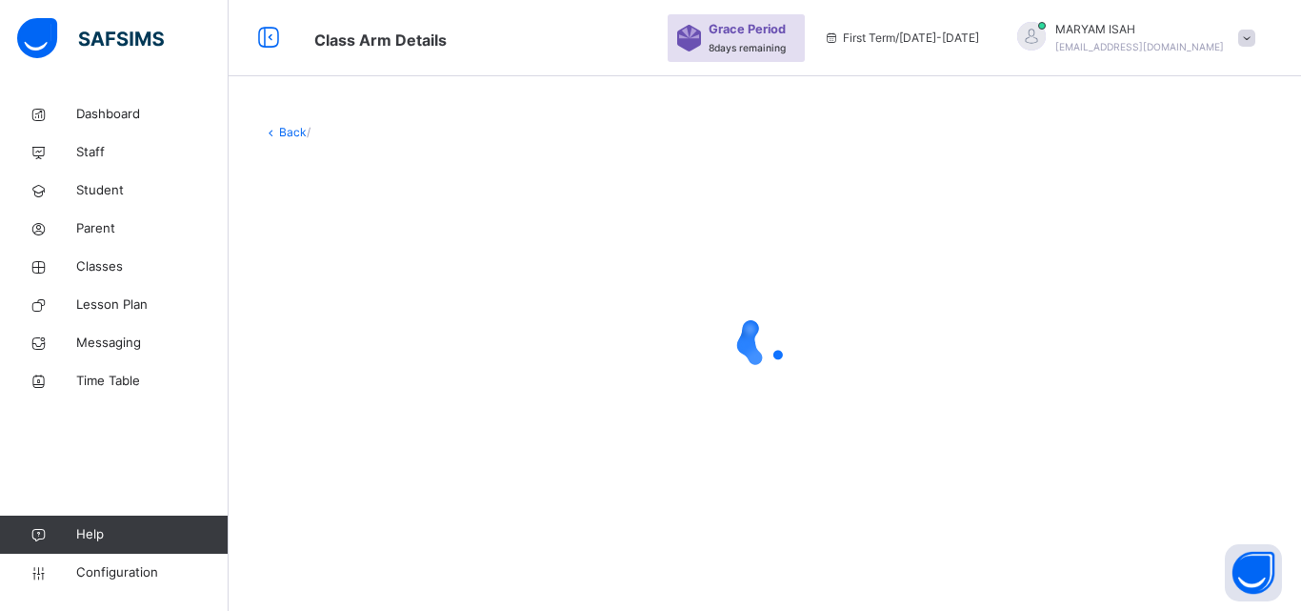
click at [382, 496] on div at bounding box center [765, 341] width 1004 height 362
click at [547, 255] on div at bounding box center [765, 341] width 1004 height 362
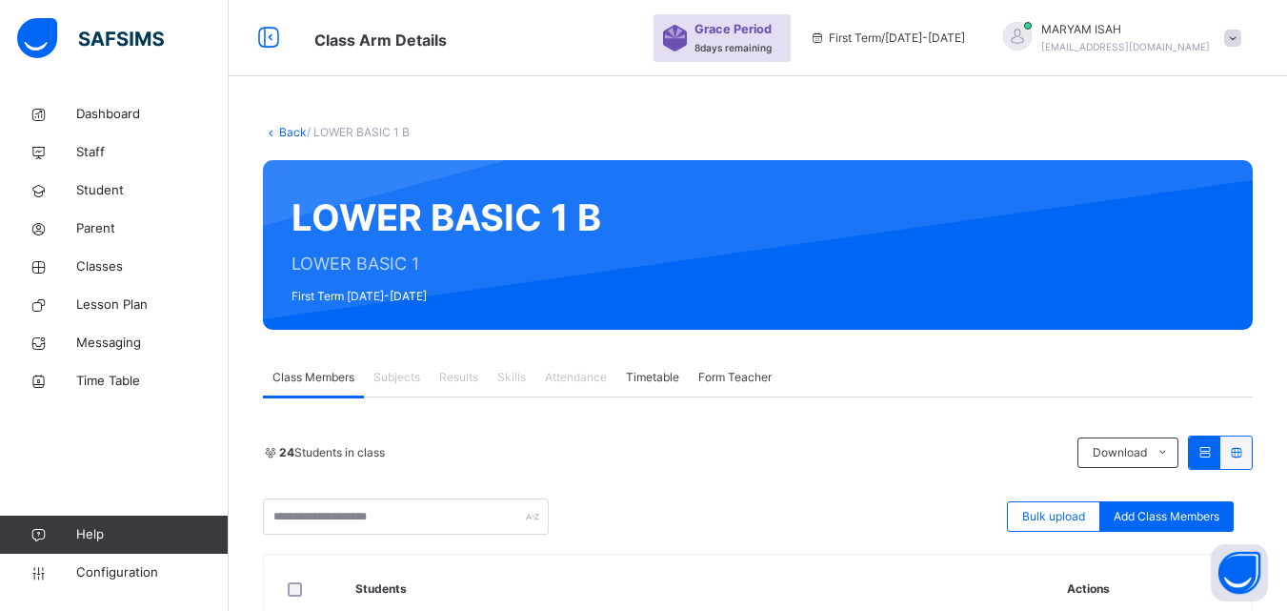
click at [286, 134] on link "Back" at bounding box center [293, 132] width 28 height 14
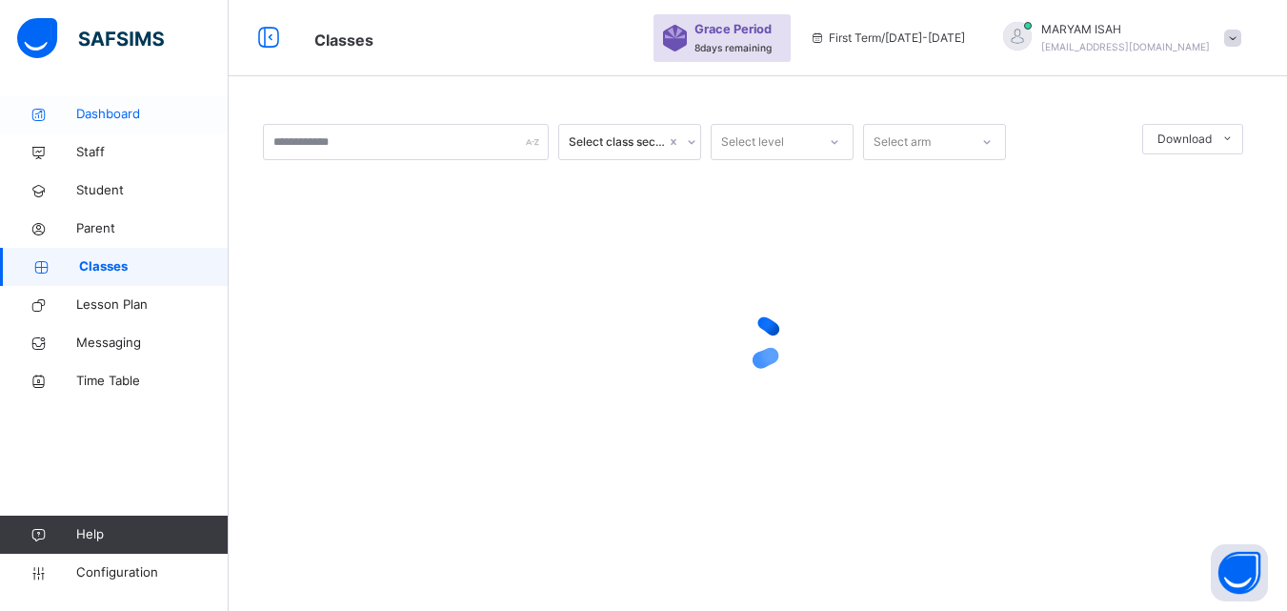
click at [90, 113] on span "Dashboard" at bounding box center [152, 114] width 152 height 19
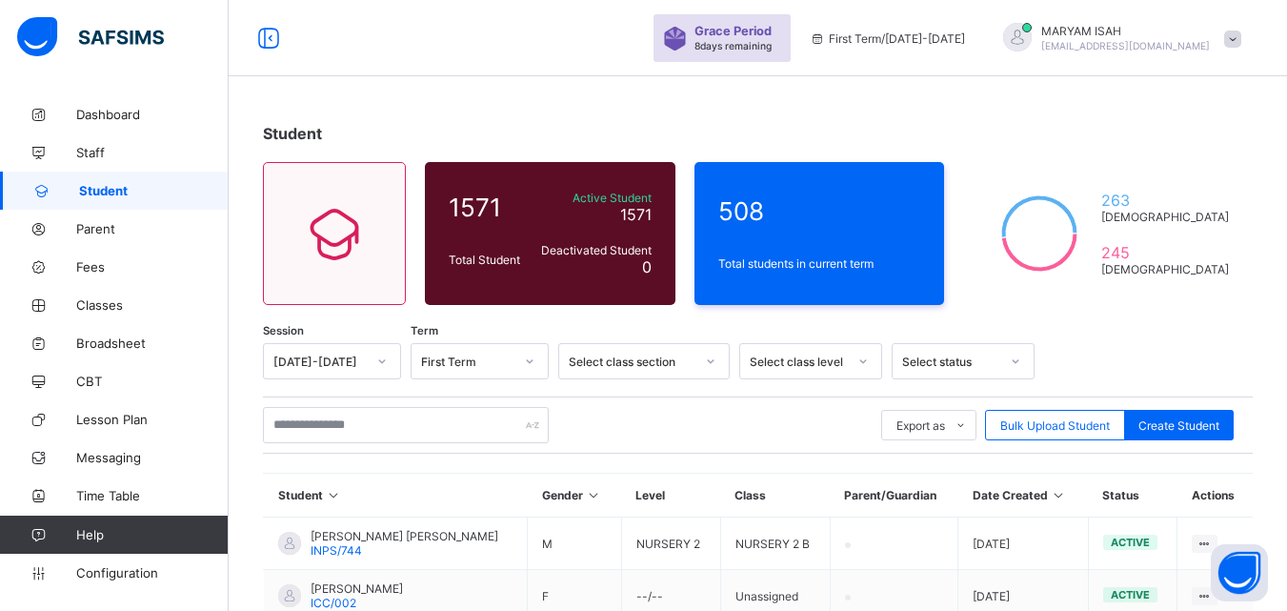
click at [125, 205] on link "Student" at bounding box center [114, 190] width 229 height 38
click at [423, 482] on th "Student" at bounding box center [387, 495] width 246 height 44
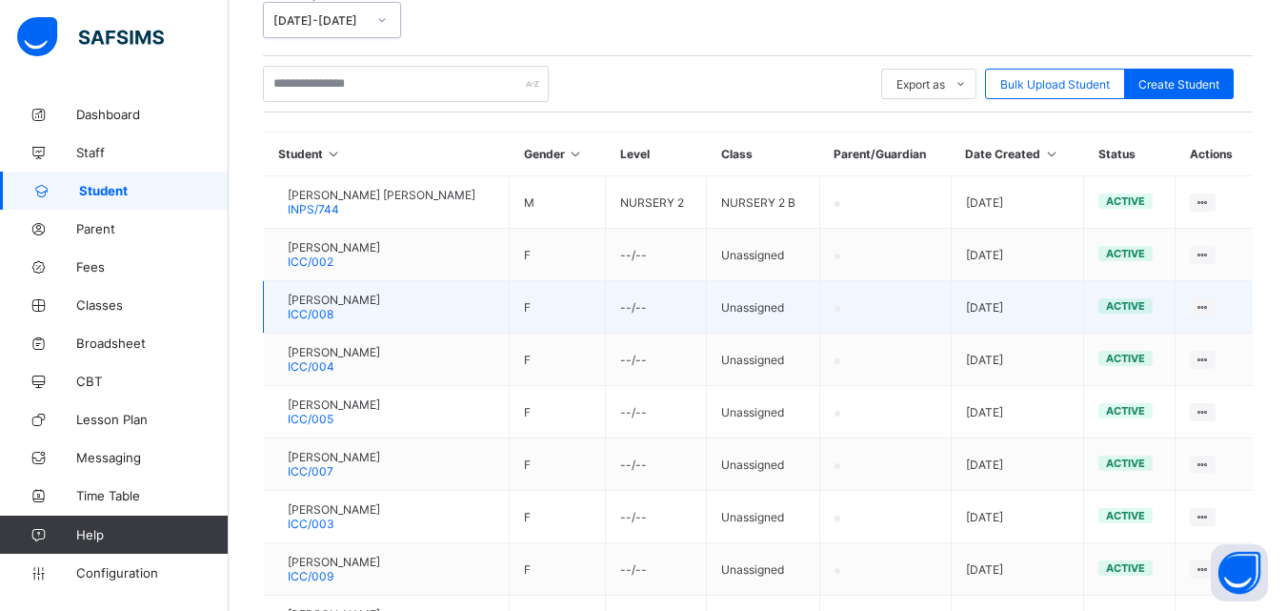
scroll to position [433, 0]
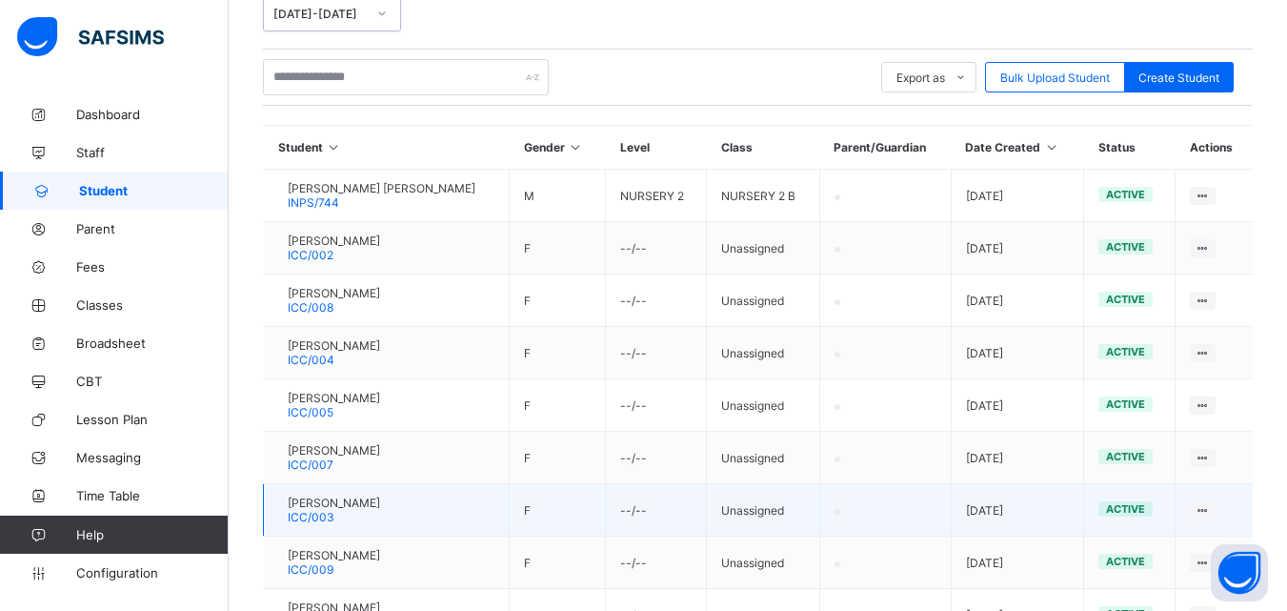
click at [317, 495] on span "[PERSON_NAME]" at bounding box center [334, 502] width 92 height 14
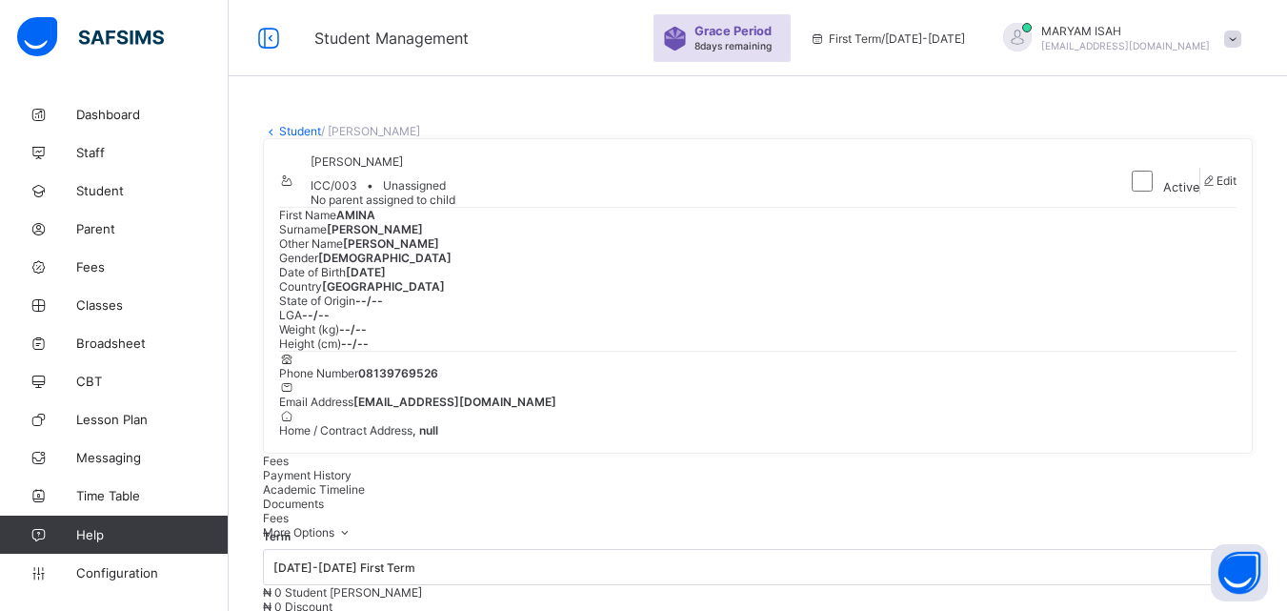
click at [297, 125] on link "Student" at bounding box center [300, 131] width 42 height 14
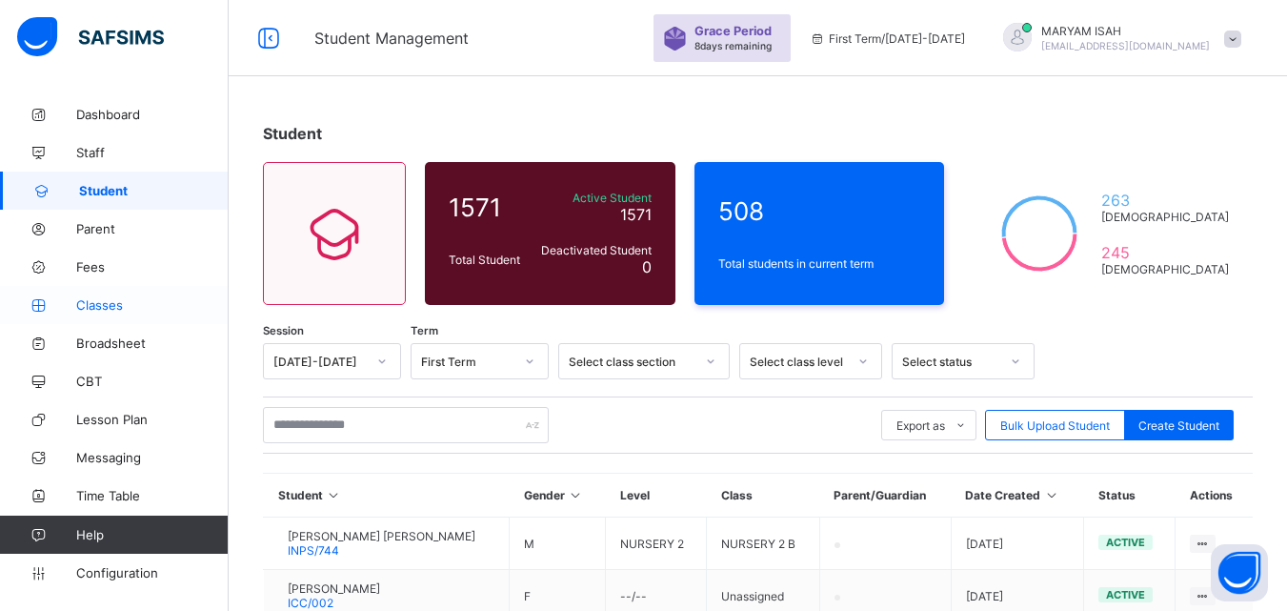
click at [82, 306] on span "Classes" at bounding box center [152, 304] width 152 height 15
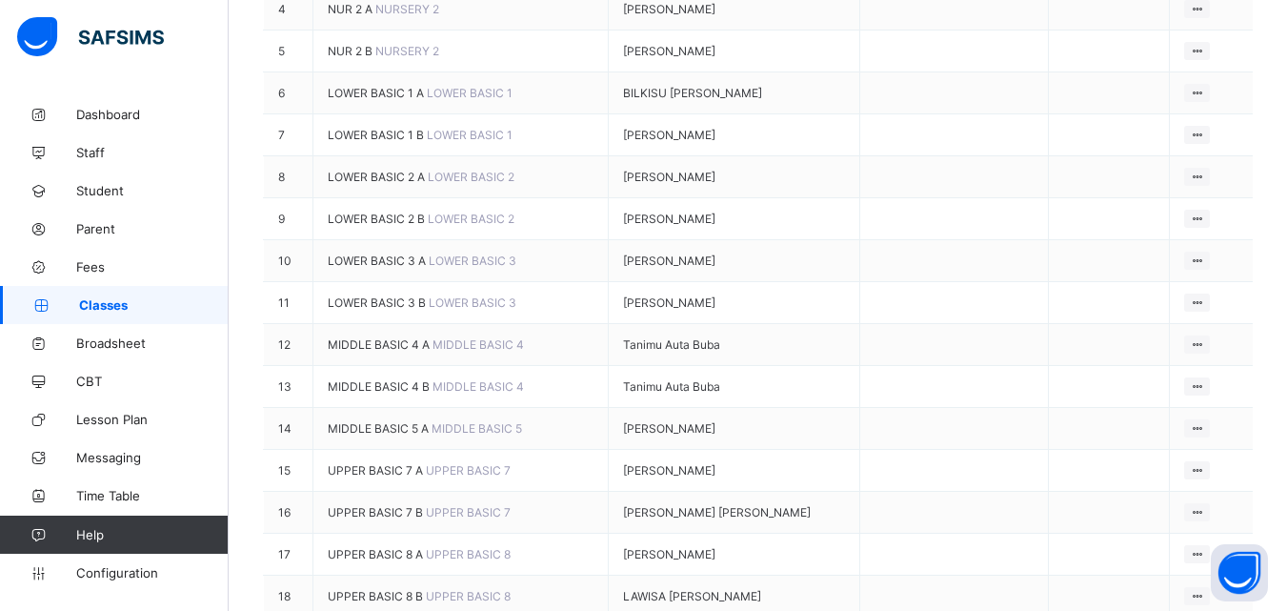
scroll to position [502, 0]
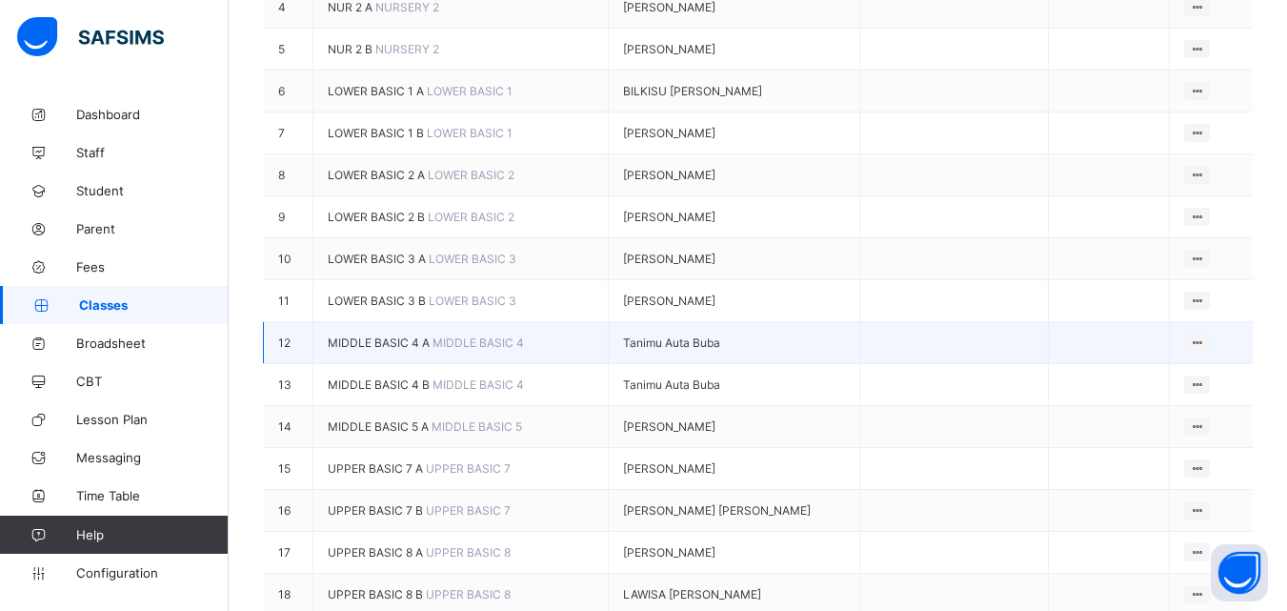
click at [640, 335] on span "Tanimu Auta Buba" at bounding box center [671, 342] width 97 height 14
click at [375, 335] on span "MIDDLE BASIC 4 A" at bounding box center [380, 342] width 105 height 14
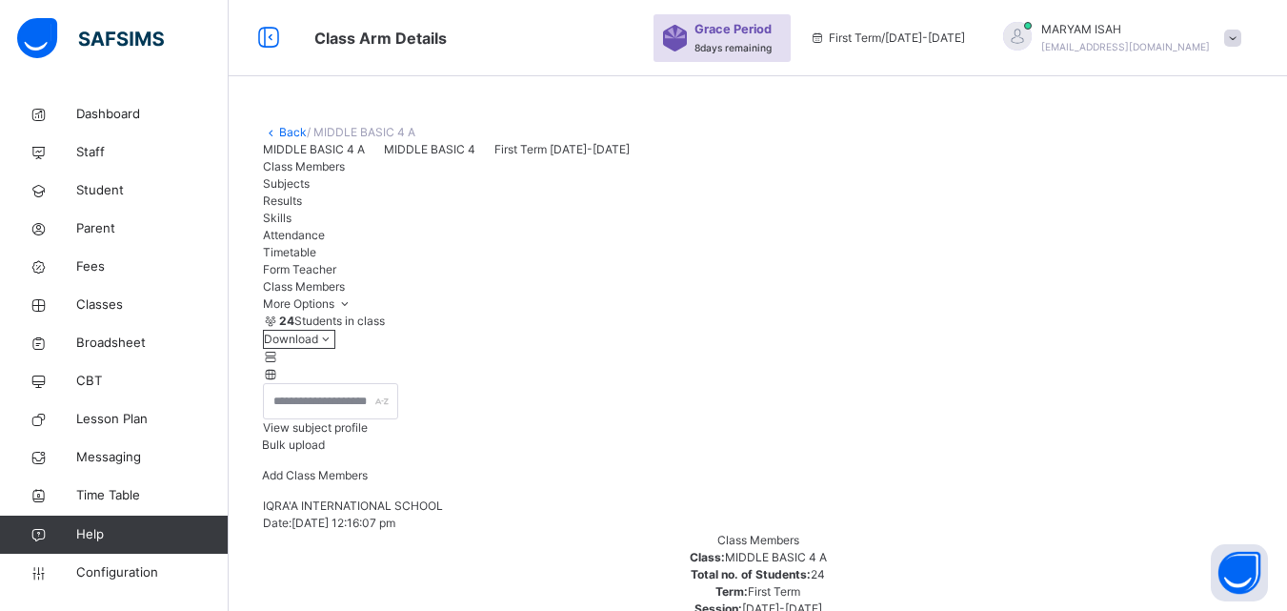
click at [346, 175] on div "Class Members" at bounding box center [758, 166] width 990 height 17
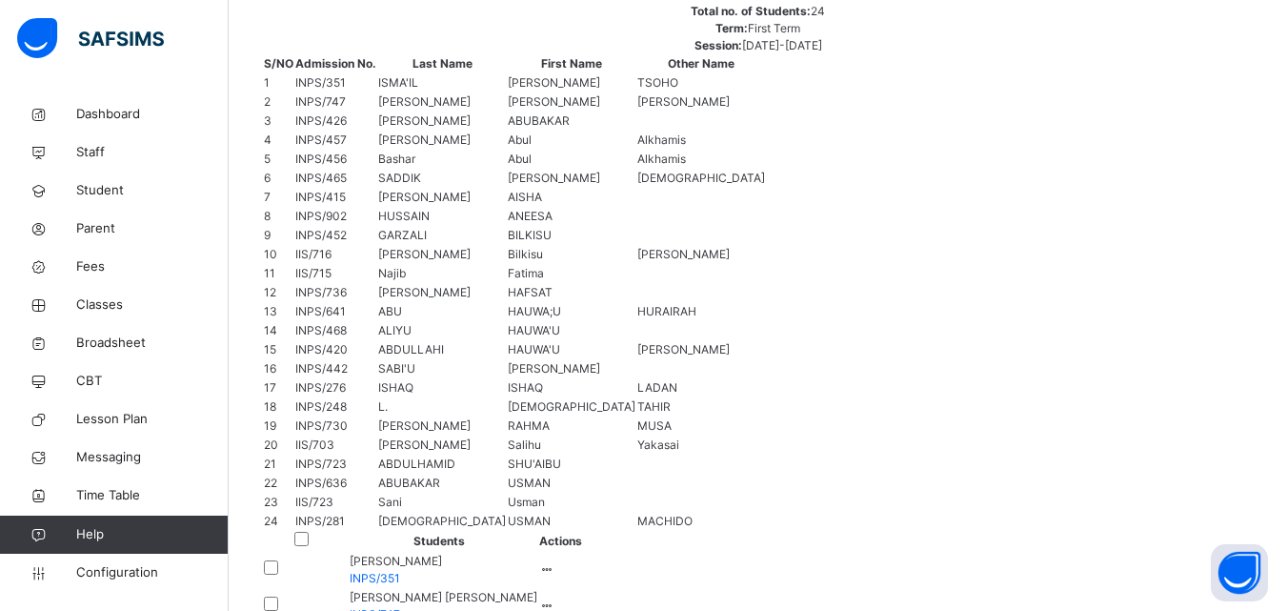
click at [0, 0] on div "Remove from Class" at bounding box center [0, 0] width 0 height 0
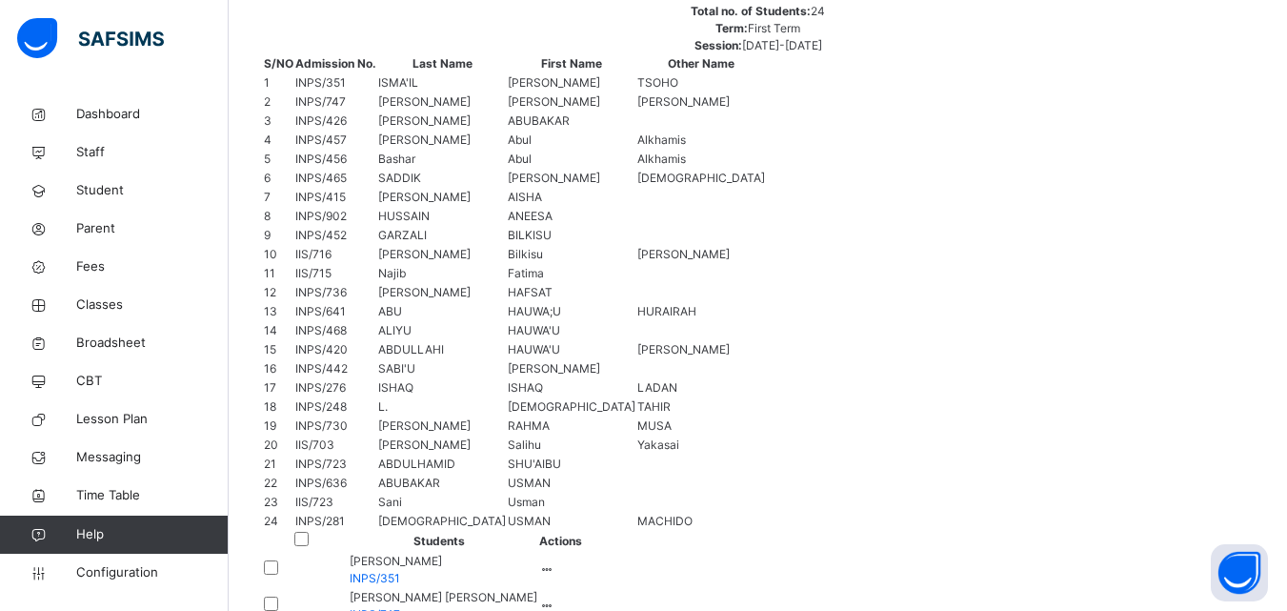
click at [0, 0] on div "× Remove Student From Class This action would delete from the class. Are you su…" at bounding box center [0, 0] width 0 height 0
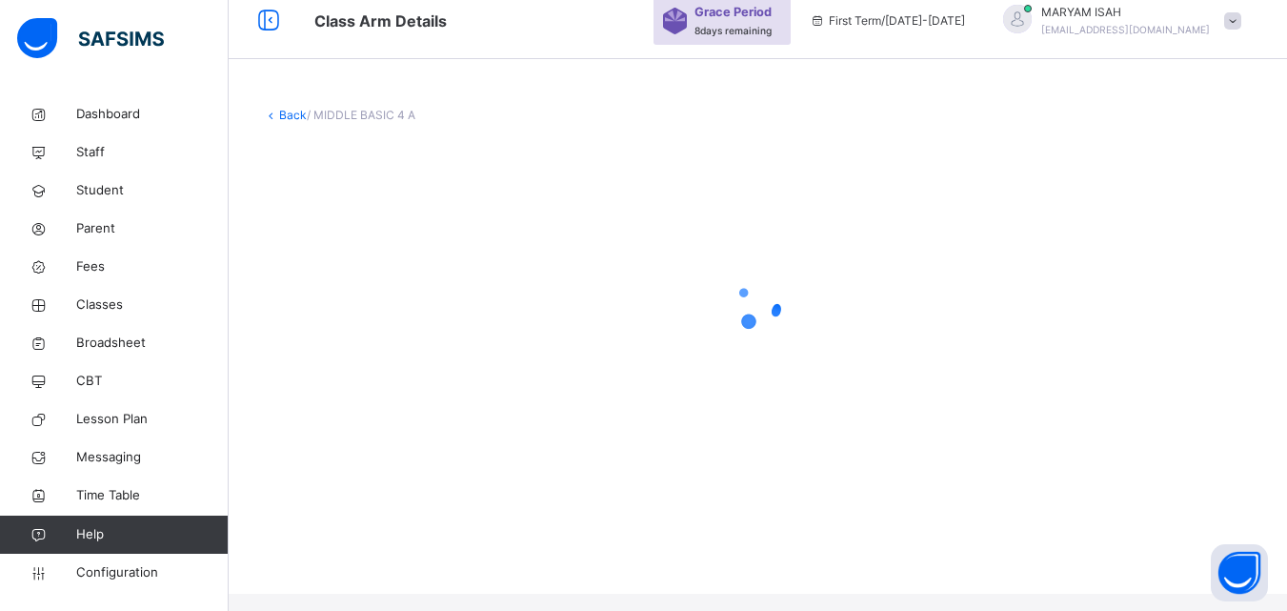
scroll to position [0, 0]
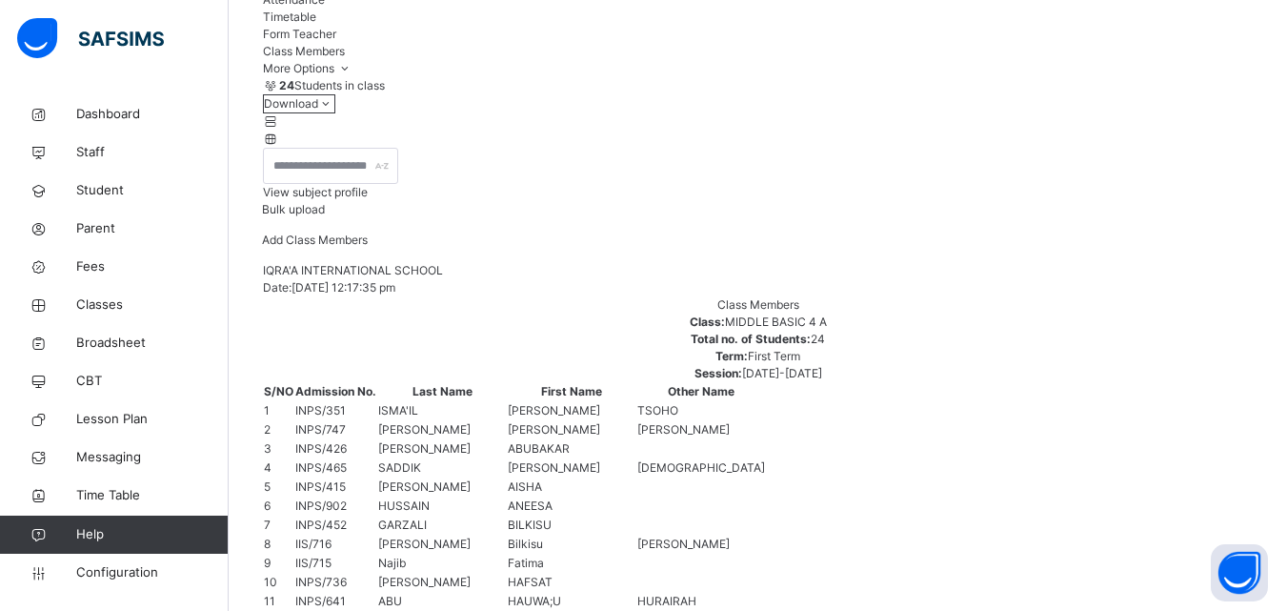
scroll to position [0, 0]
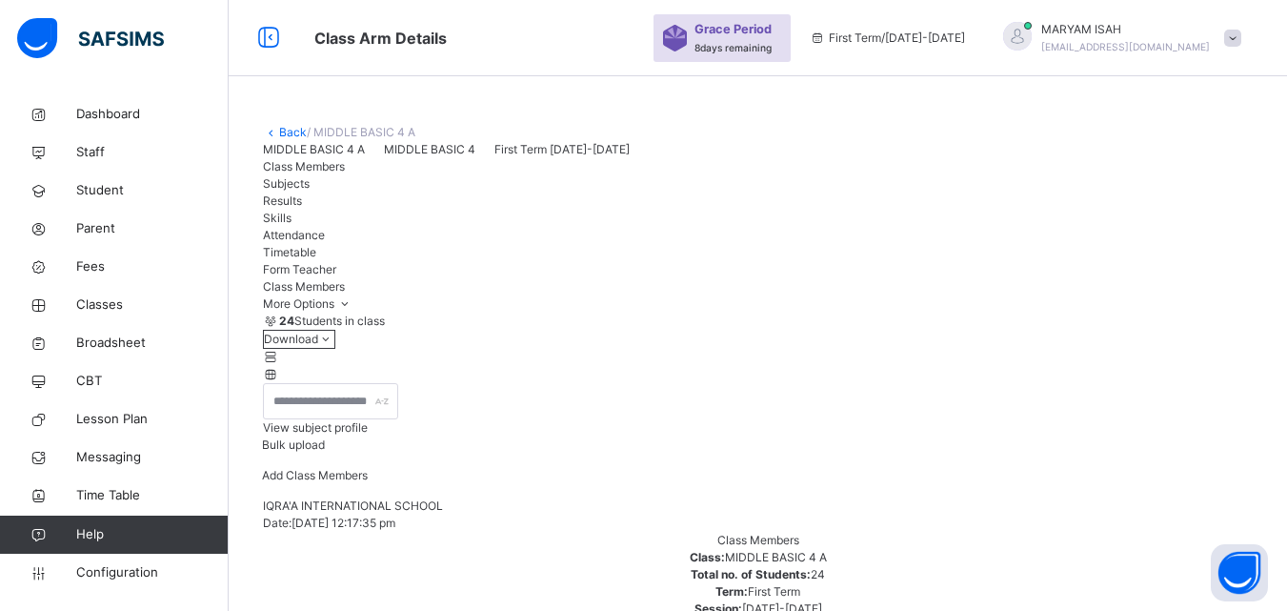
click at [283, 137] on link "Back" at bounding box center [293, 132] width 28 height 14
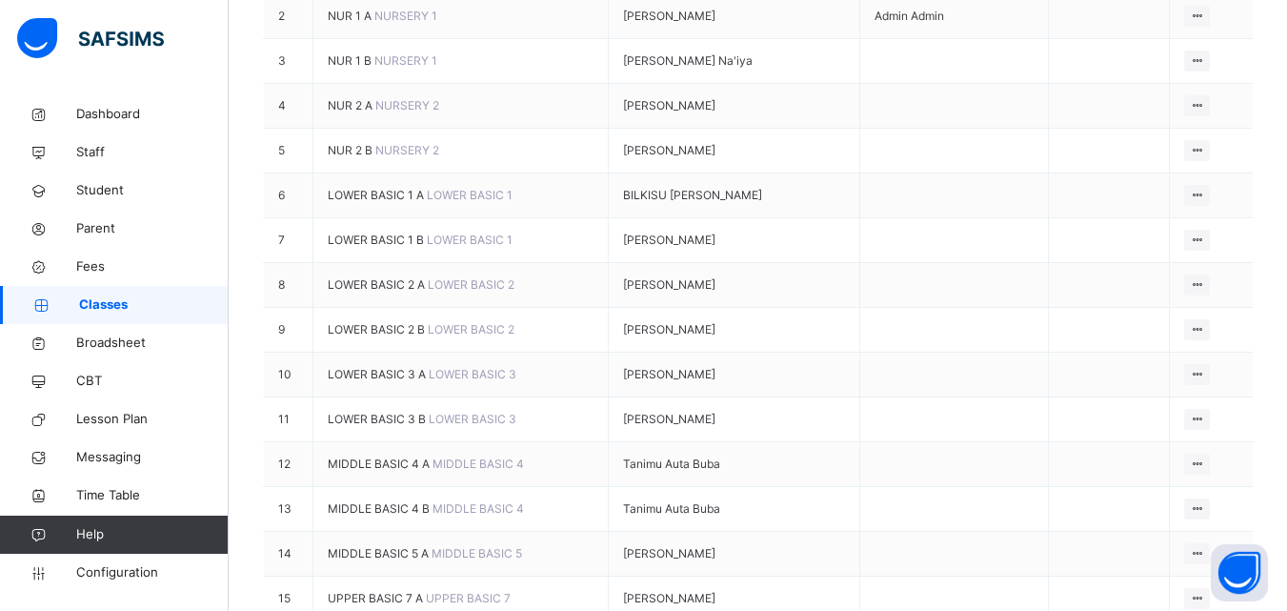
scroll to position [435, 0]
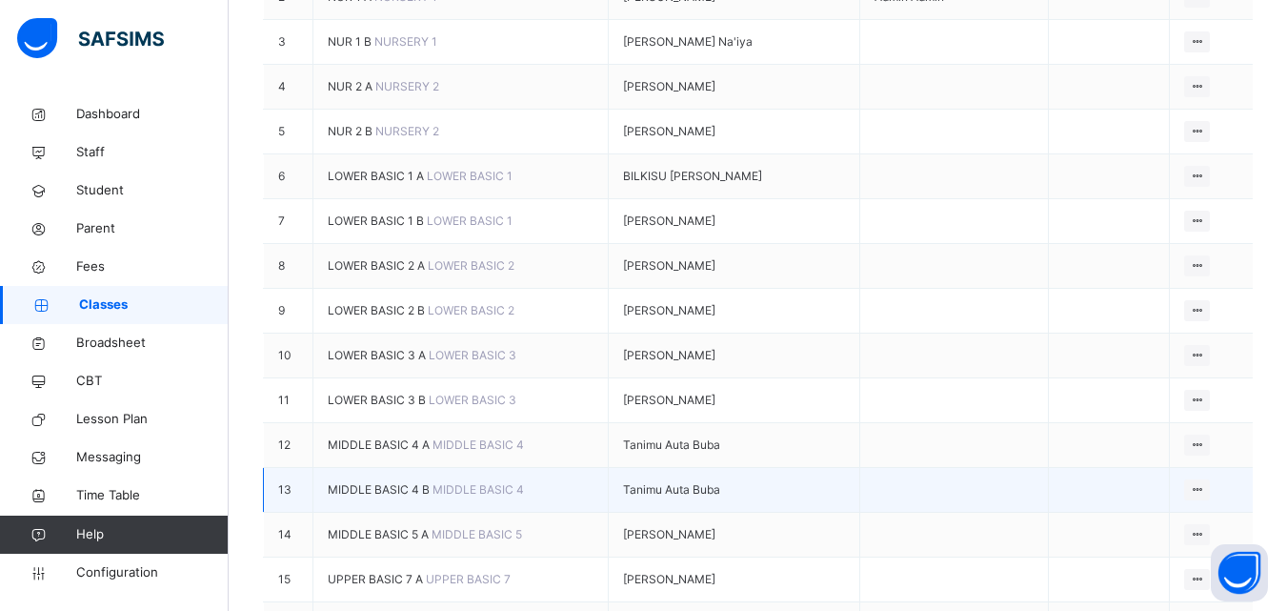
click at [623, 498] on div "Tanimu Auta Buba" at bounding box center [734, 489] width 223 height 17
click at [608, 512] on td "Tanimu Auta Buba" at bounding box center [734, 490] width 252 height 45
click at [623, 490] on div at bounding box center [623, 490] width 0 height 0
click at [406, 496] on span "MIDDLE BASIC 4 B" at bounding box center [380, 489] width 105 height 14
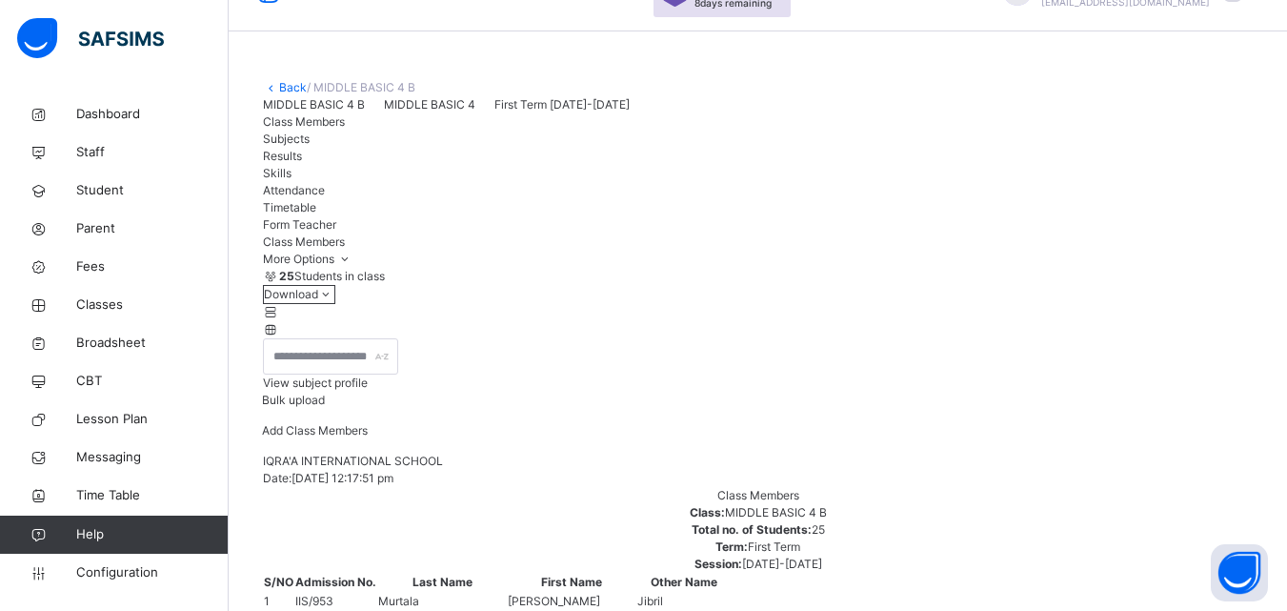
scroll to position [404, 0]
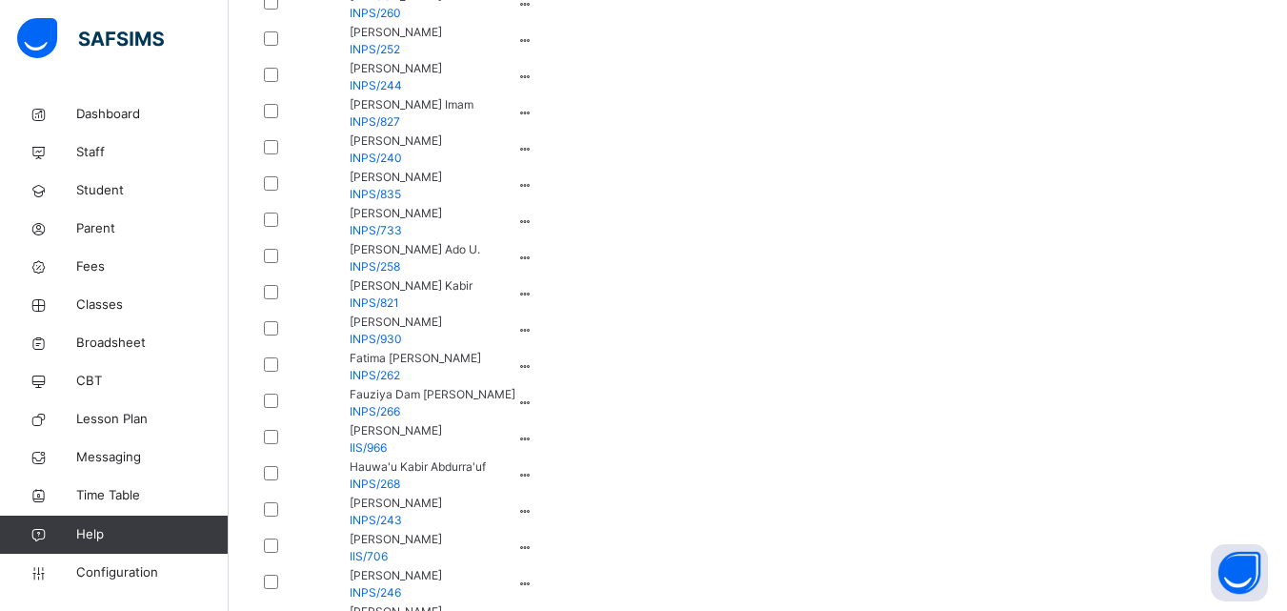
scroll to position [1205, 0]
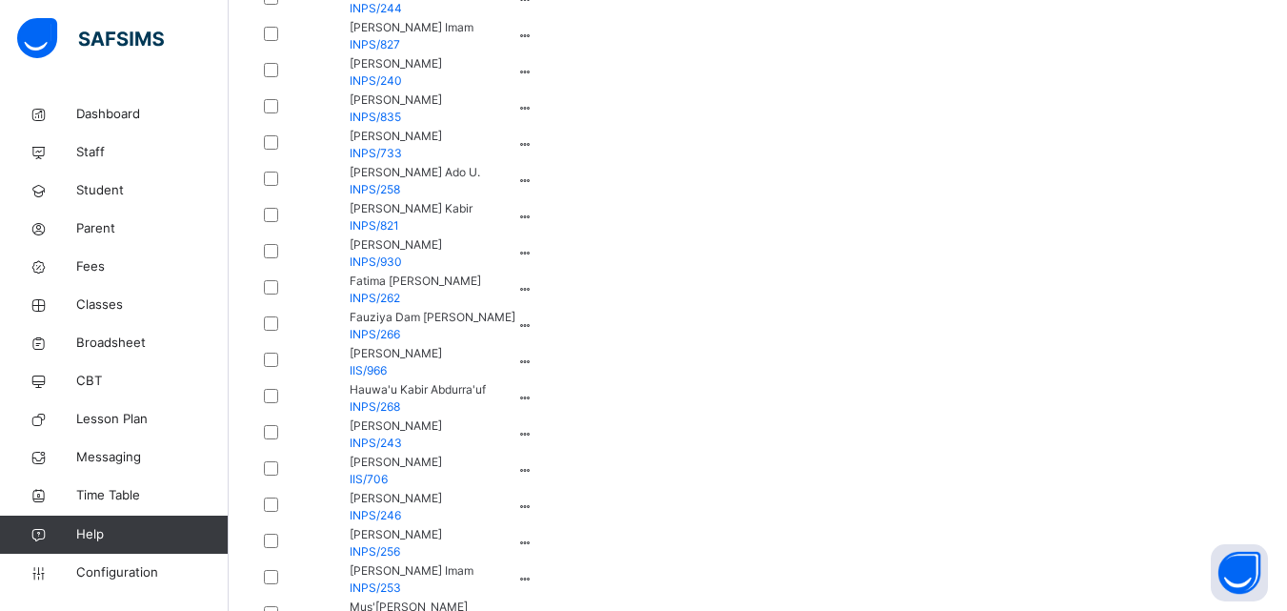
click at [516, 452] on td "Maimuna Bello Muhammad IIS/706" at bounding box center [427, 470] width 177 height 36
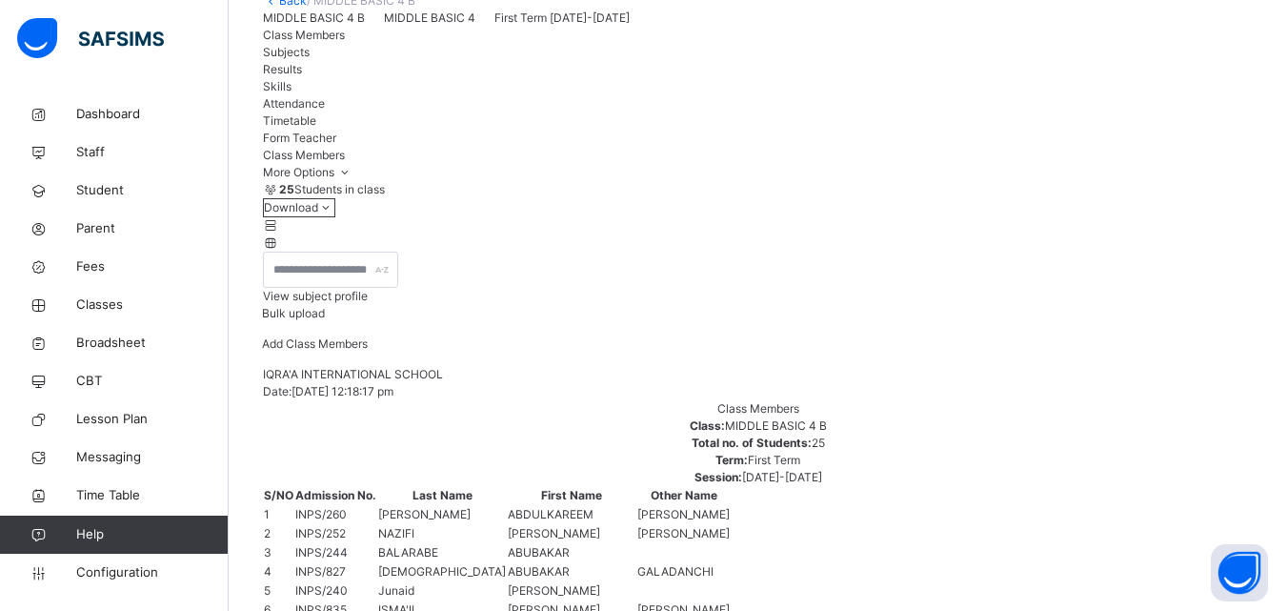
scroll to position [0, 0]
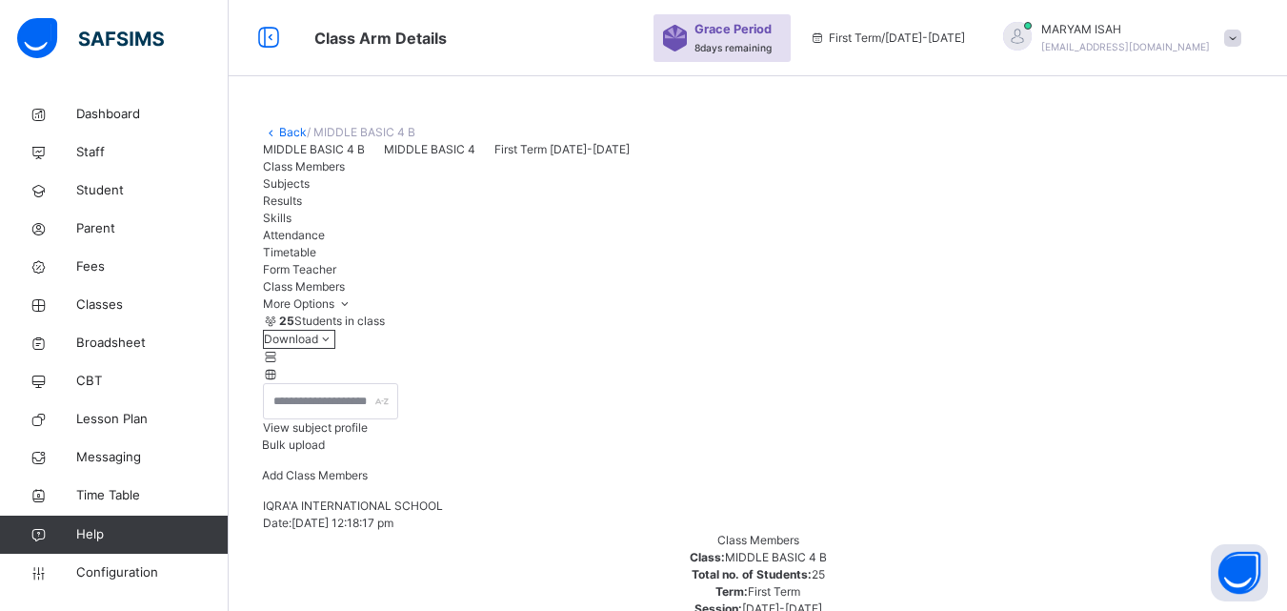
click at [283, 135] on link "Back" at bounding box center [293, 132] width 28 height 14
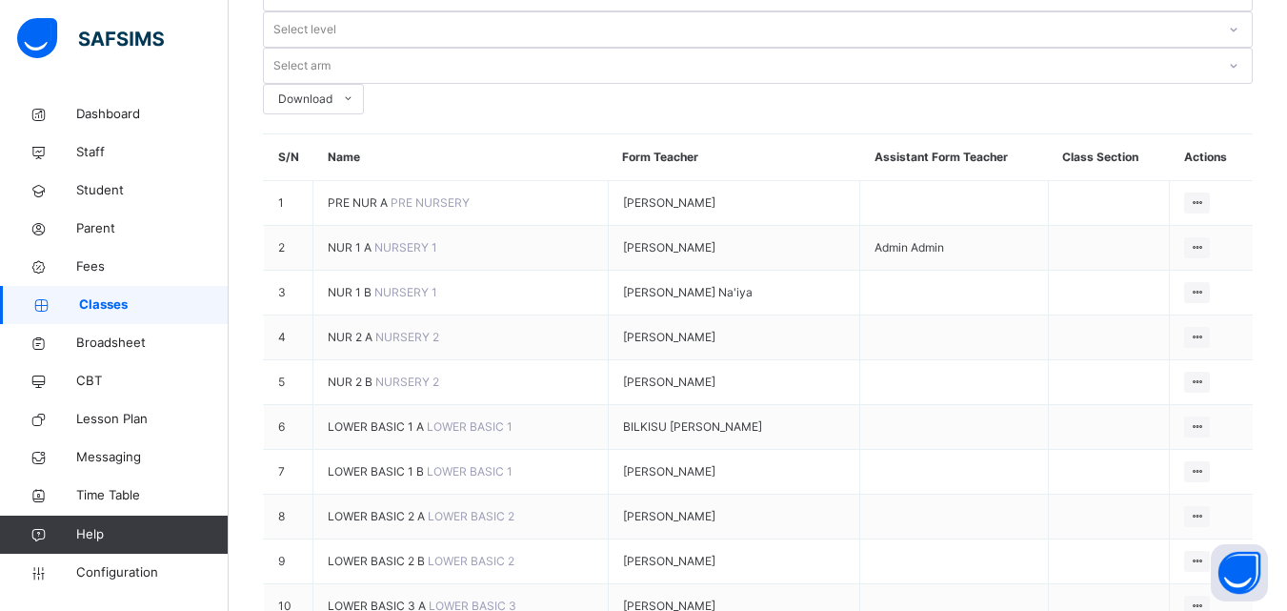
scroll to position [184, 0]
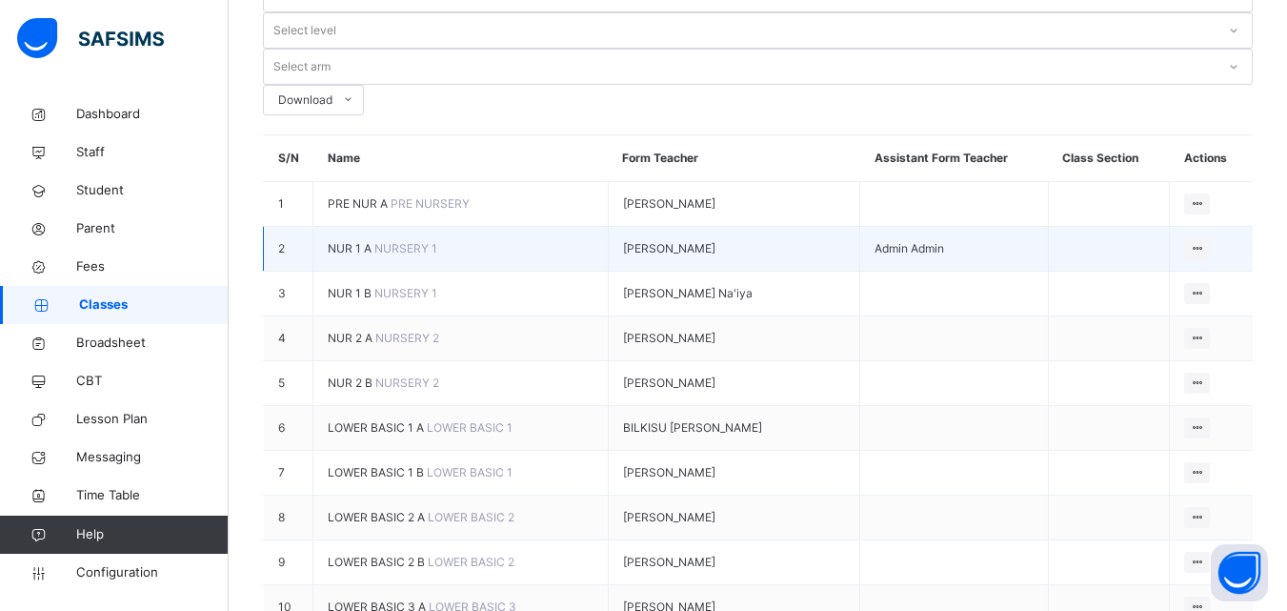
click at [680, 240] on span "Fatima Hadi Badamasi" at bounding box center [669, 248] width 92 height 17
click at [678, 240] on div "Fatima Hadi Badamasi" at bounding box center [734, 248] width 223 height 17
click at [675, 240] on span "Fatima Hadi Badamasi" at bounding box center [669, 248] width 92 height 17
click at [623, 249] on div at bounding box center [623, 249] width 0 height 0
click at [608, 227] on td "Fatima Hadi Badamasi" at bounding box center [734, 249] width 252 height 45
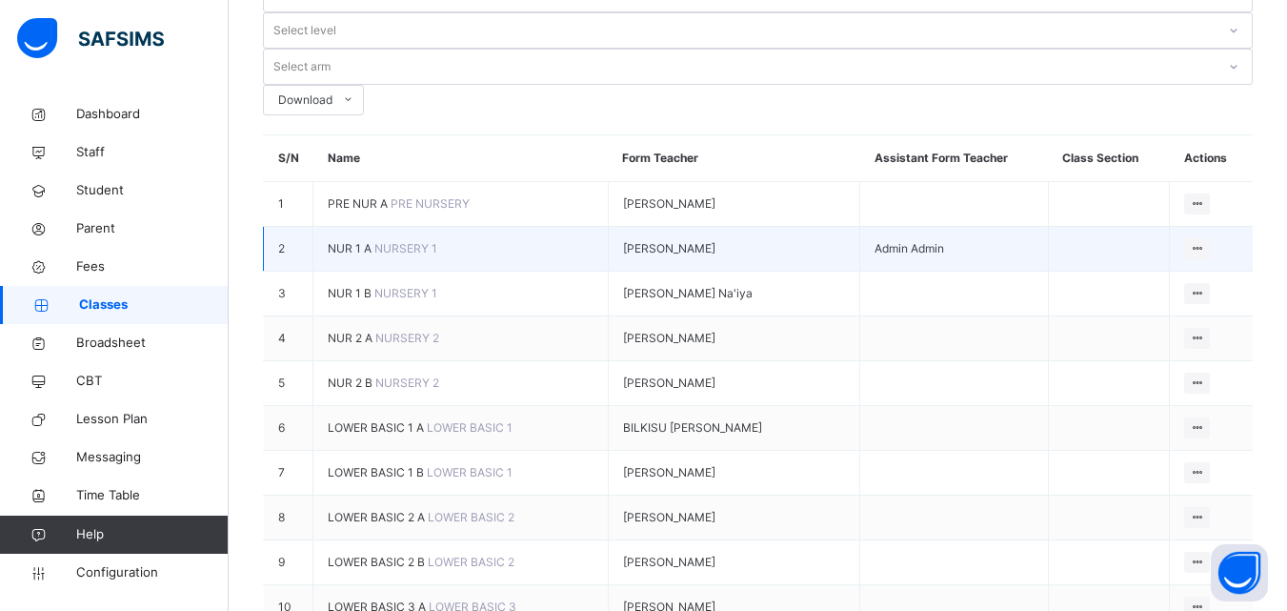
click at [608, 227] on td "Fatima Hadi Badamasi" at bounding box center [734, 249] width 252 height 45
click at [1209, 269] on ul "View Class Assign form Teacher" at bounding box center [1132, 304] width 154 height 70
click at [1159, 277] on div "View Class" at bounding box center [1147, 286] width 109 height 19
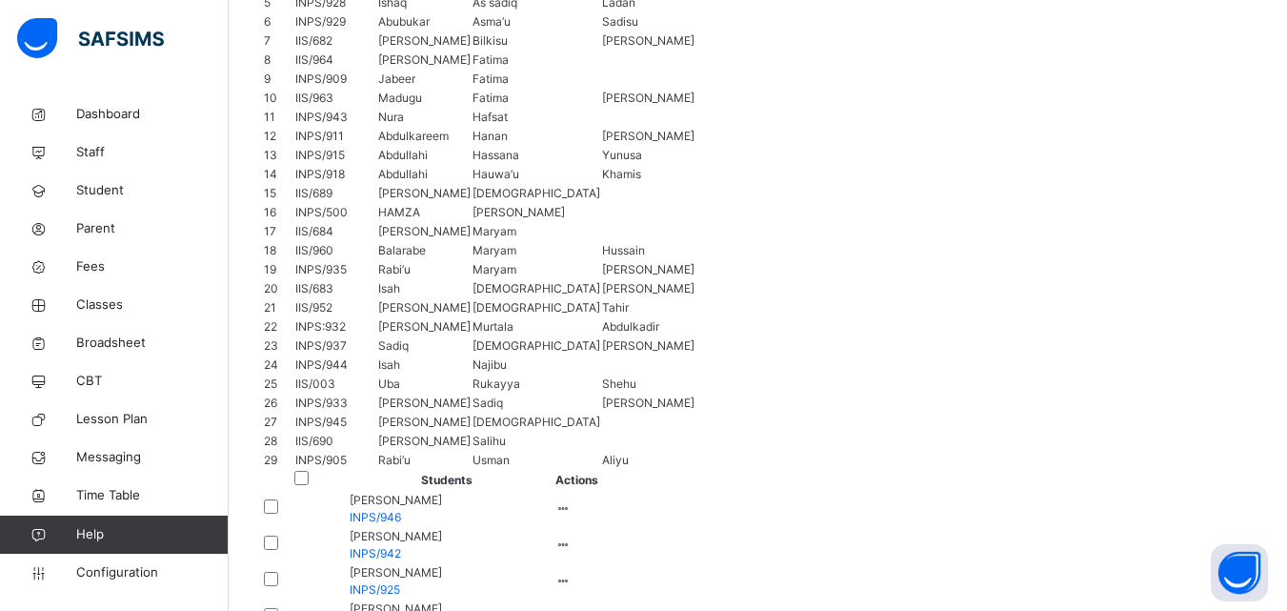
scroll to position [1548, 0]
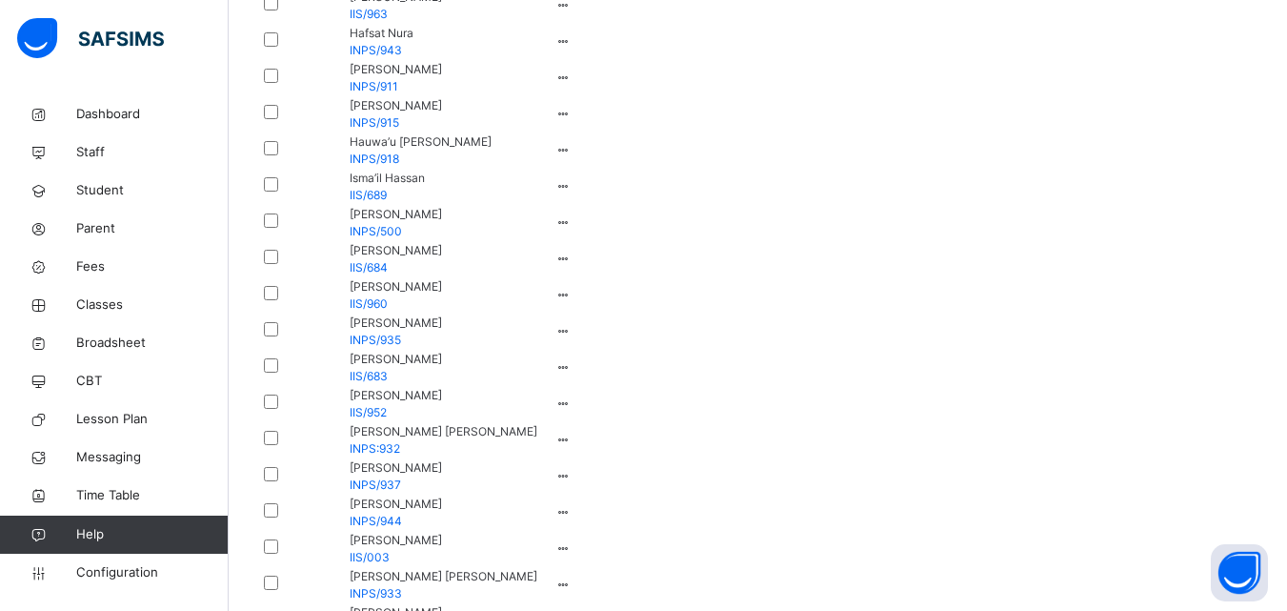
click at [572, 449] on div at bounding box center [563, 440] width 16 height 17
click at [0, 0] on ul "View Profile Remove from Class Transfer Student" at bounding box center [0, 0] width 0 height 0
click at [572, 447] on icon at bounding box center [563, 439] width 16 height 14
click at [0, 0] on li "Remove from Class" at bounding box center [0, 0] width 0 height 0
click at [0, 0] on div "× Remove Student From Class This action would delete from the class. Are you su…" at bounding box center [0, 0] width 0 height 0
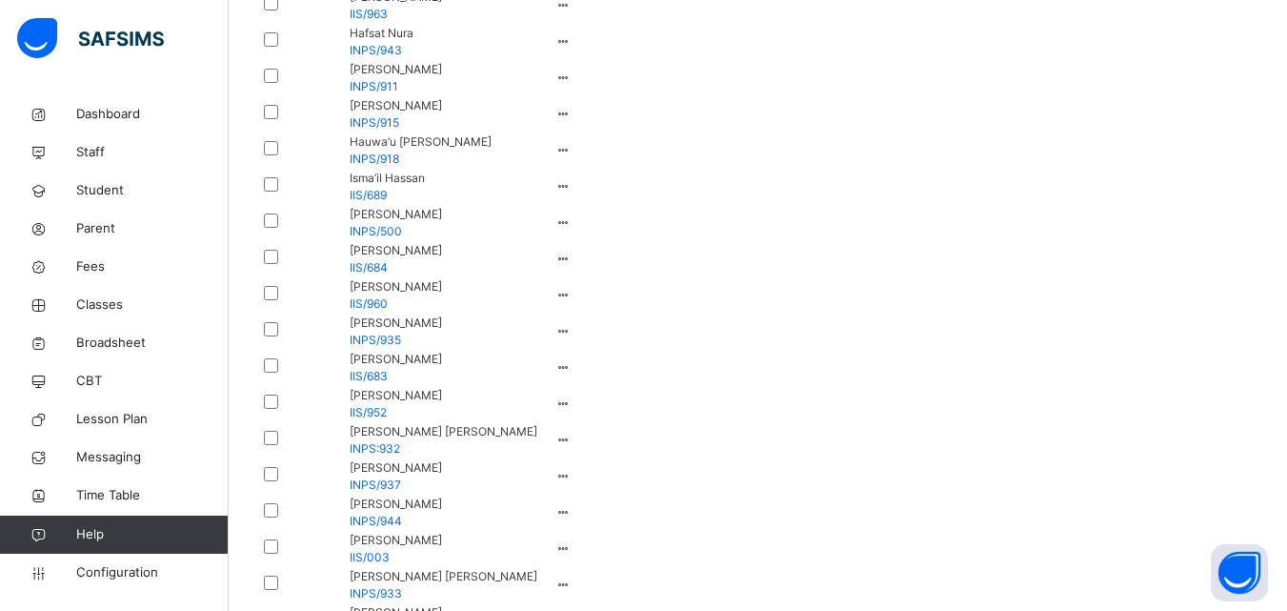
click at [0, 0] on div "× Remove Student From Class This action would delete from the class. Are you su…" at bounding box center [0, 0] width 0 height 0
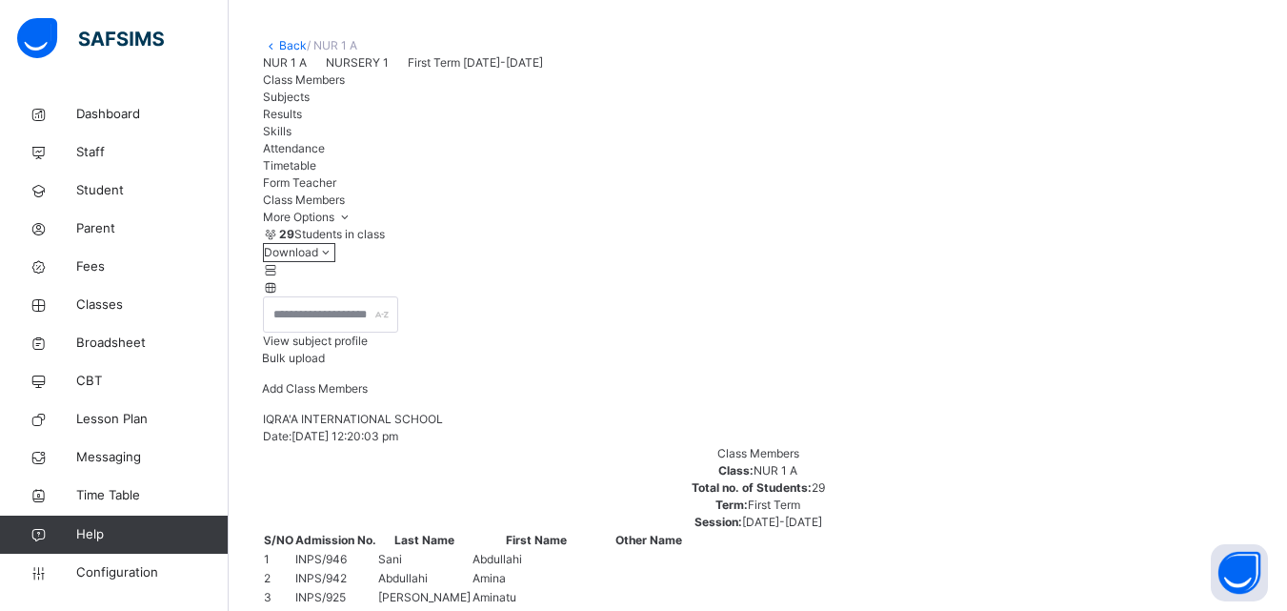
scroll to position [0, 0]
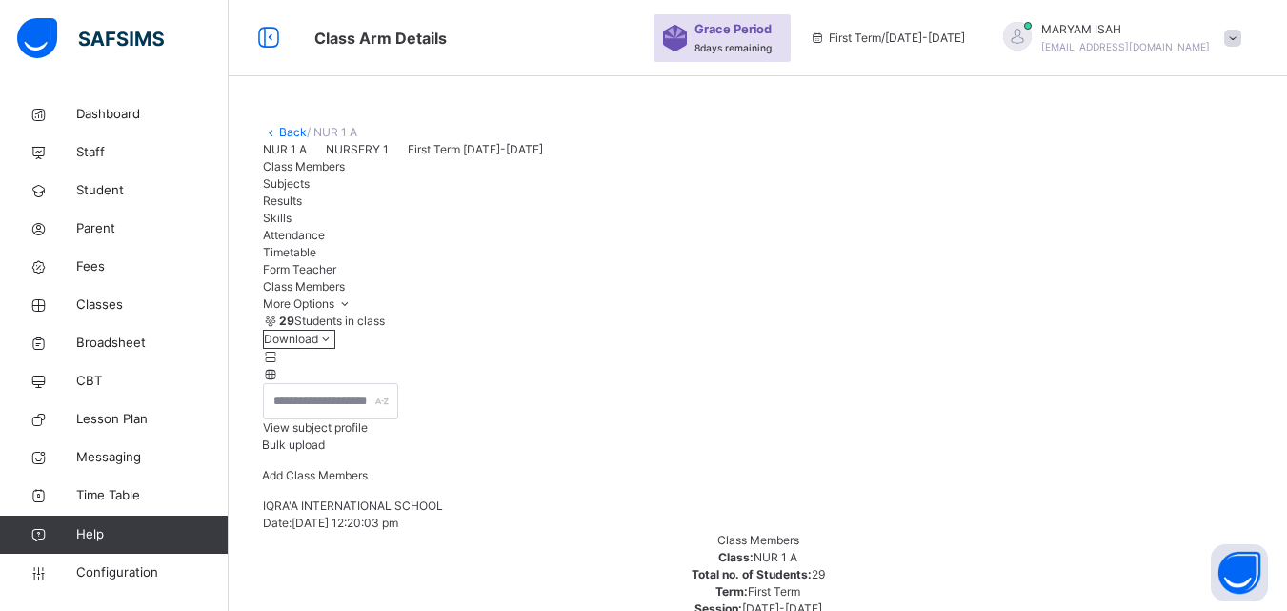
click at [288, 137] on link "Back" at bounding box center [293, 132] width 28 height 14
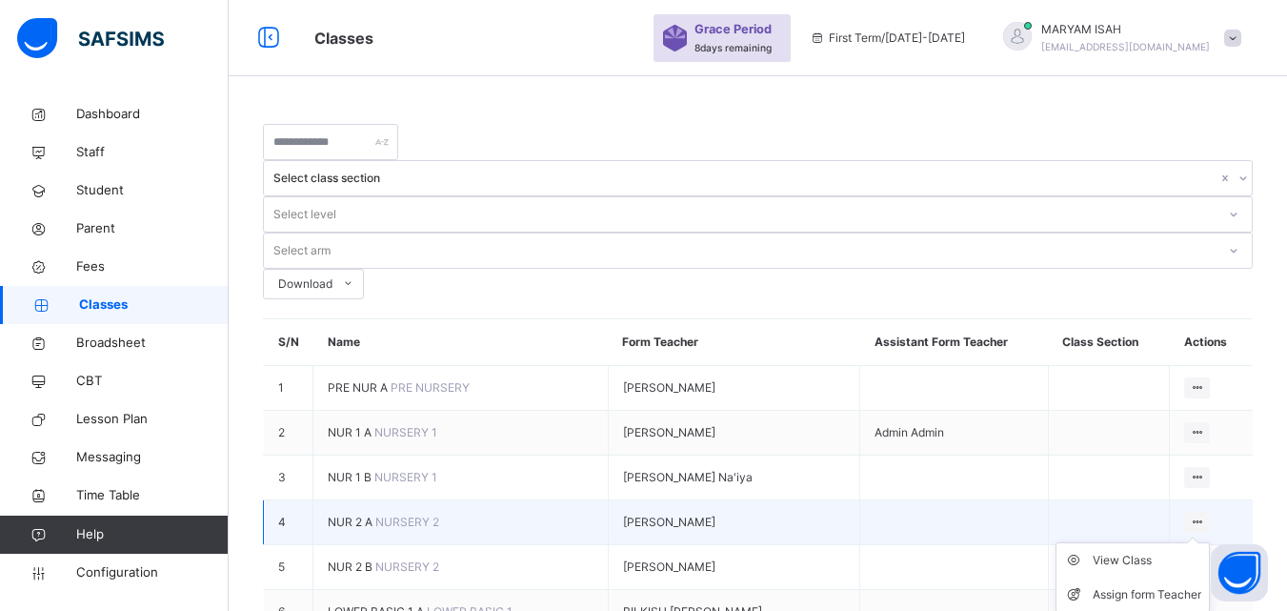
click at [1209, 542] on ul "View Class Assign form Teacher" at bounding box center [1132, 577] width 154 height 70
click at [1096, 551] on div "View Class" at bounding box center [1147, 560] width 109 height 19
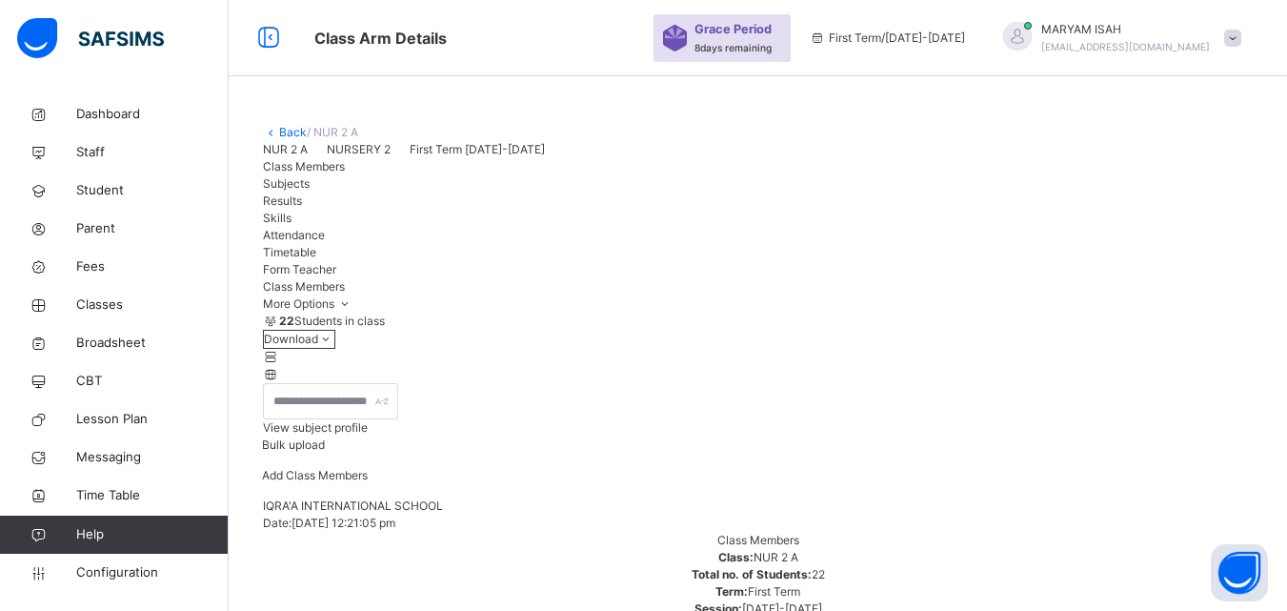
click at [283, 135] on link "Back" at bounding box center [293, 132] width 28 height 14
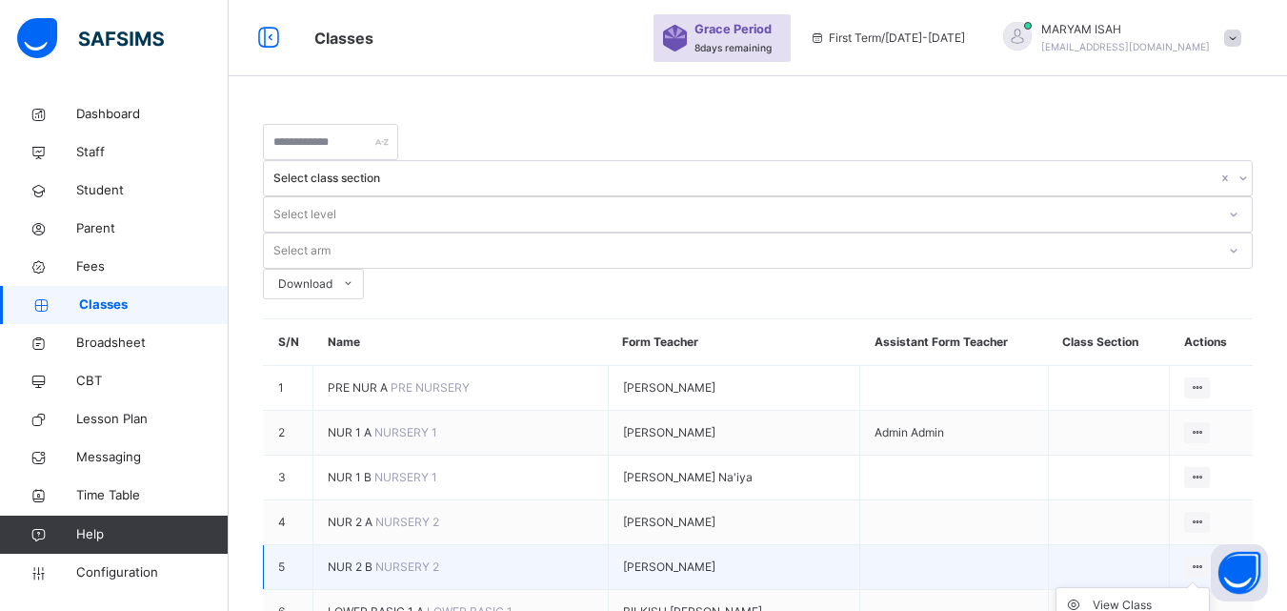
click at [1210, 587] on ul "View Class Assign form Teacher" at bounding box center [1132, 622] width 154 height 70
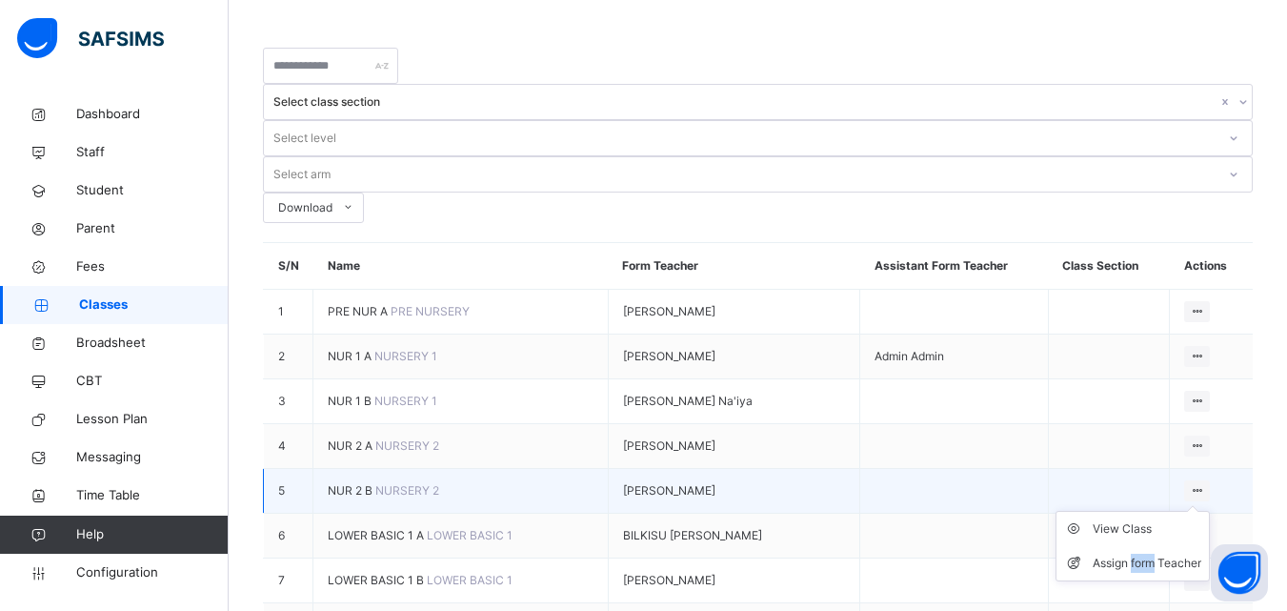
scroll to position [82, 0]
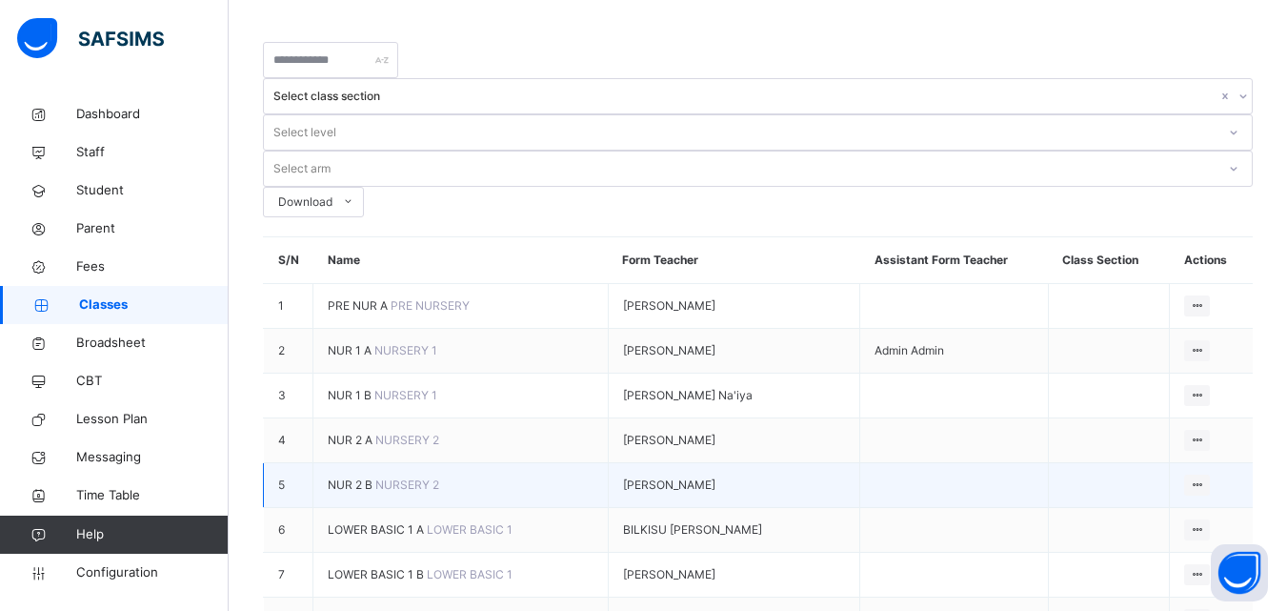
click at [1008, 463] on td at bounding box center [954, 485] width 188 height 45
click at [1216, 463] on td "View Class Assign form Teacher" at bounding box center [1211, 485] width 83 height 45
click at [1210, 505] on ul "View Class Assign form Teacher" at bounding box center [1132, 540] width 154 height 70
click at [1134, 506] on li "View Class" at bounding box center [1132, 523] width 152 height 34
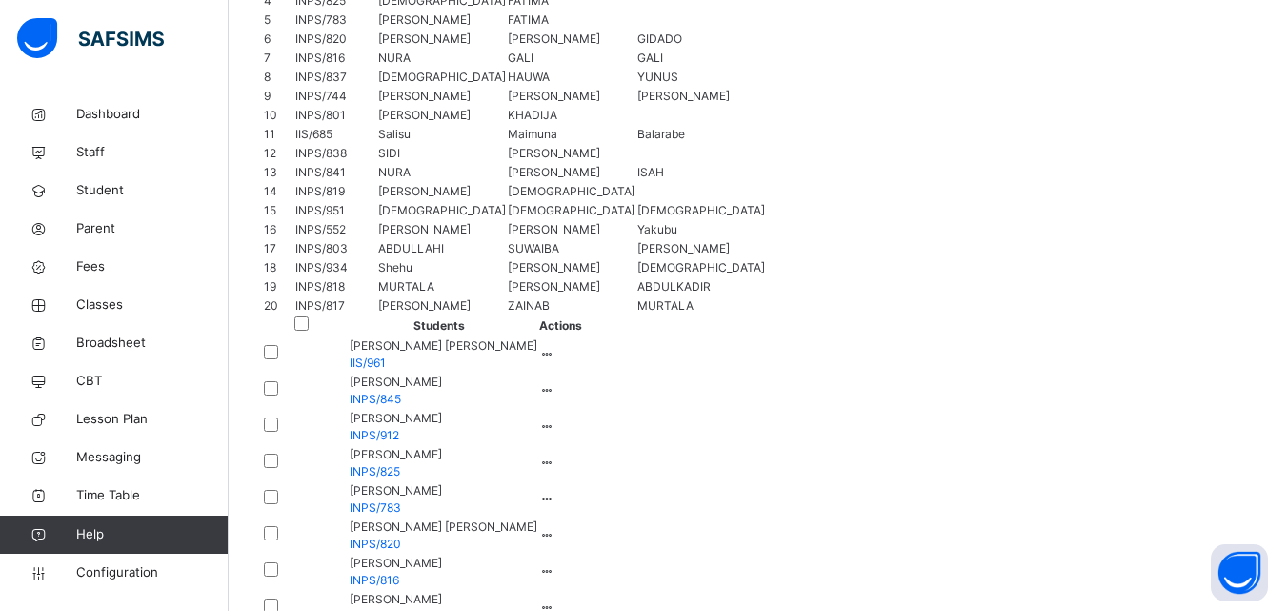
scroll to position [1370, 0]
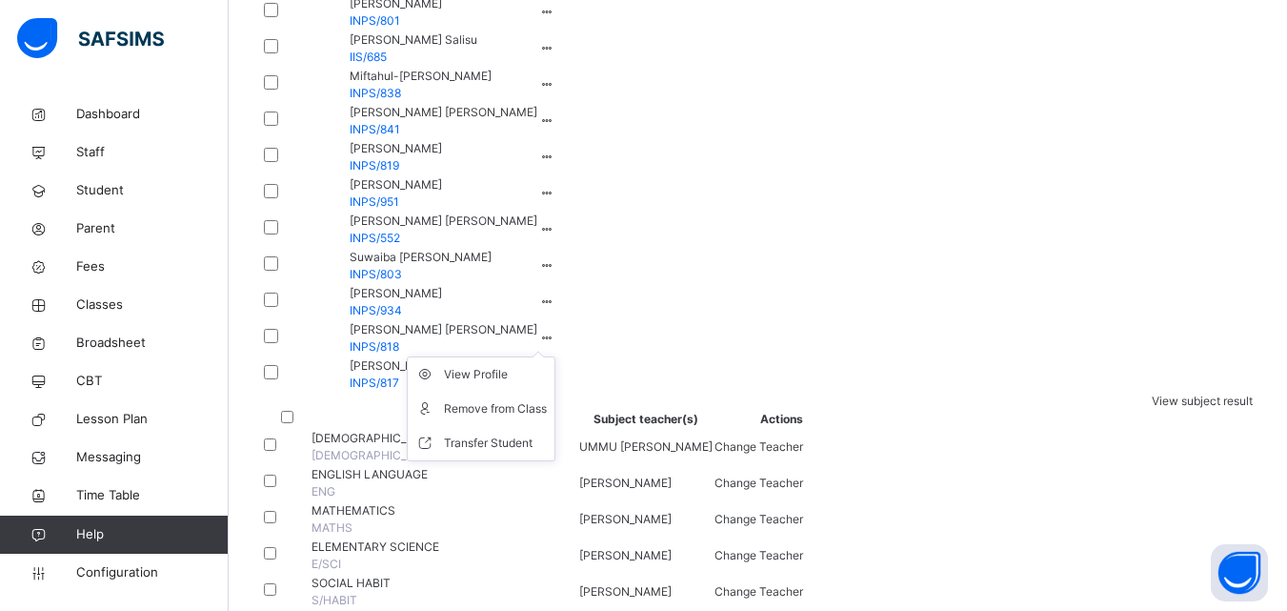
click at [555, 345] on icon at bounding box center [547, 338] width 16 height 14
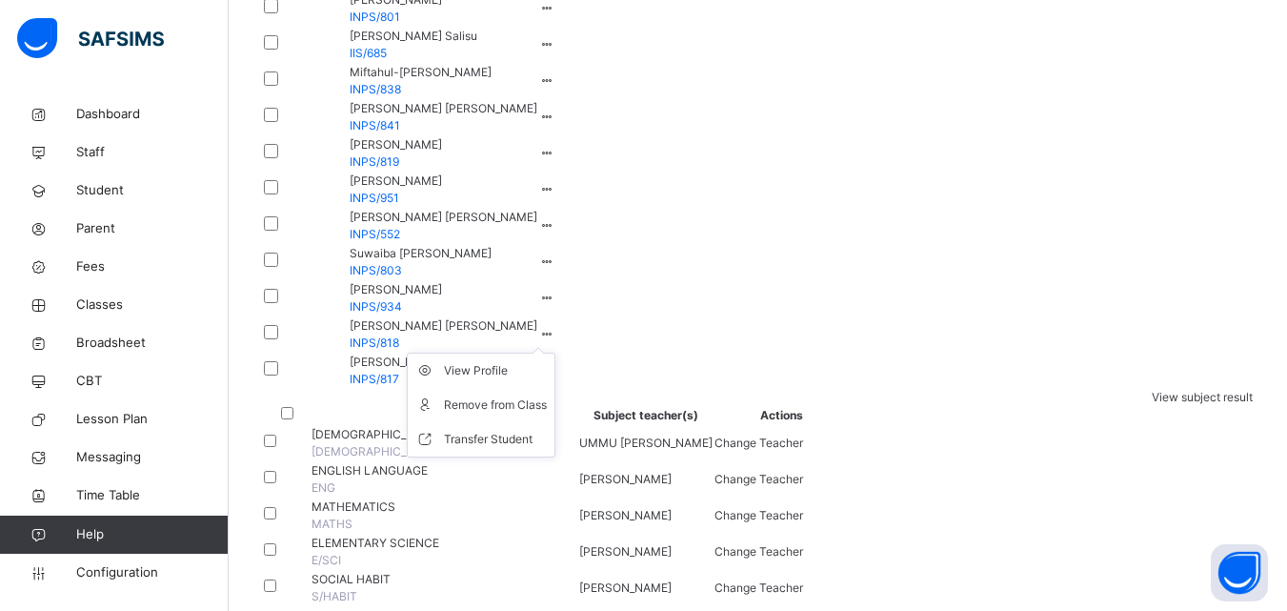
scroll to position [1395, 0]
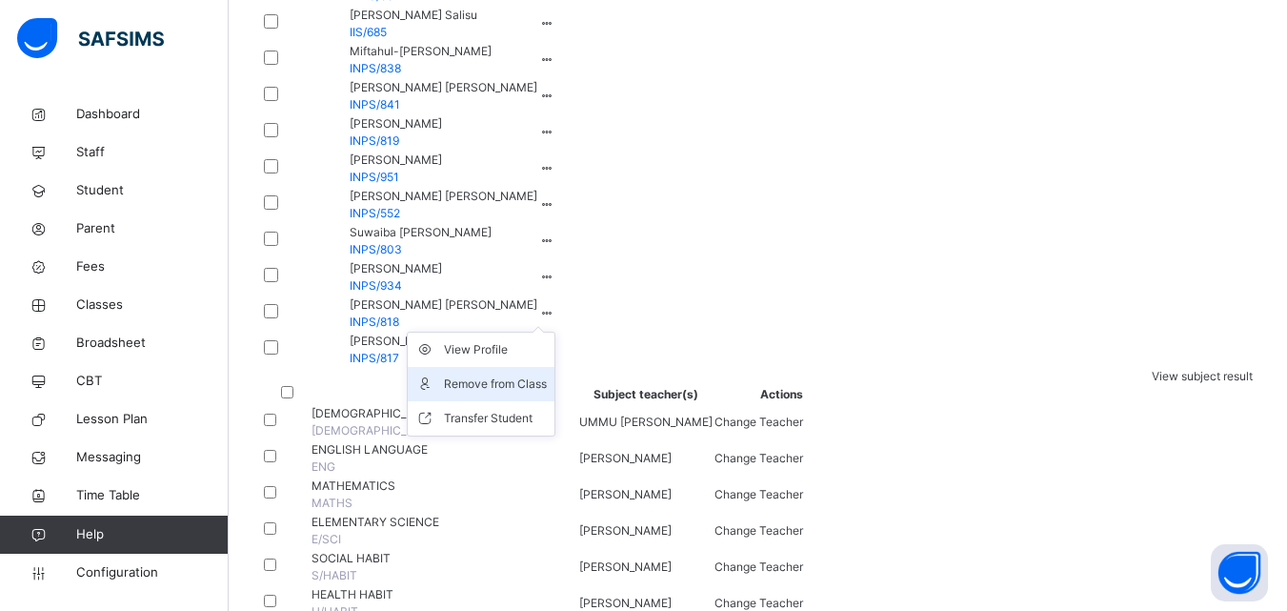
click at [547, 393] on div "Remove from Class" at bounding box center [495, 383] width 103 height 19
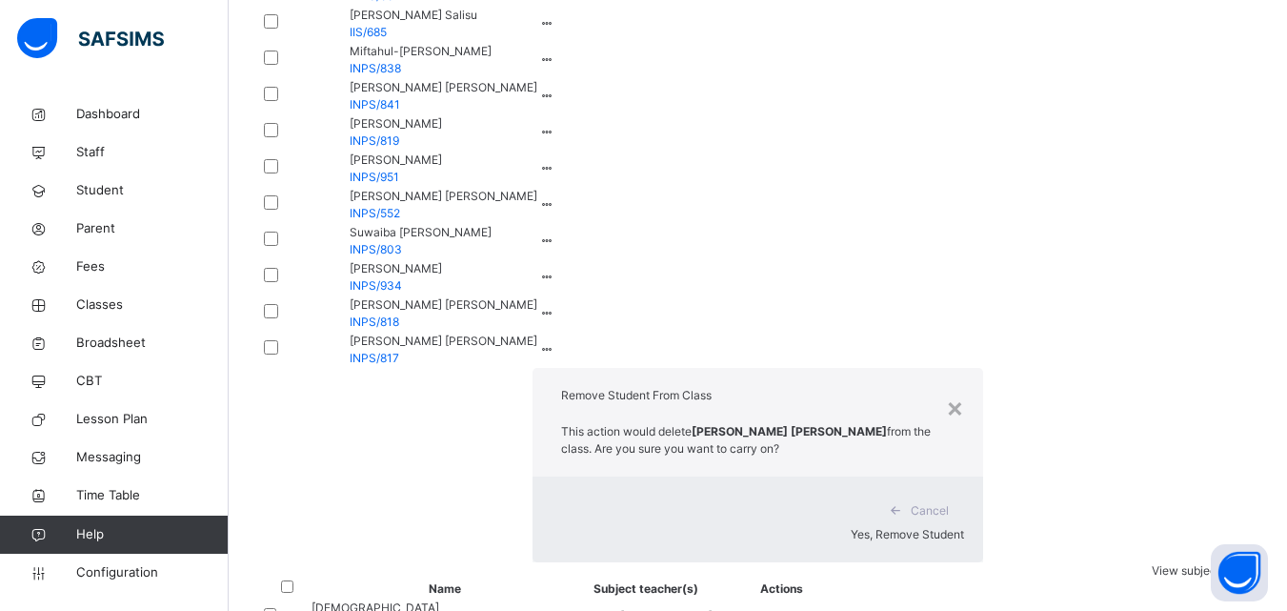
click at [851, 527] on span "Yes, Remove Student" at bounding box center [907, 534] width 113 height 14
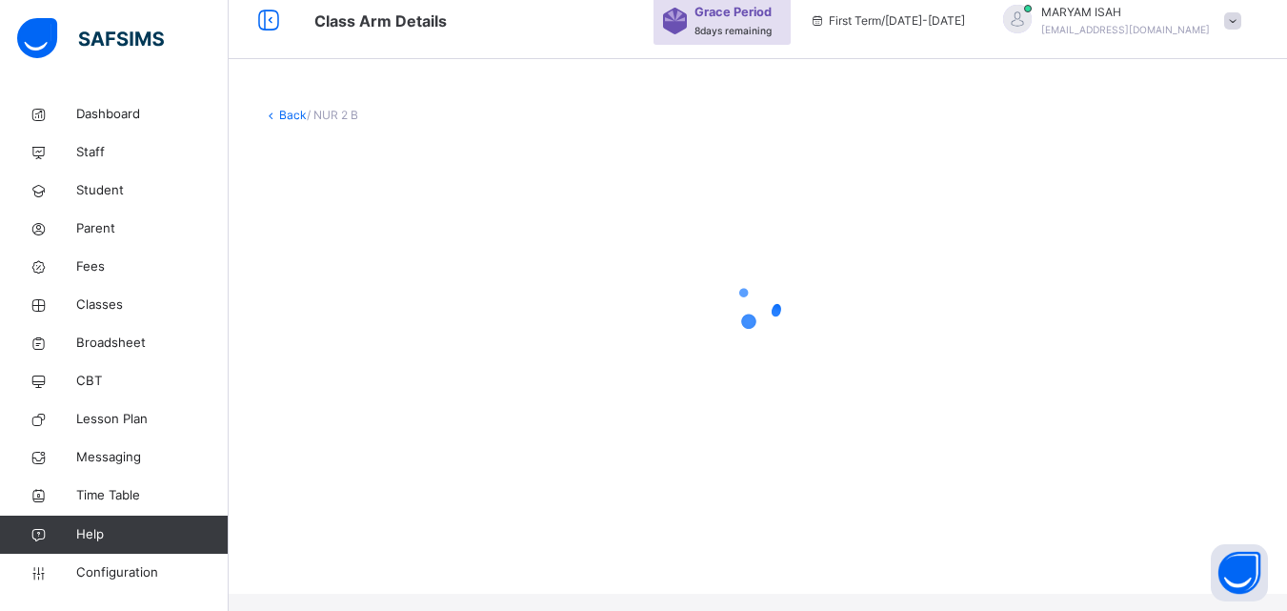
scroll to position [0, 0]
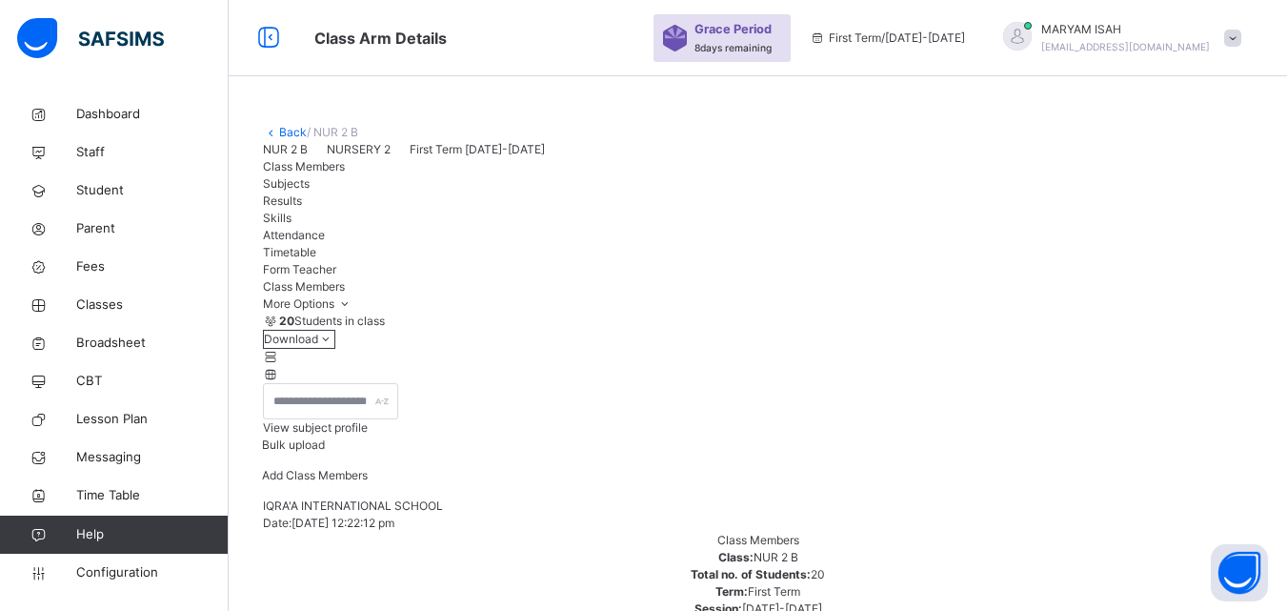
click at [289, 129] on link "Back" at bounding box center [293, 132] width 28 height 14
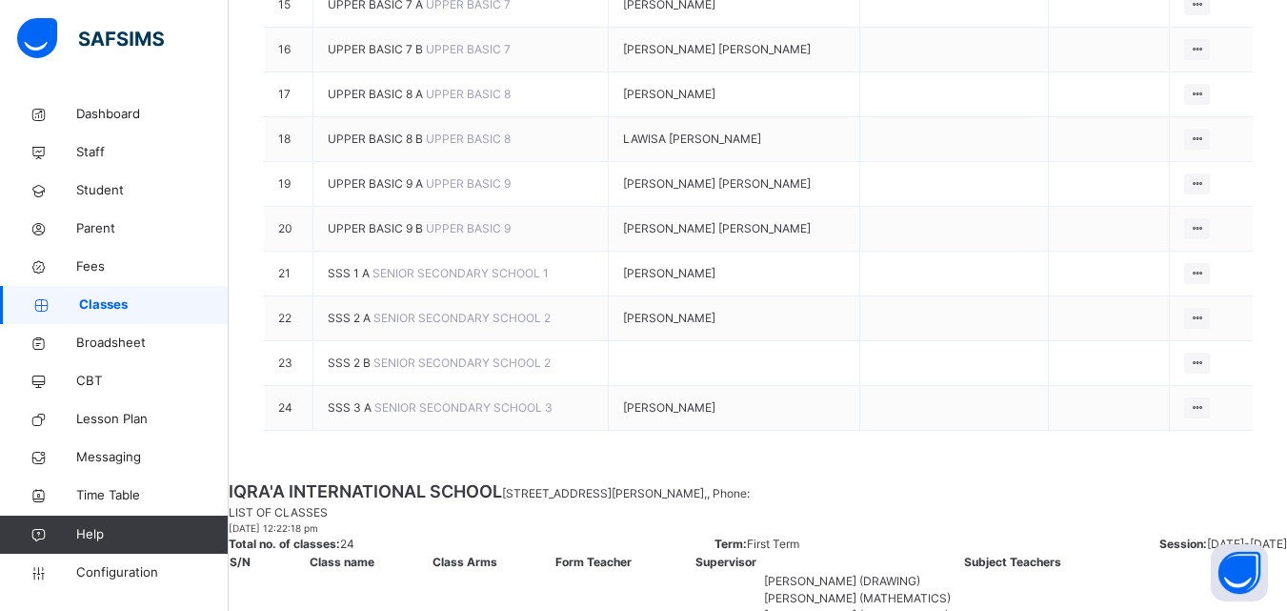
scroll to position [1058, 0]
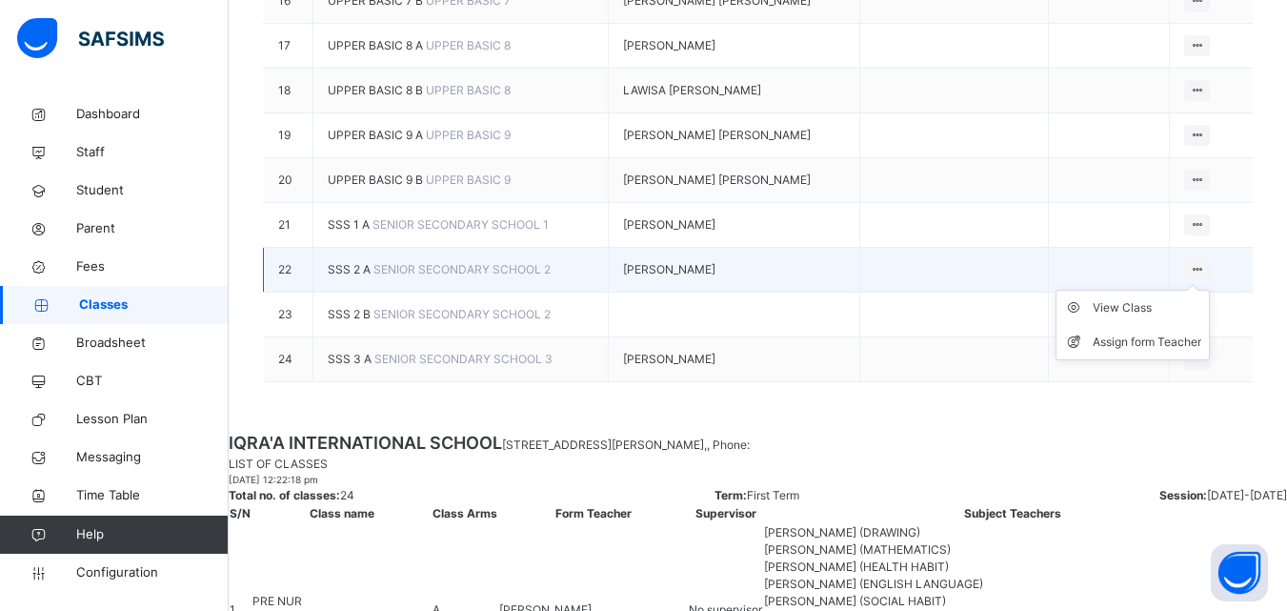
click at [1209, 360] on ul "View Class Assign form Teacher" at bounding box center [1132, 325] width 154 height 70
click at [1109, 317] on div "View Class" at bounding box center [1147, 307] width 109 height 19
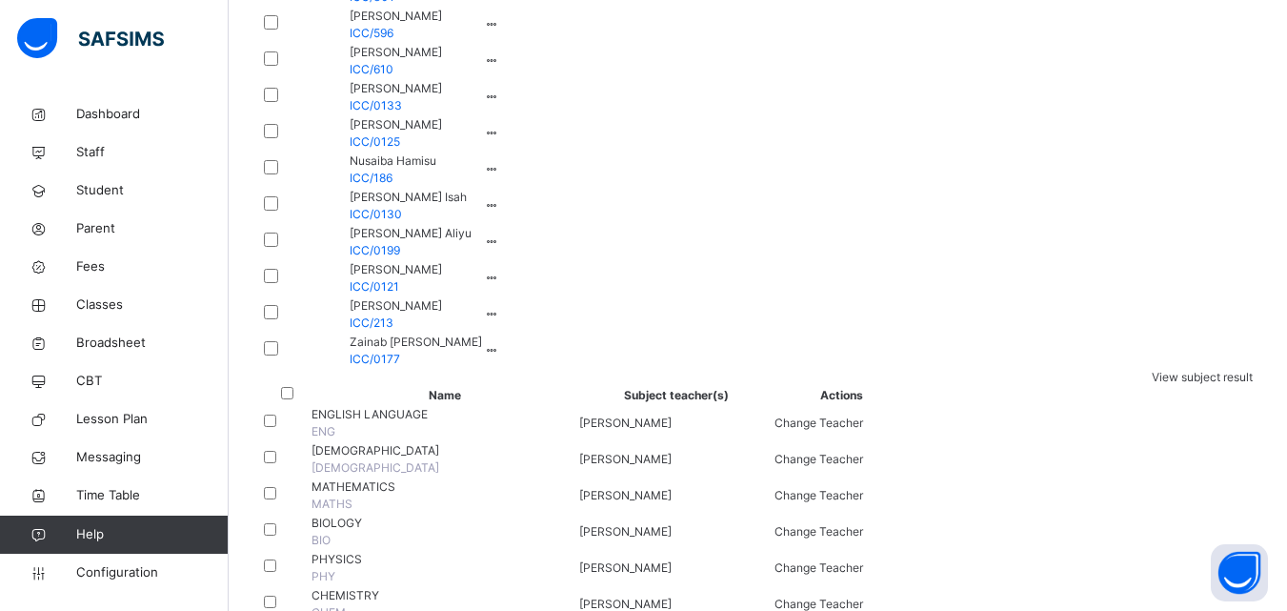
scroll to position [1905, 0]
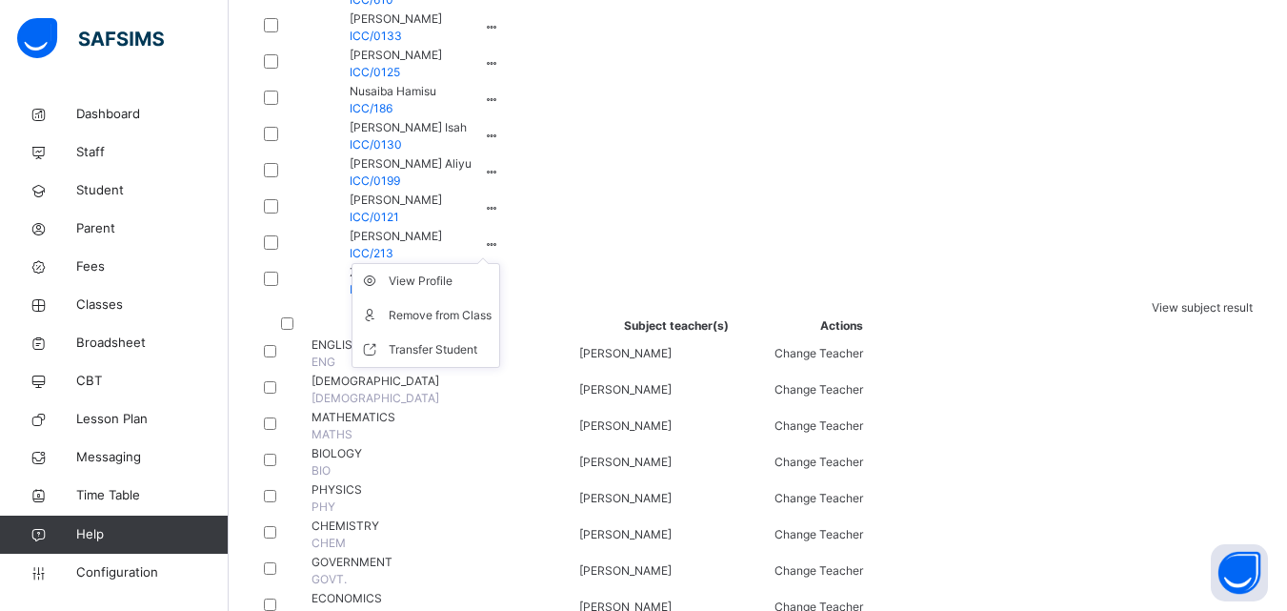
click at [500, 251] on icon at bounding box center [492, 244] width 16 height 14
click at [492, 325] on div "Remove from Class" at bounding box center [440, 315] width 103 height 19
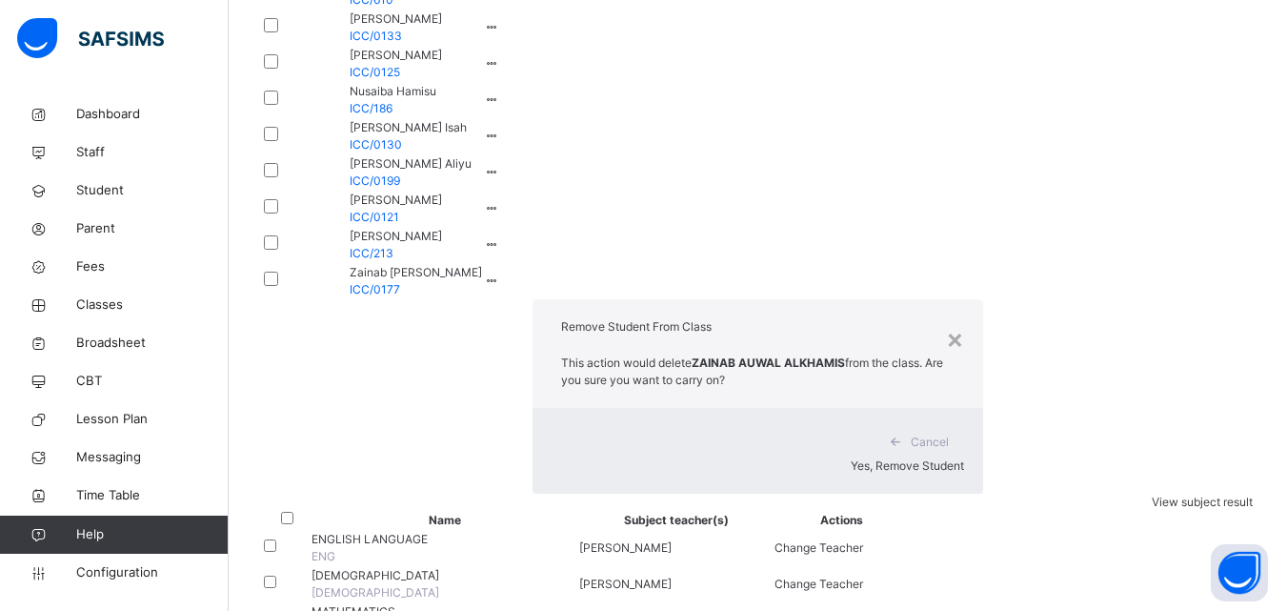
click at [851, 458] on span "Yes, Remove Student" at bounding box center [907, 465] width 113 height 14
click at [783, 457] on div "Yes, Remove Student" at bounding box center [758, 465] width 412 height 17
click at [764, 457] on div "Yes, Remove Student" at bounding box center [758, 465] width 412 height 17
click at [762, 457] on div "Yes, Remove Student" at bounding box center [758, 465] width 412 height 17
click at [851, 458] on span "Yes, Remove Student" at bounding box center [907, 465] width 113 height 14
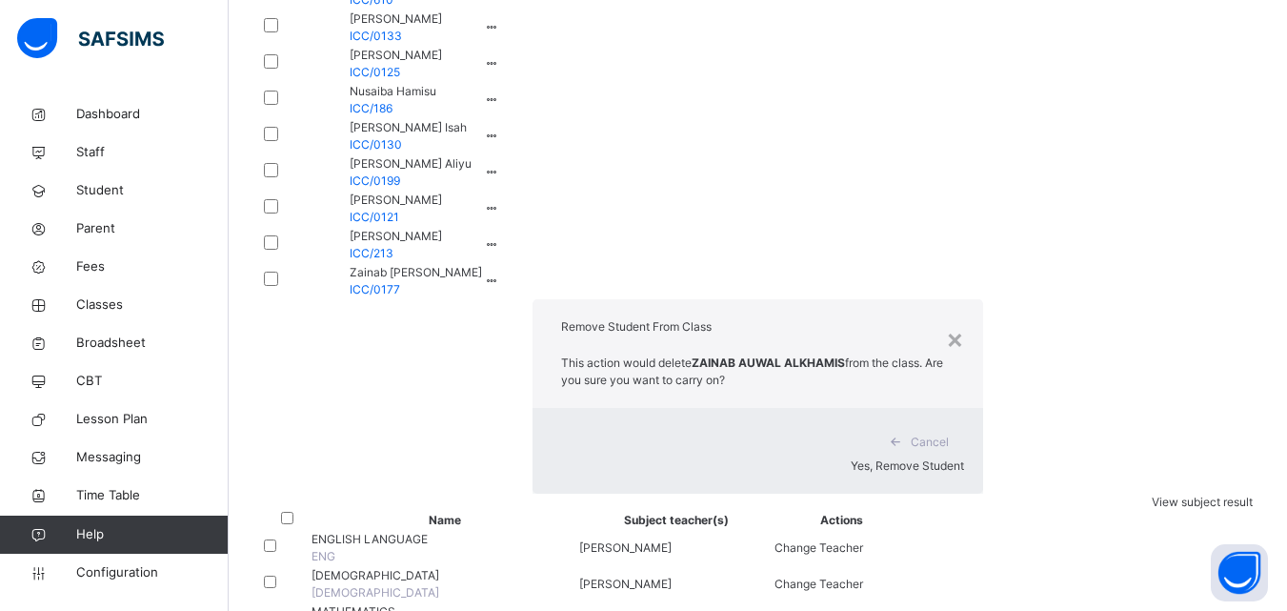
click at [851, 458] on span "Yes, Remove Student" at bounding box center [907, 465] width 113 height 14
click at [946, 318] on div "×" at bounding box center [955, 338] width 18 height 40
click at [483, 154] on td "Rabi'atu Isah ICC/0130" at bounding box center [411, 136] width 144 height 36
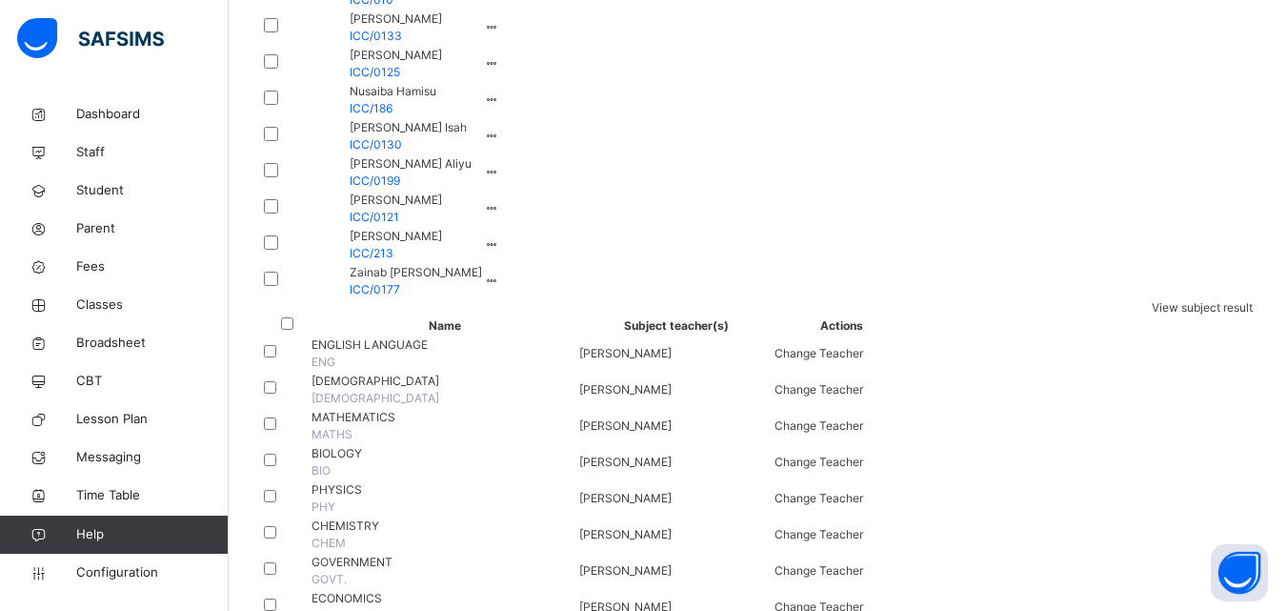
click at [483, 227] on td "Yusrah Jabir ICC/0121" at bounding box center [411, 209] width 144 height 36
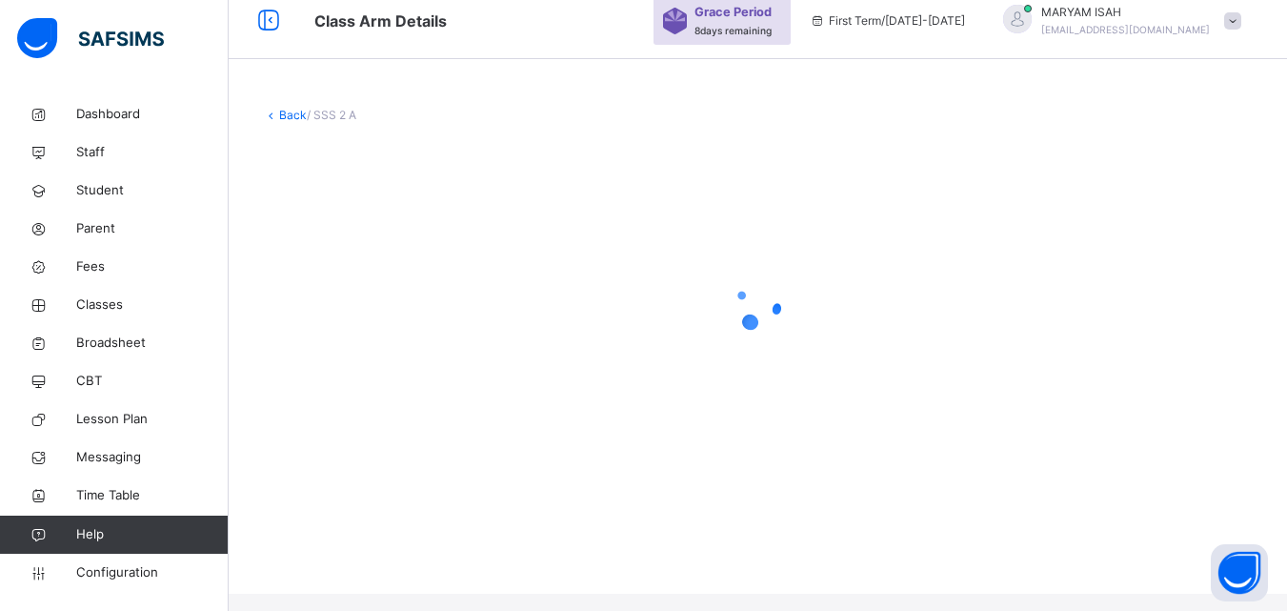
scroll to position [0, 0]
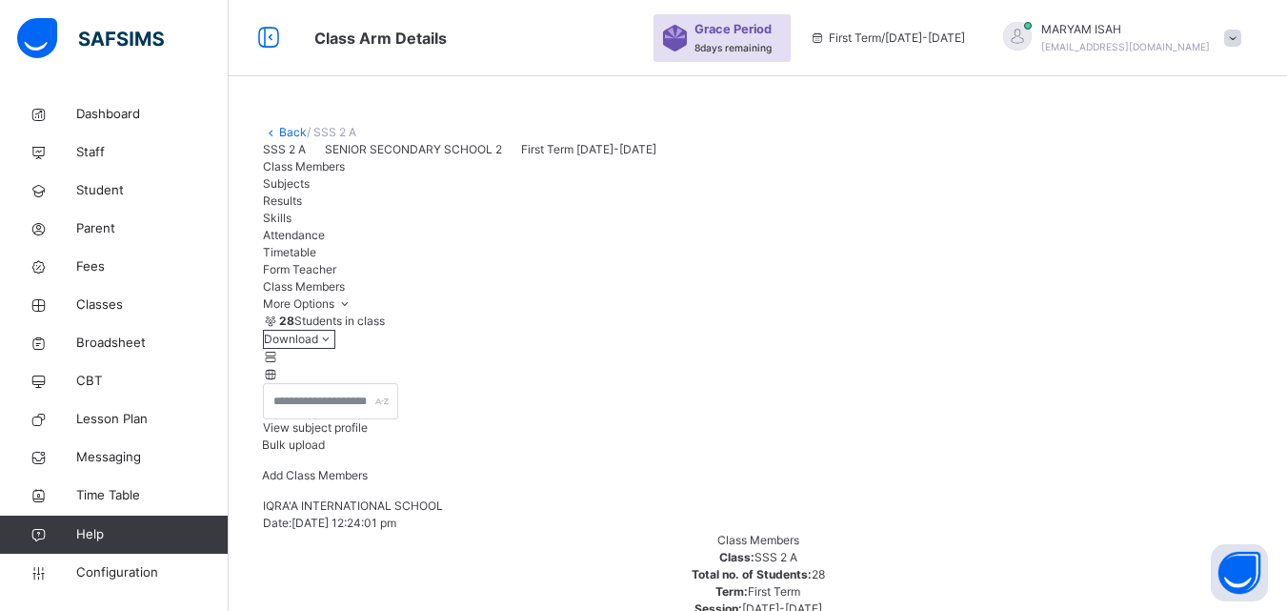
click at [284, 135] on link "Back" at bounding box center [293, 132] width 28 height 14
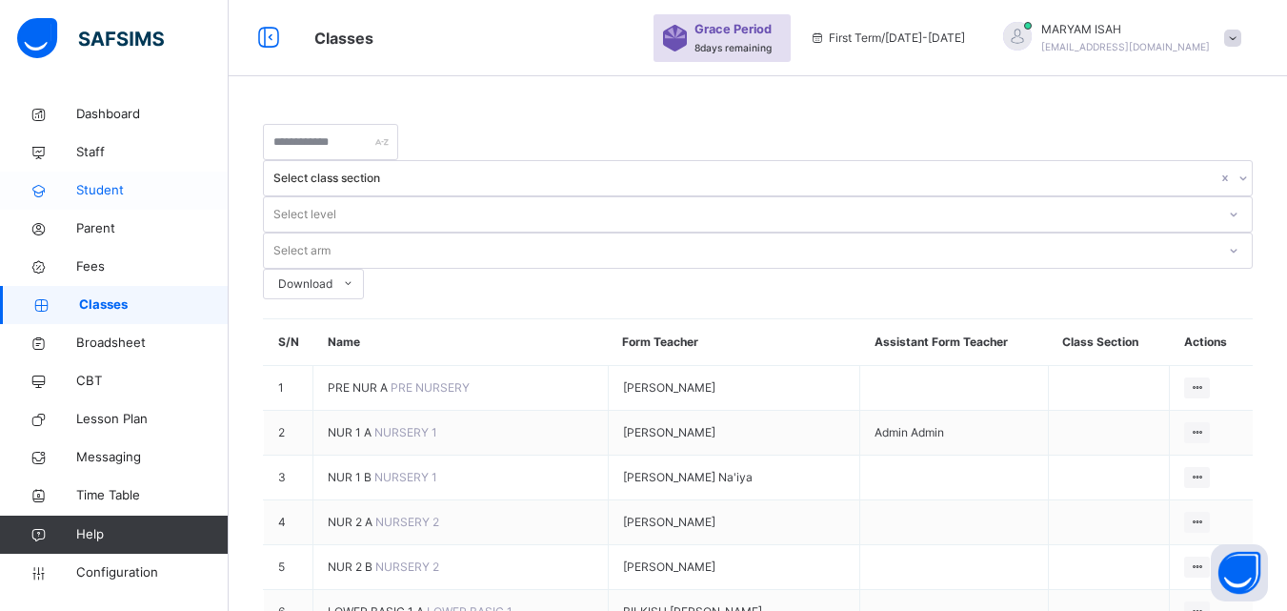
click at [90, 190] on span "Student" at bounding box center [152, 190] width 152 height 19
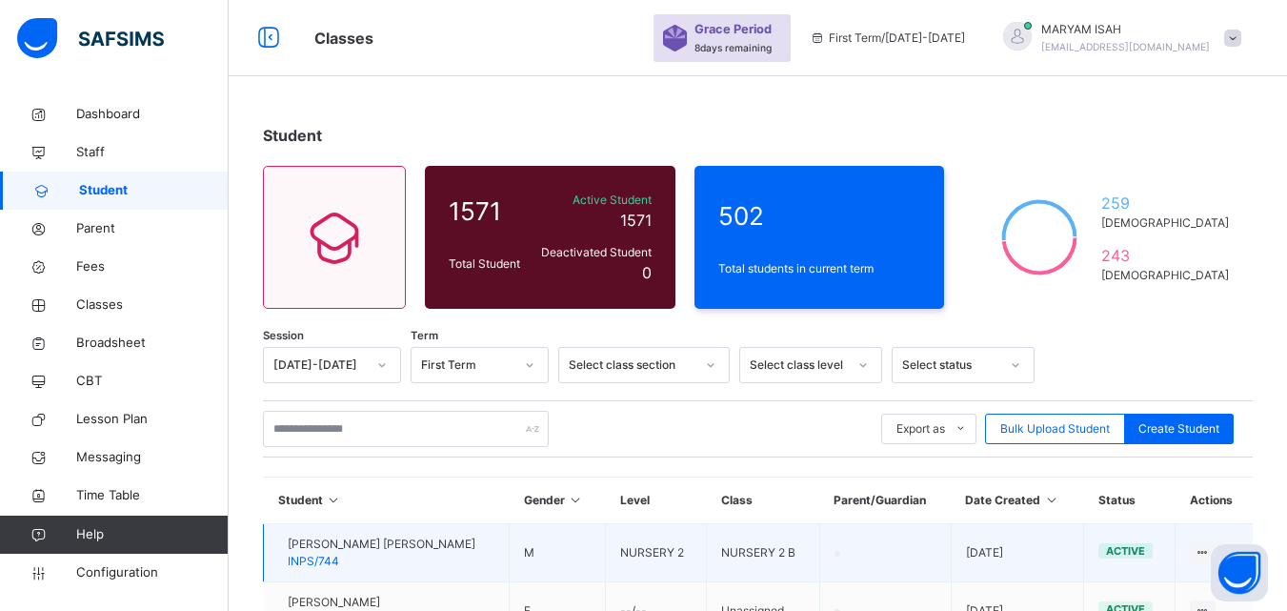
click at [402, 568] on div "IBRAHIM AHMED ADAM INPS/744" at bounding box center [382, 552] width 188 height 34
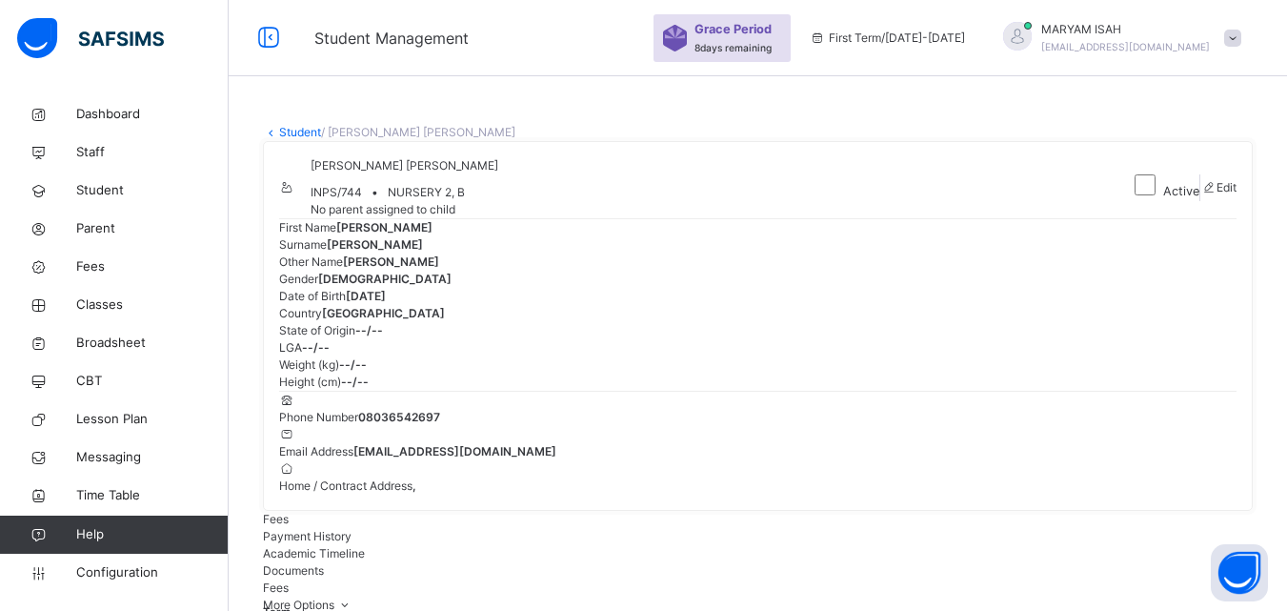
click at [283, 134] on link "Student" at bounding box center [300, 132] width 42 height 14
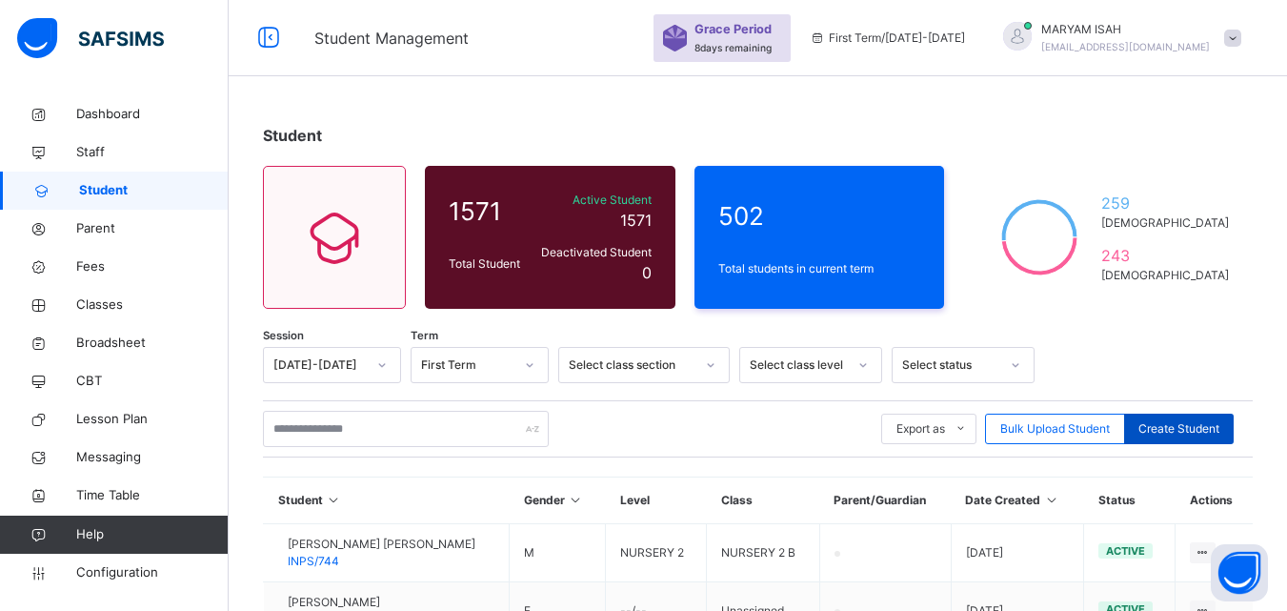
click at [1210, 429] on span "Create Student" at bounding box center [1178, 428] width 81 height 17
select select "**"
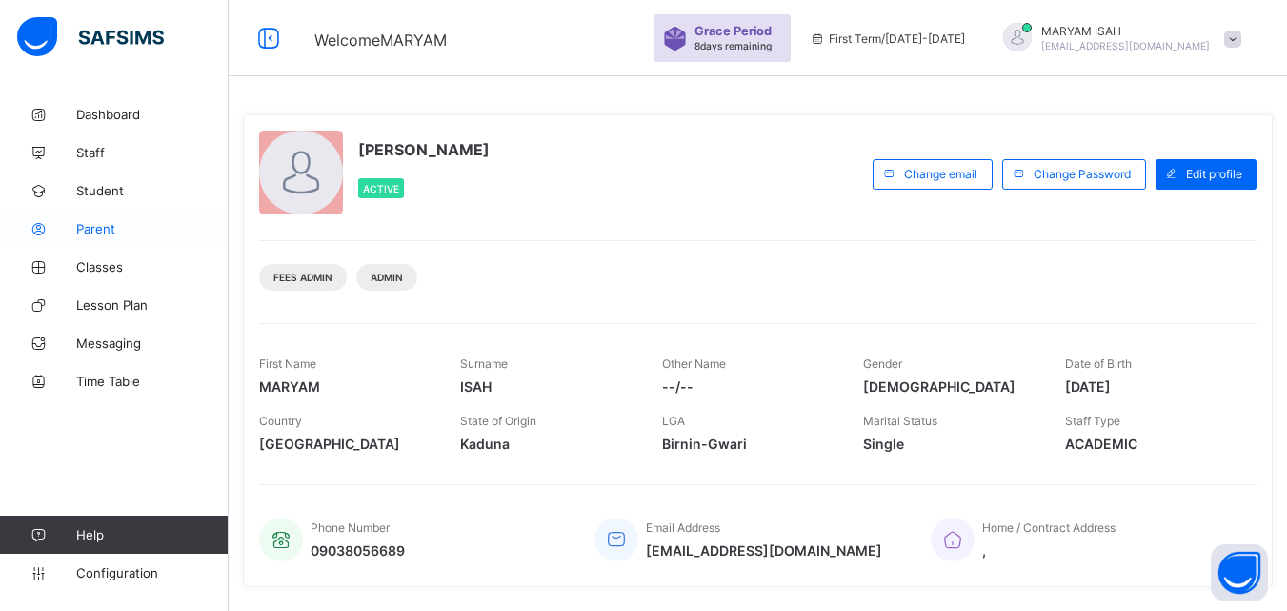
click at [109, 213] on link "Parent" at bounding box center [114, 229] width 229 height 38
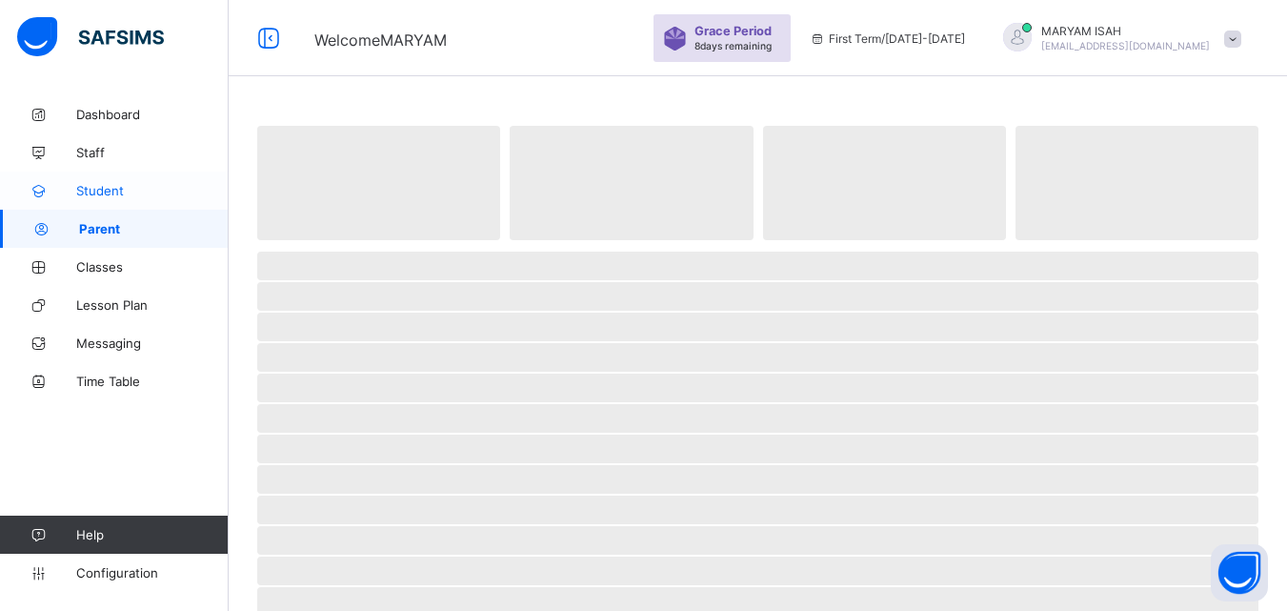
click at [142, 195] on span "Student" at bounding box center [152, 190] width 152 height 15
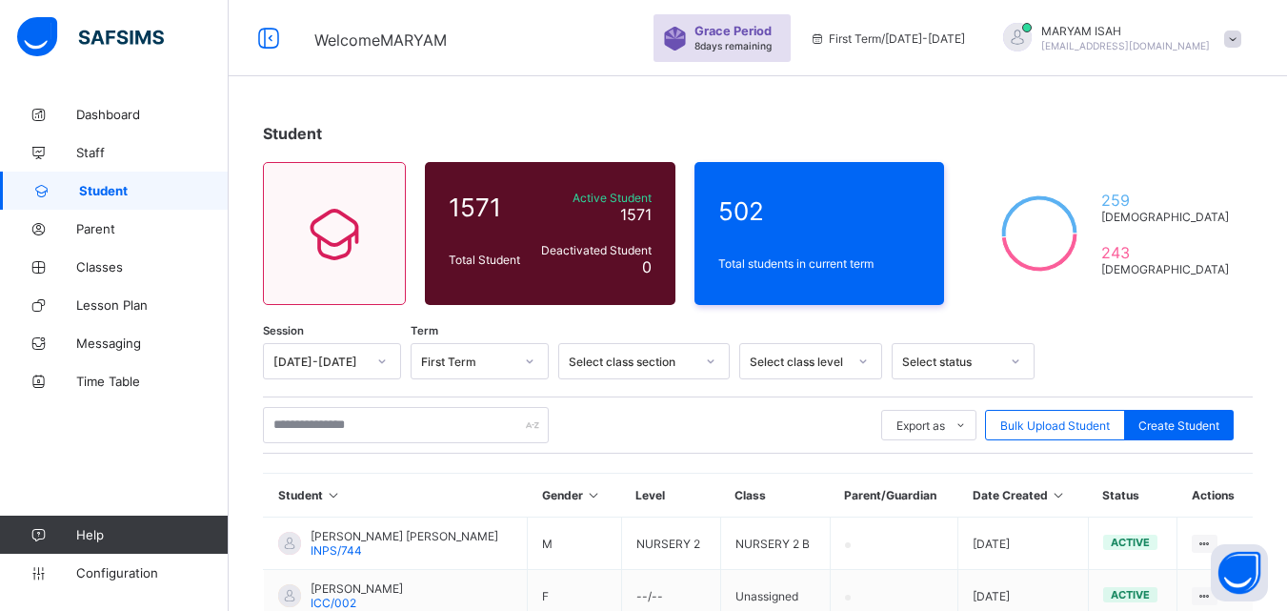
click at [100, 514] on div "Dashboard Staff Student Parent Classes Lesson Plan Messaging Time Table Help Co…" at bounding box center [114, 343] width 229 height 534
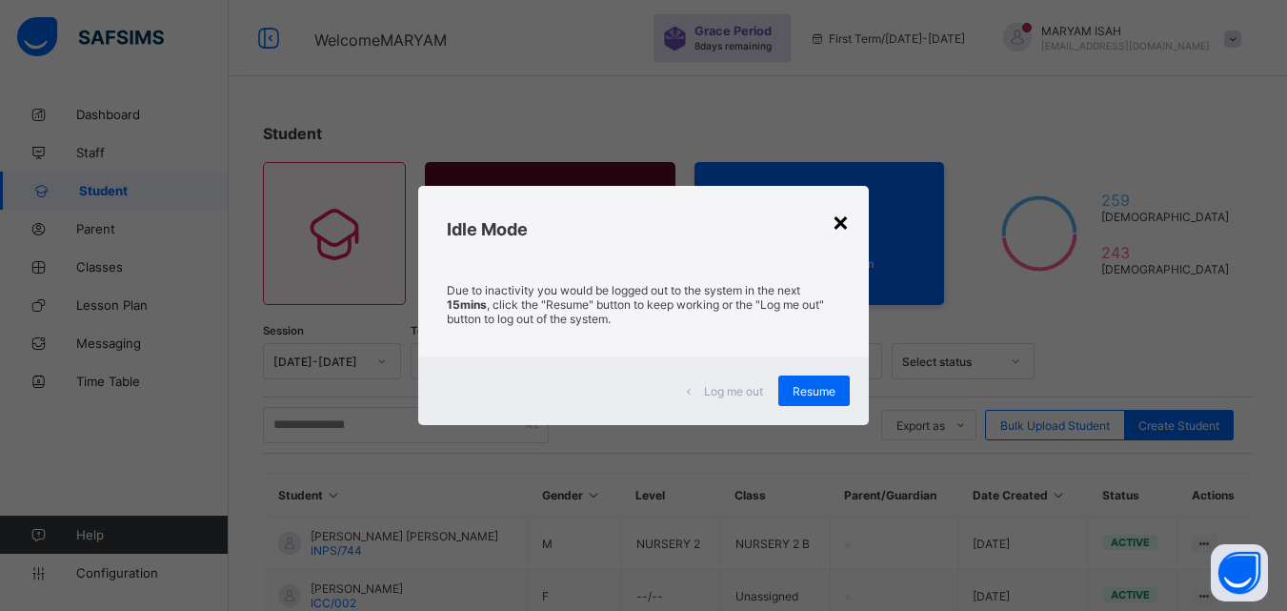
click at [835, 231] on div "×" at bounding box center [841, 221] width 18 height 32
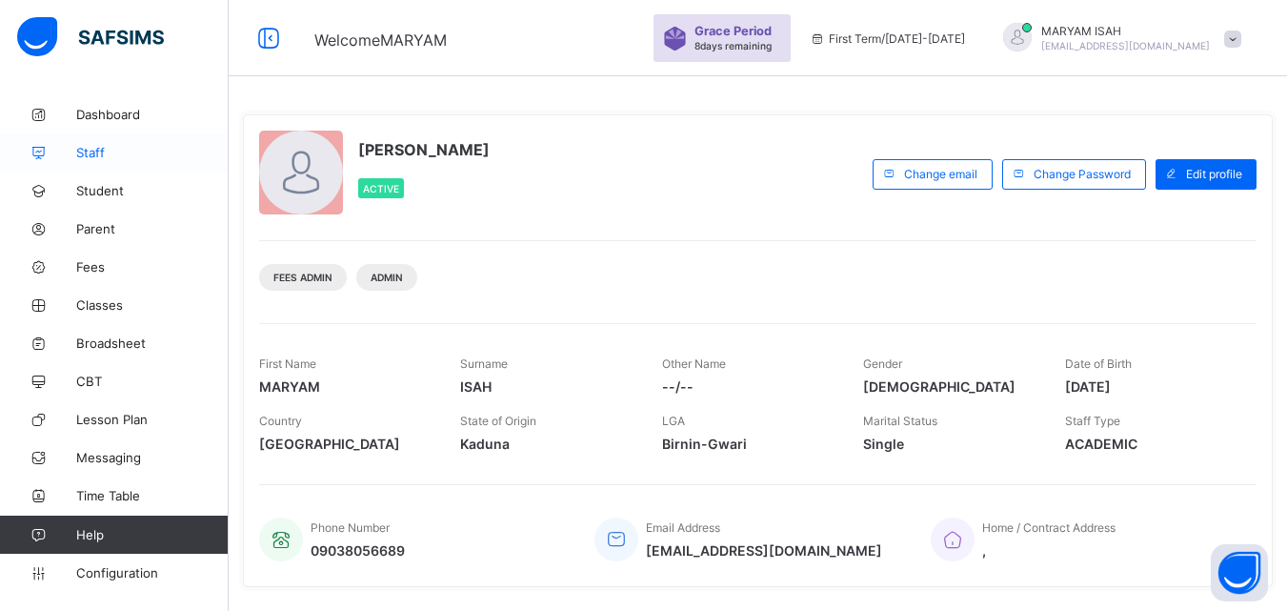
click at [121, 156] on span "Staff" at bounding box center [152, 152] width 152 height 15
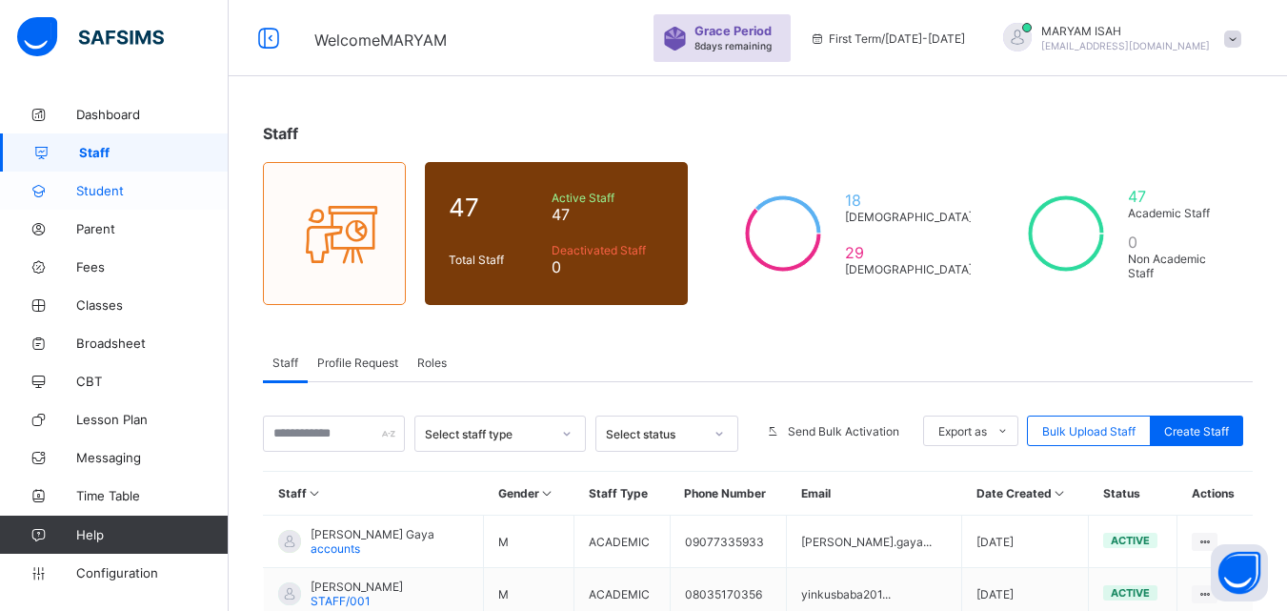
click at [77, 193] on span "Student" at bounding box center [152, 190] width 152 height 15
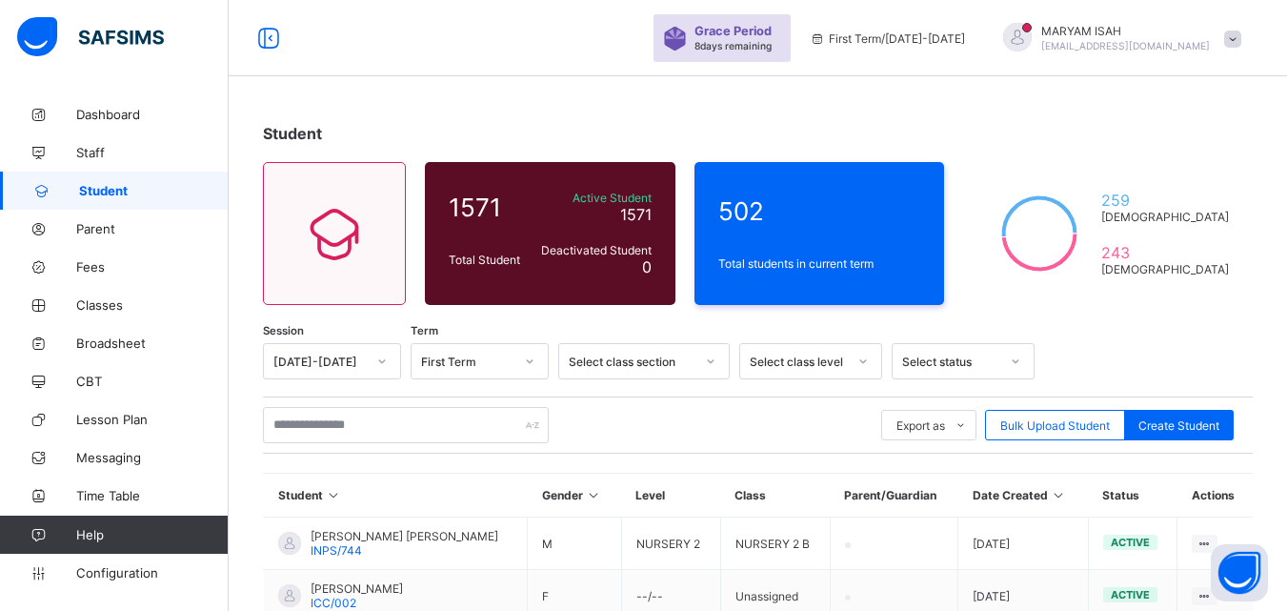
click at [90, 192] on span "Student" at bounding box center [154, 190] width 150 height 15
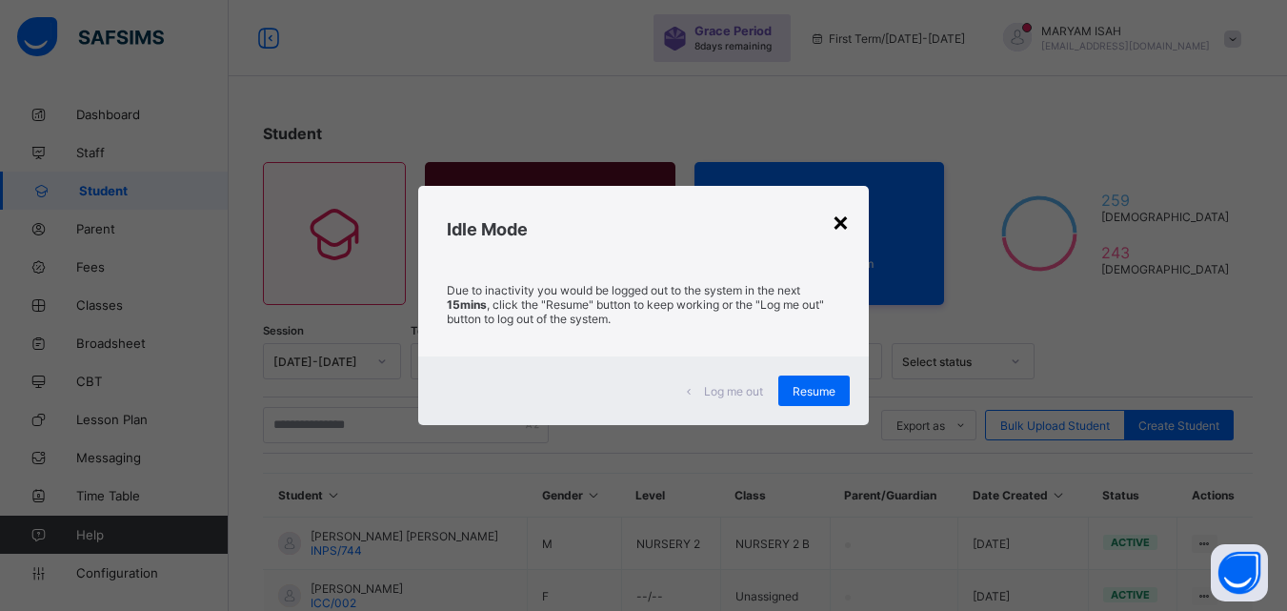
click at [841, 223] on div "×" at bounding box center [841, 221] width 18 height 32
